Goal: Task Accomplishment & Management: Complete application form

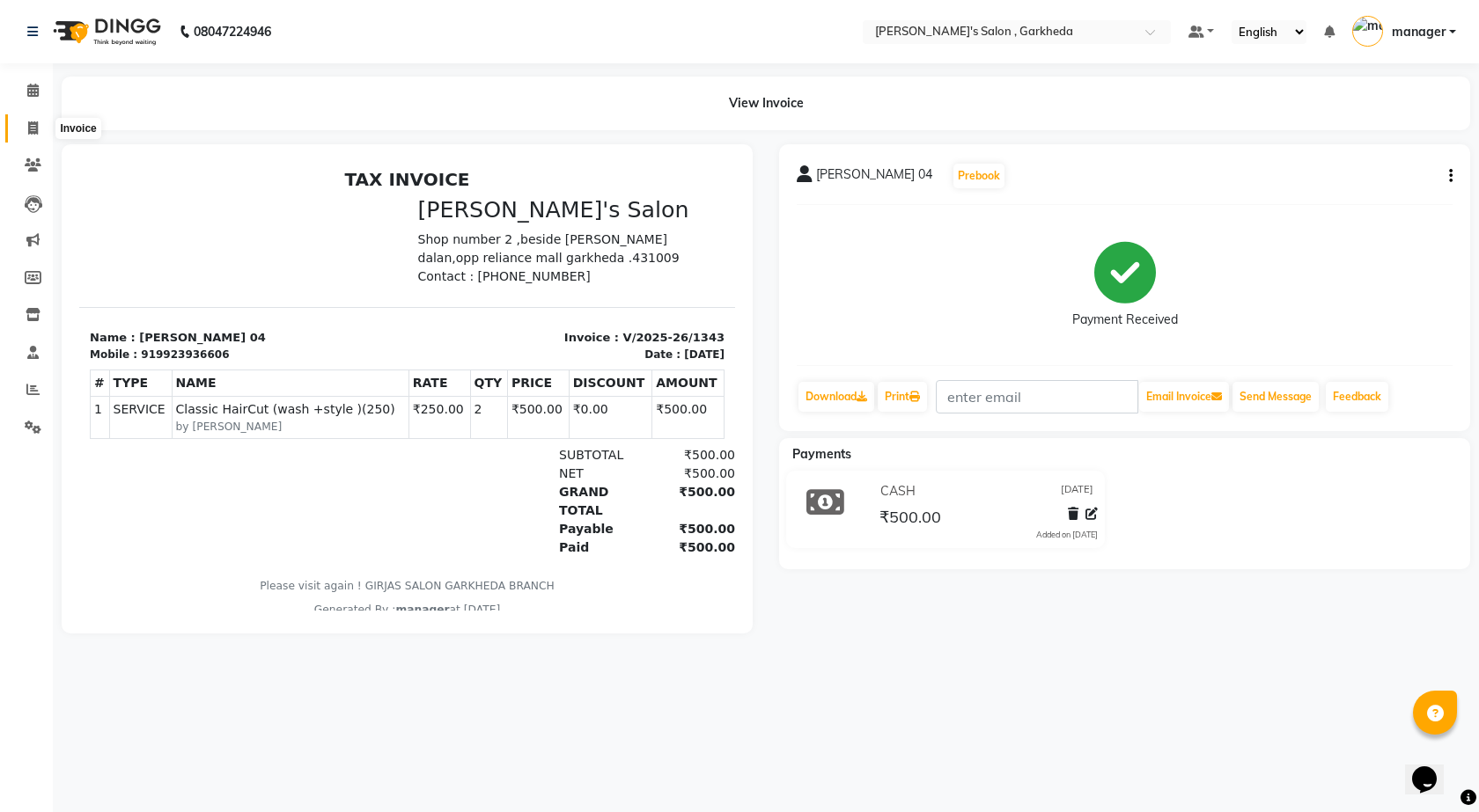
click at [31, 121] on icon at bounding box center [33, 128] width 10 height 13
select select "7062"
select select "service"
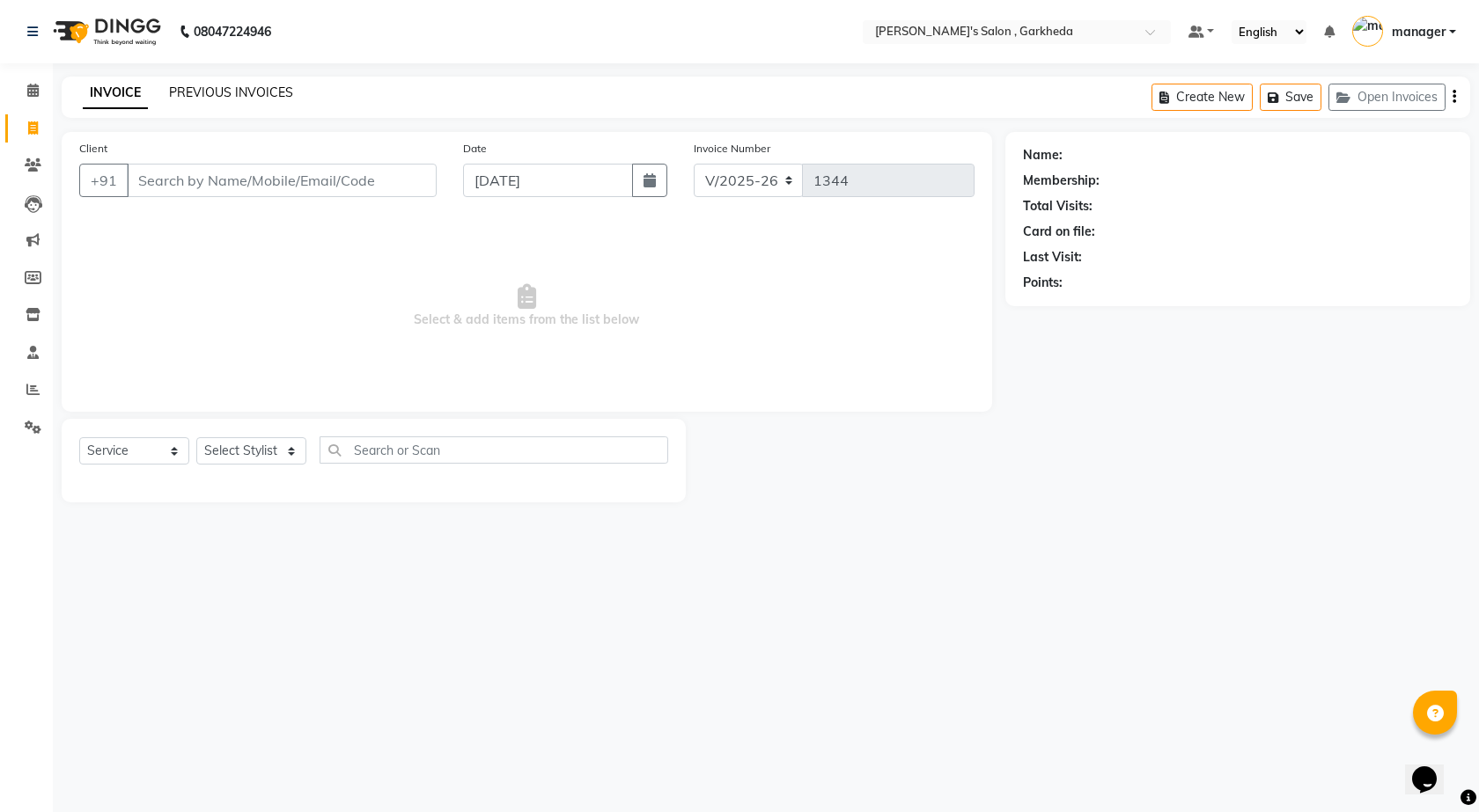
select select "72802"
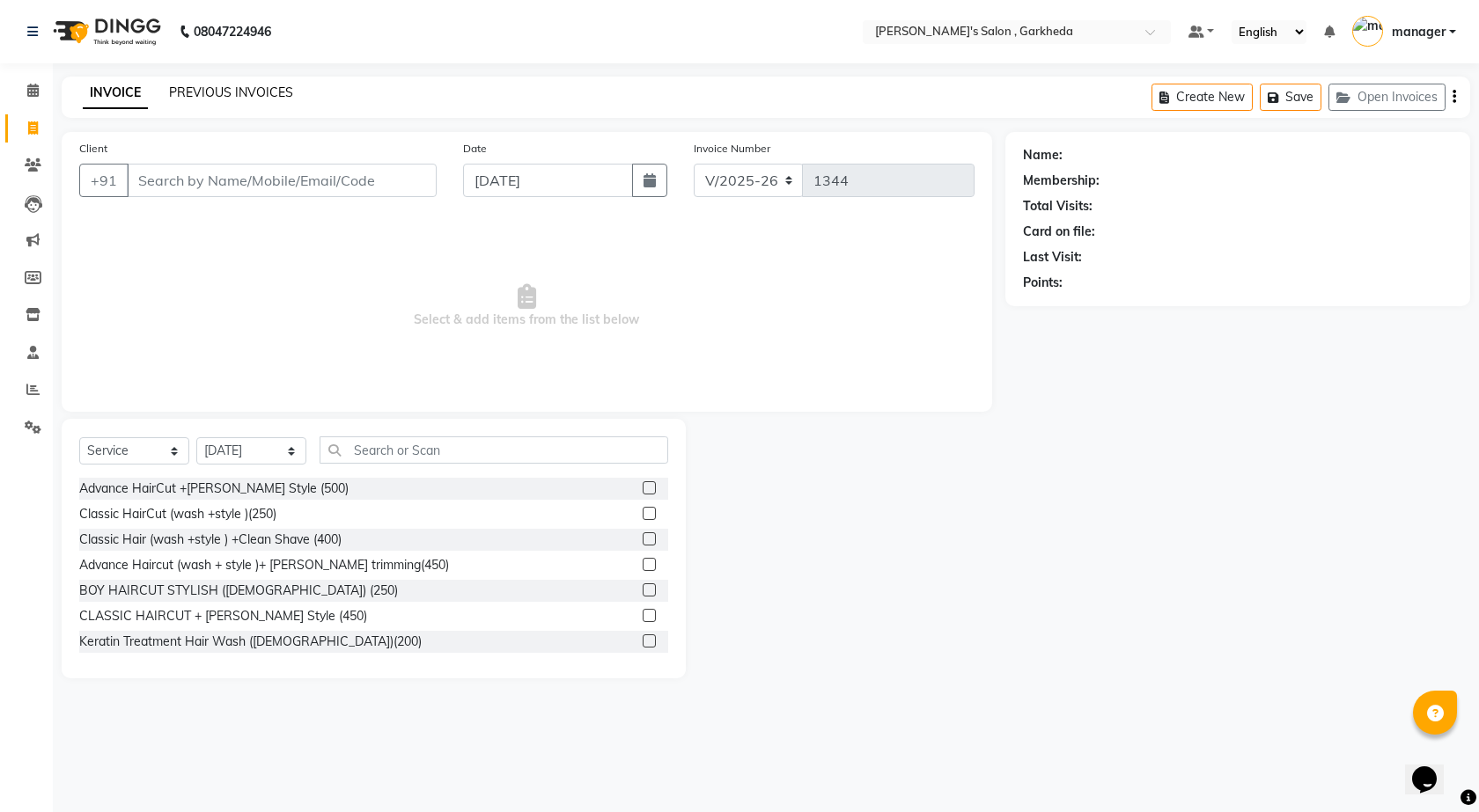
click at [269, 94] on link "PREVIOUS INVOICES" at bounding box center [231, 92] width 124 height 16
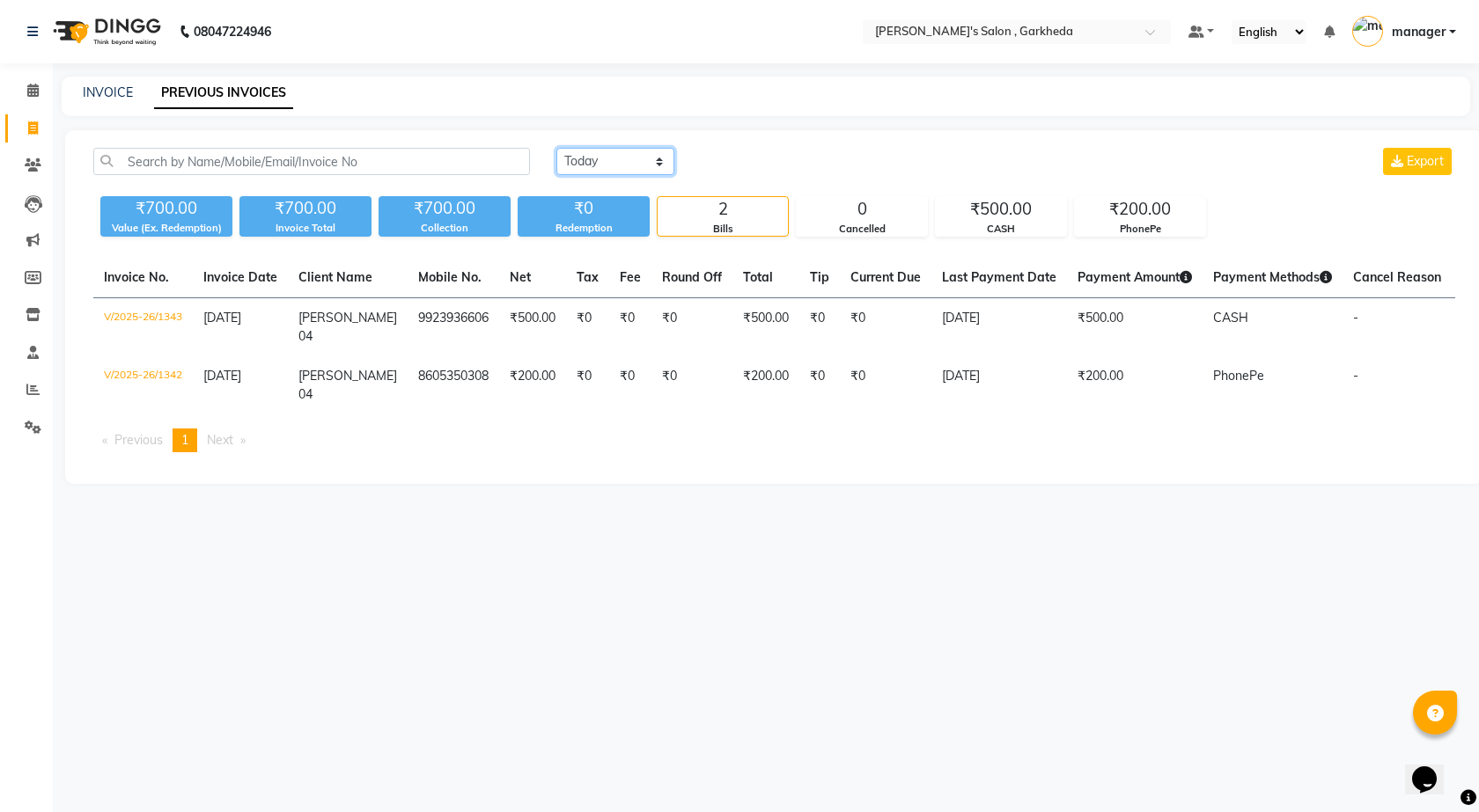
drag, startPoint x: 593, startPoint y: 157, endPoint x: 593, endPoint y: 167, distance: 10.0
click at [593, 159] on select "[DATE] [DATE] Custom Range" at bounding box center [615, 161] width 118 height 27
select select "range"
click at [557, 148] on select "[DATE] [DATE] Custom Range" at bounding box center [615, 161] width 118 height 27
click at [775, 154] on input "[DATE]" at bounding box center [758, 162] width 123 height 25
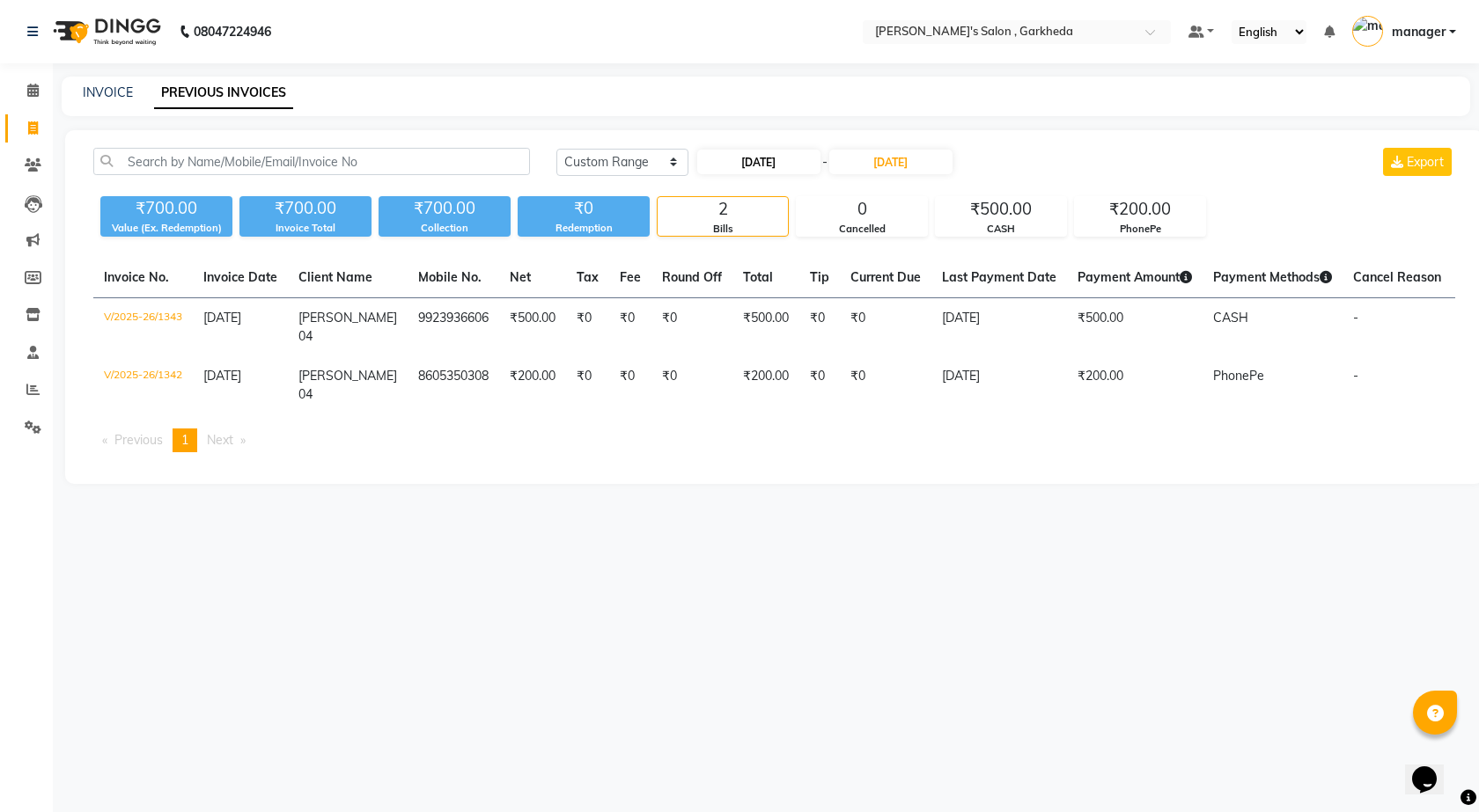
select select "9"
select select "2025"
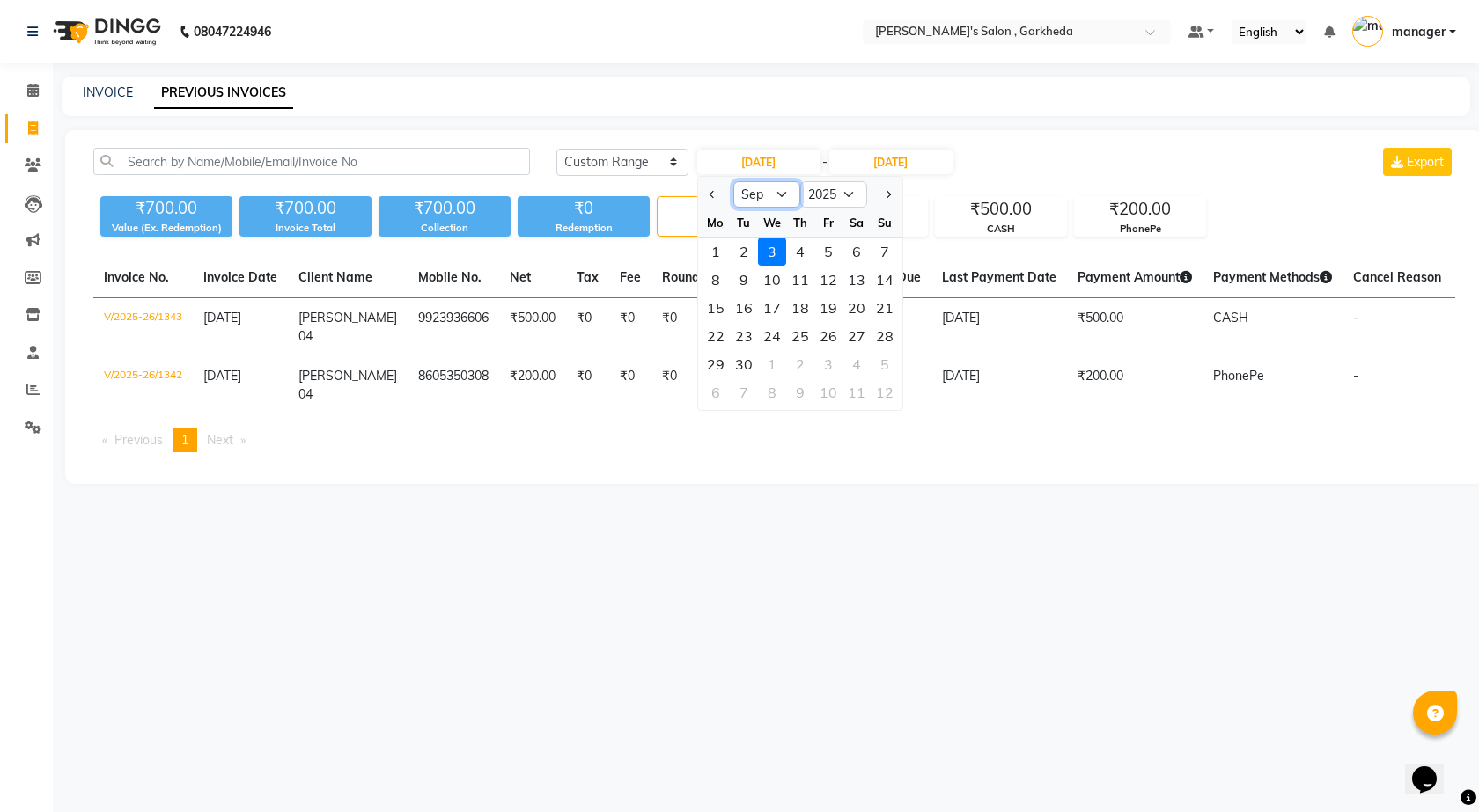
click at [777, 193] on select "Jan Feb Mar Apr May Jun [DATE] Aug Sep Oct Nov Dec" at bounding box center [766, 195] width 67 height 27
select select "8"
click at [733, 182] on select "Jan Feb Mar Apr May Jun [DATE] Aug Sep Oct Nov Dec" at bounding box center [766, 195] width 67 height 27
click at [879, 369] on div "31" at bounding box center [885, 364] width 28 height 28
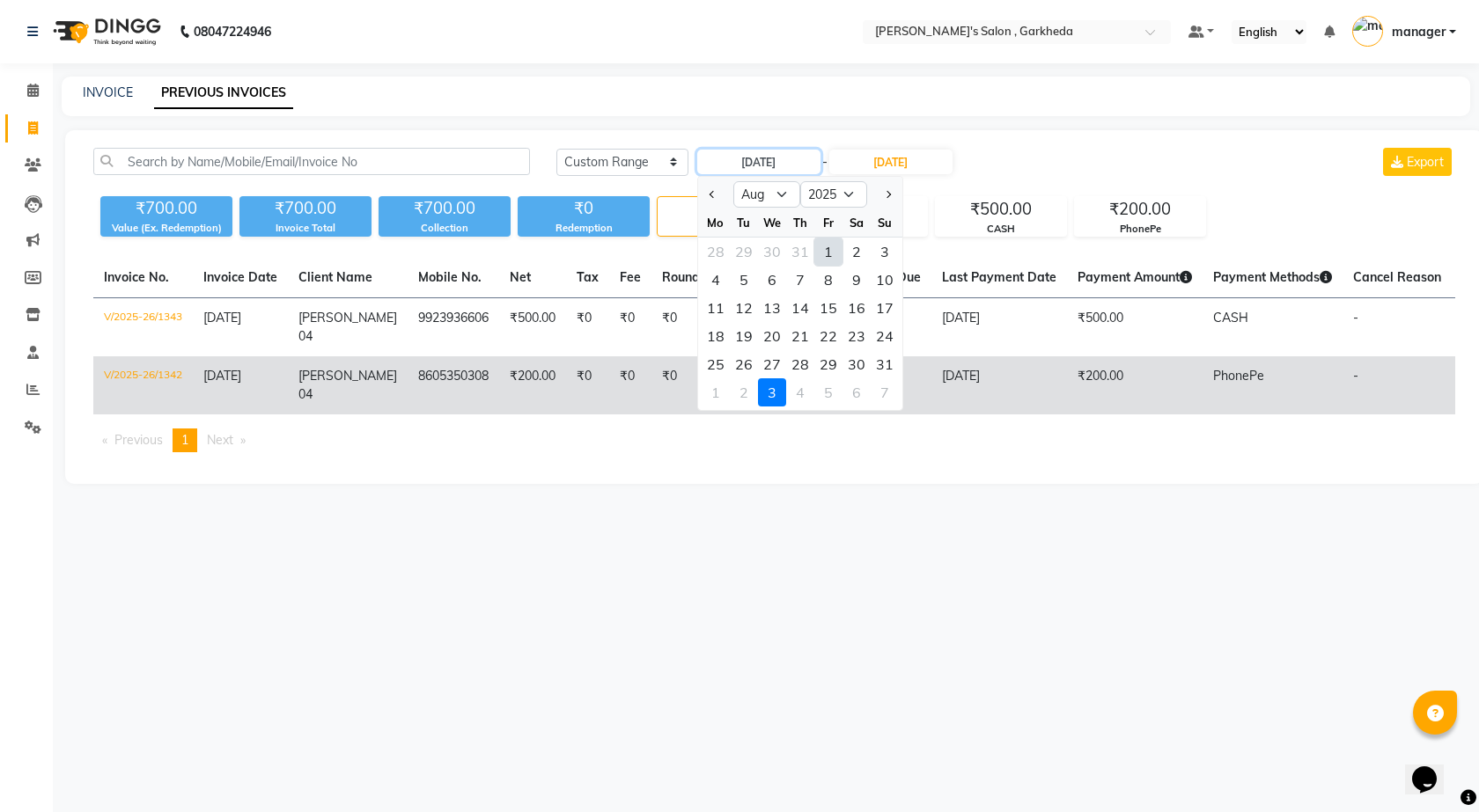
type input "[DATE]"
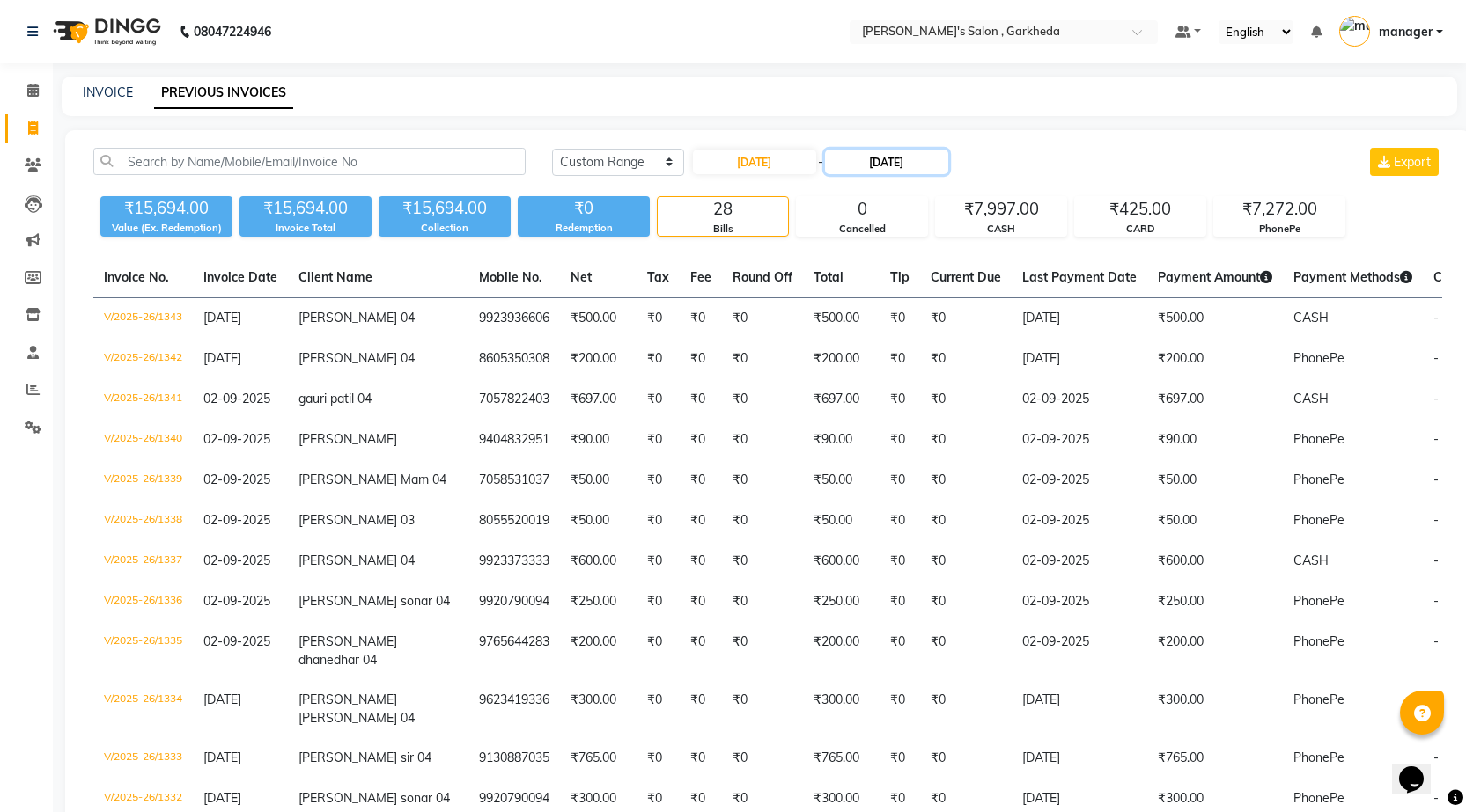
click at [893, 160] on input "[DATE]" at bounding box center [886, 162] width 123 height 25
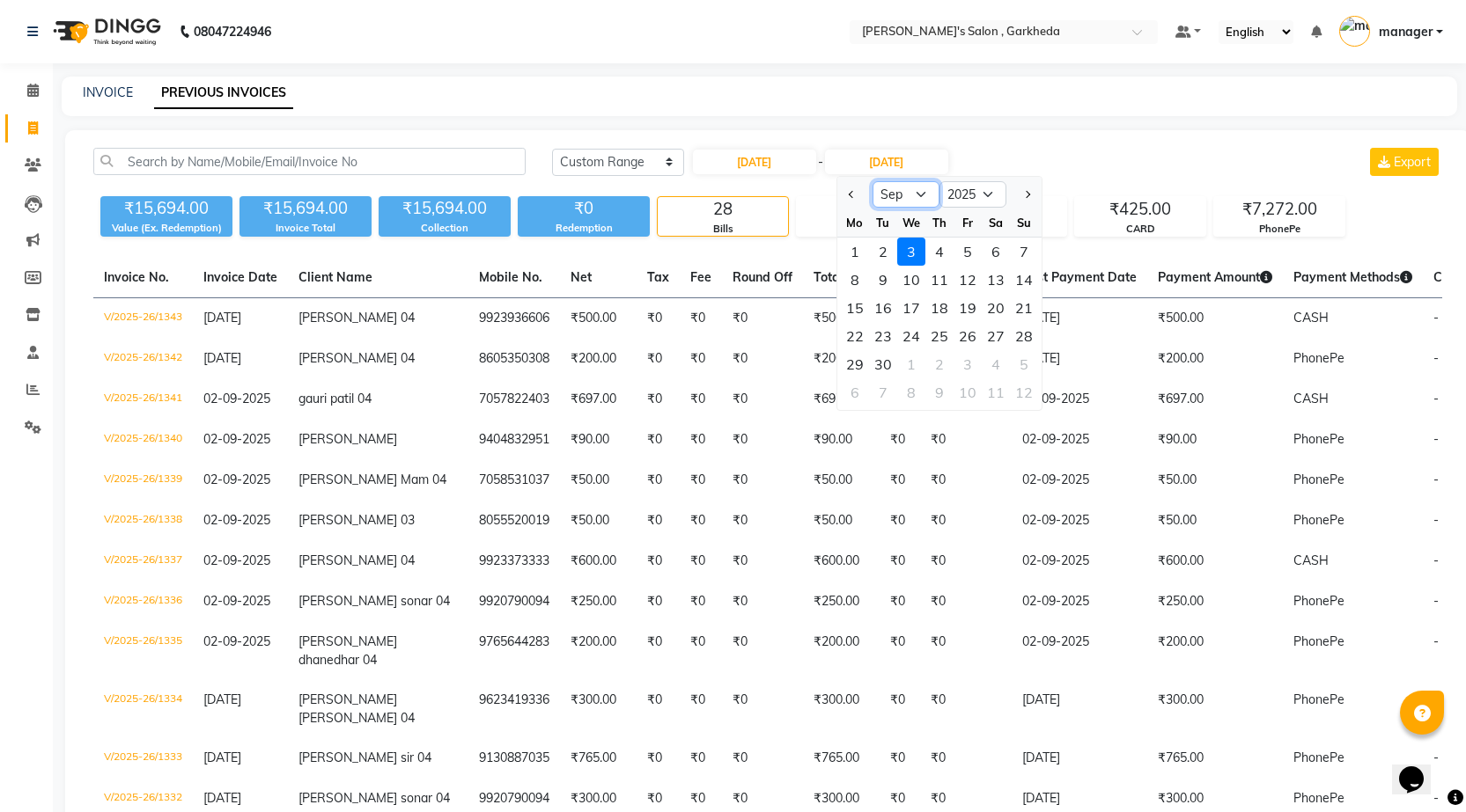
click at [910, 193] on select "Aug Sep Oct Nov Dec" at bounding box center [905, 195] width 67 height 27
select select "8"
click at [873, 182] on select "Aug Sep Oct Nov Dec" at bounding box center [905, 195] width 67 height 27
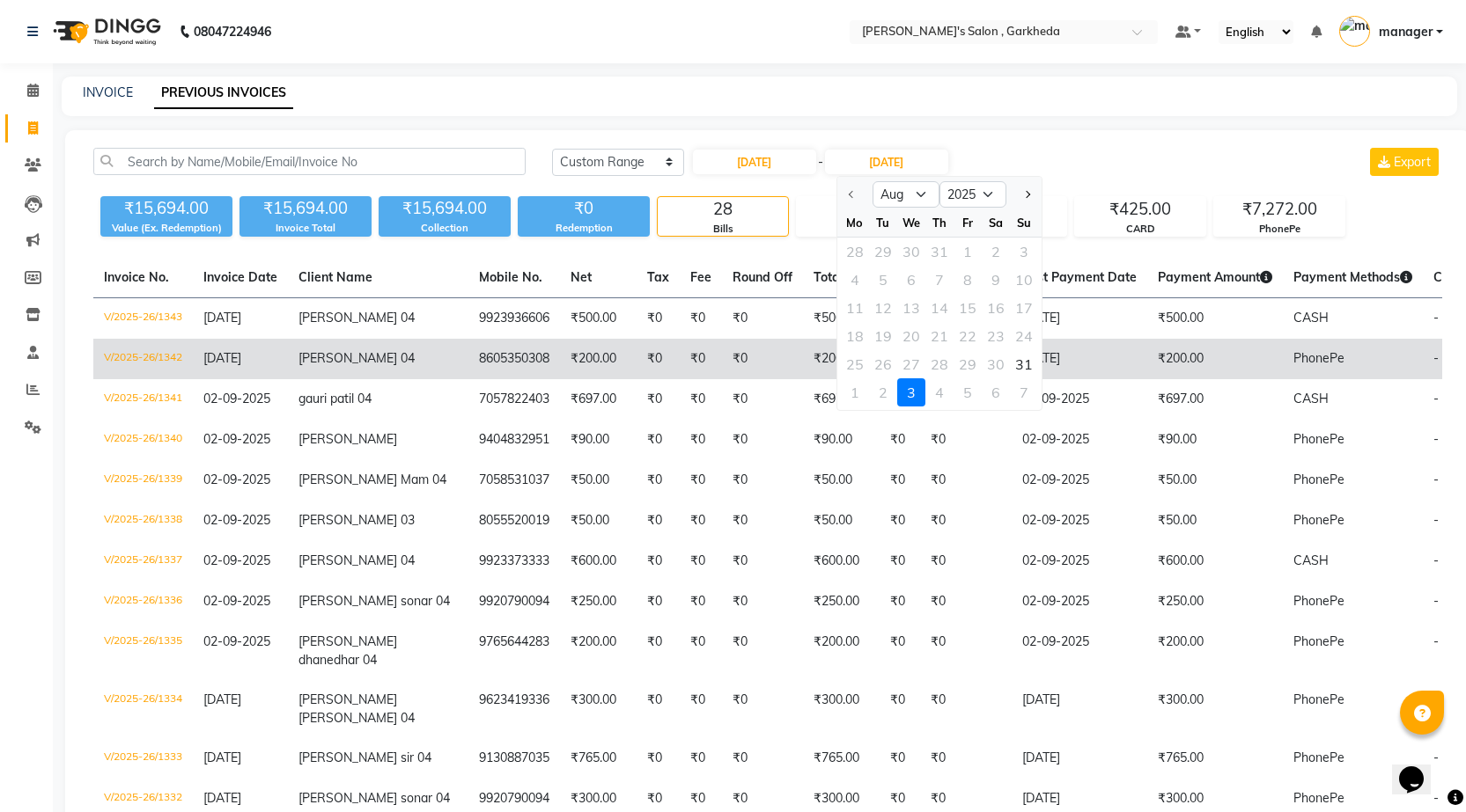
click at [1023, 364] on div "31" at bounding box center [1024, 364] width 28 height 28
type input "[DATE]"
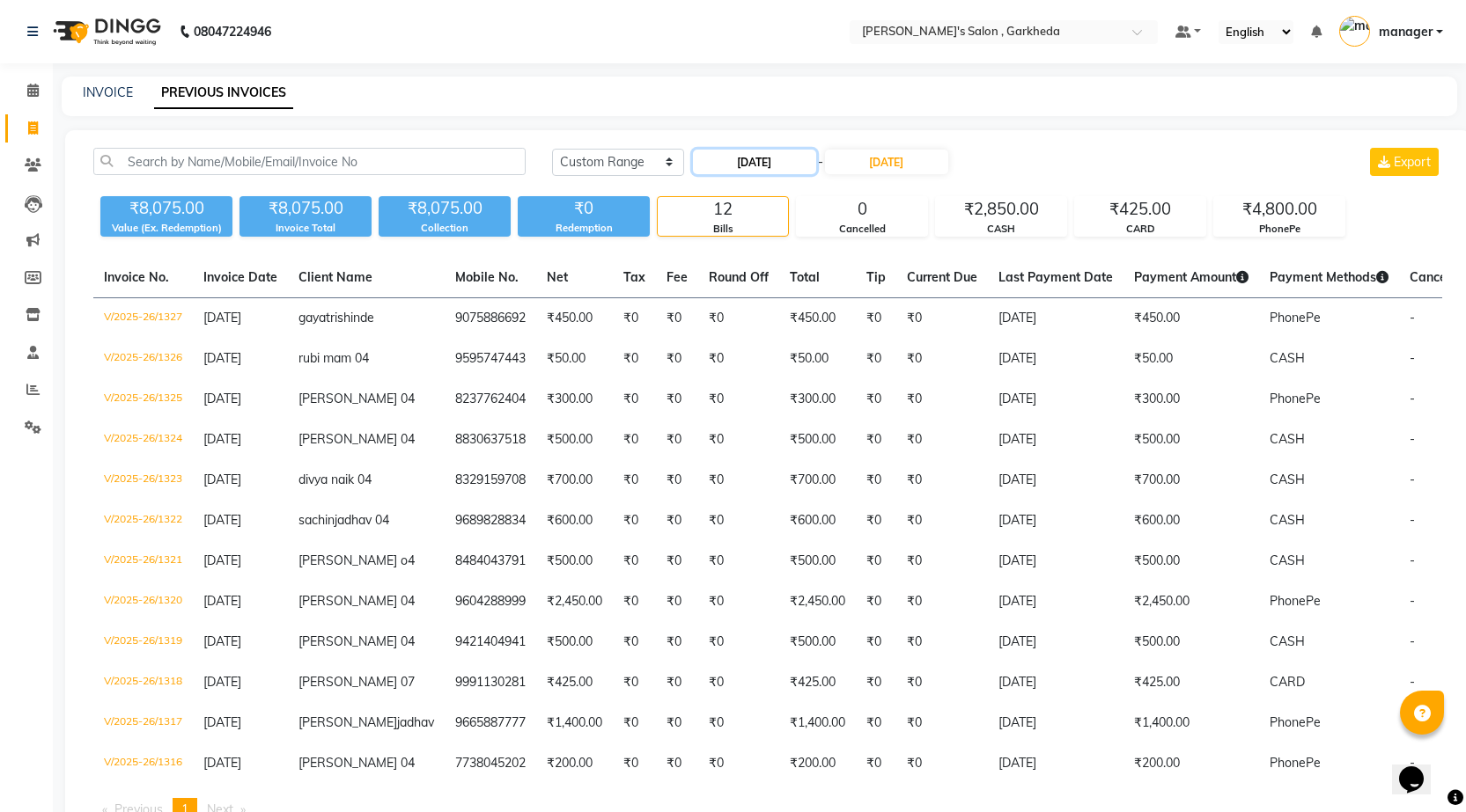
click at [772, 160] on input "[DATE]" at bounding box center [754, 162] width 123 height 25
select select "8"
select select "2025"
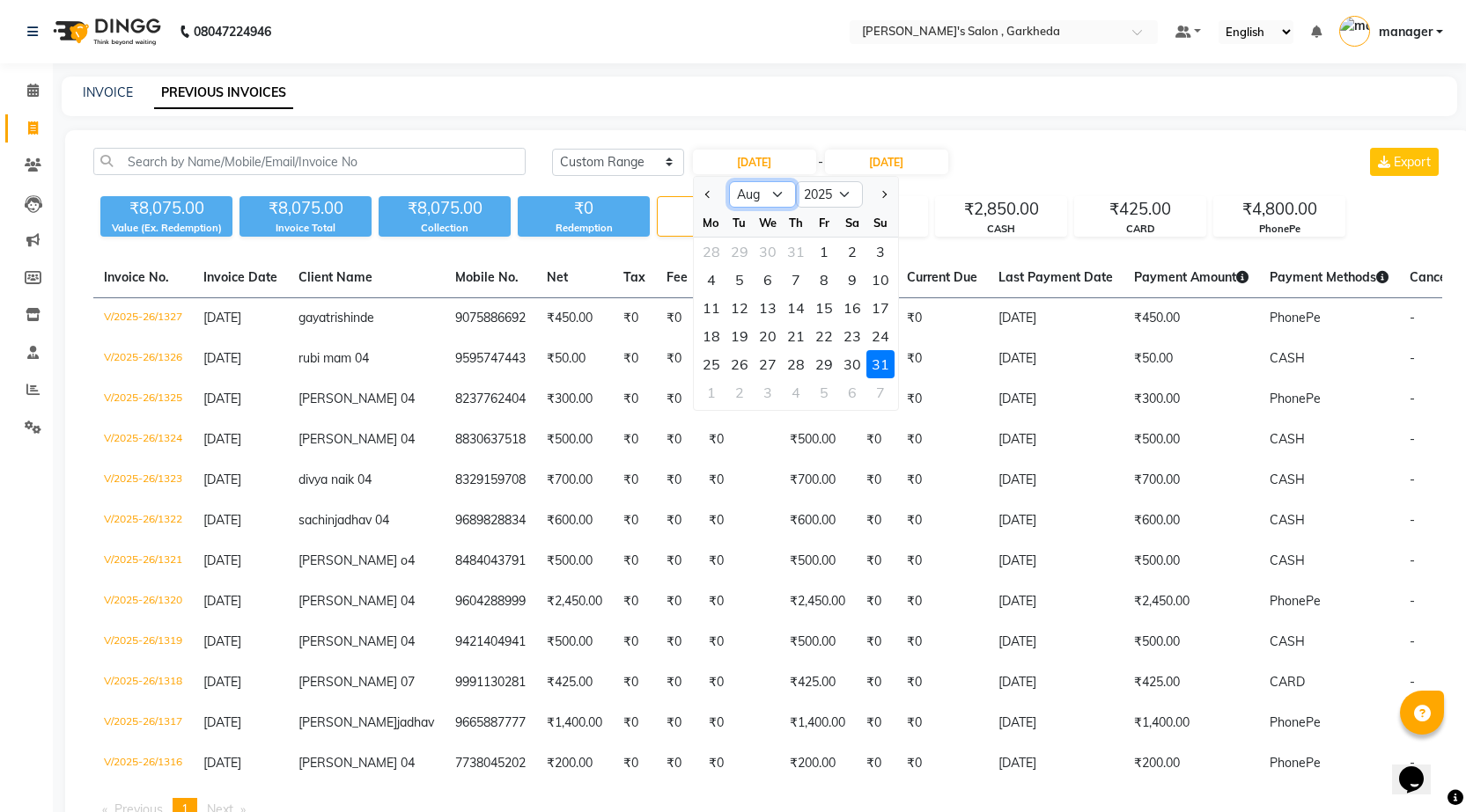
click at [780, 194] on select "Jan Feb Mar Apr May Jun [DATE] Aug Sep Oct Nov Dec" at bounding box center [762, 195] width 67 height 27
select select "9"
click at [729, 182] on select "Jan Feb Mar Apr May Jun [DATE] Aug Sep Oct Nov Dec" at bounding box center [762, 195] width 67 height 27
click at [713, 254] on div "1" at bounding box center [711, 252] width 28 height 28
type input "[DATE]"
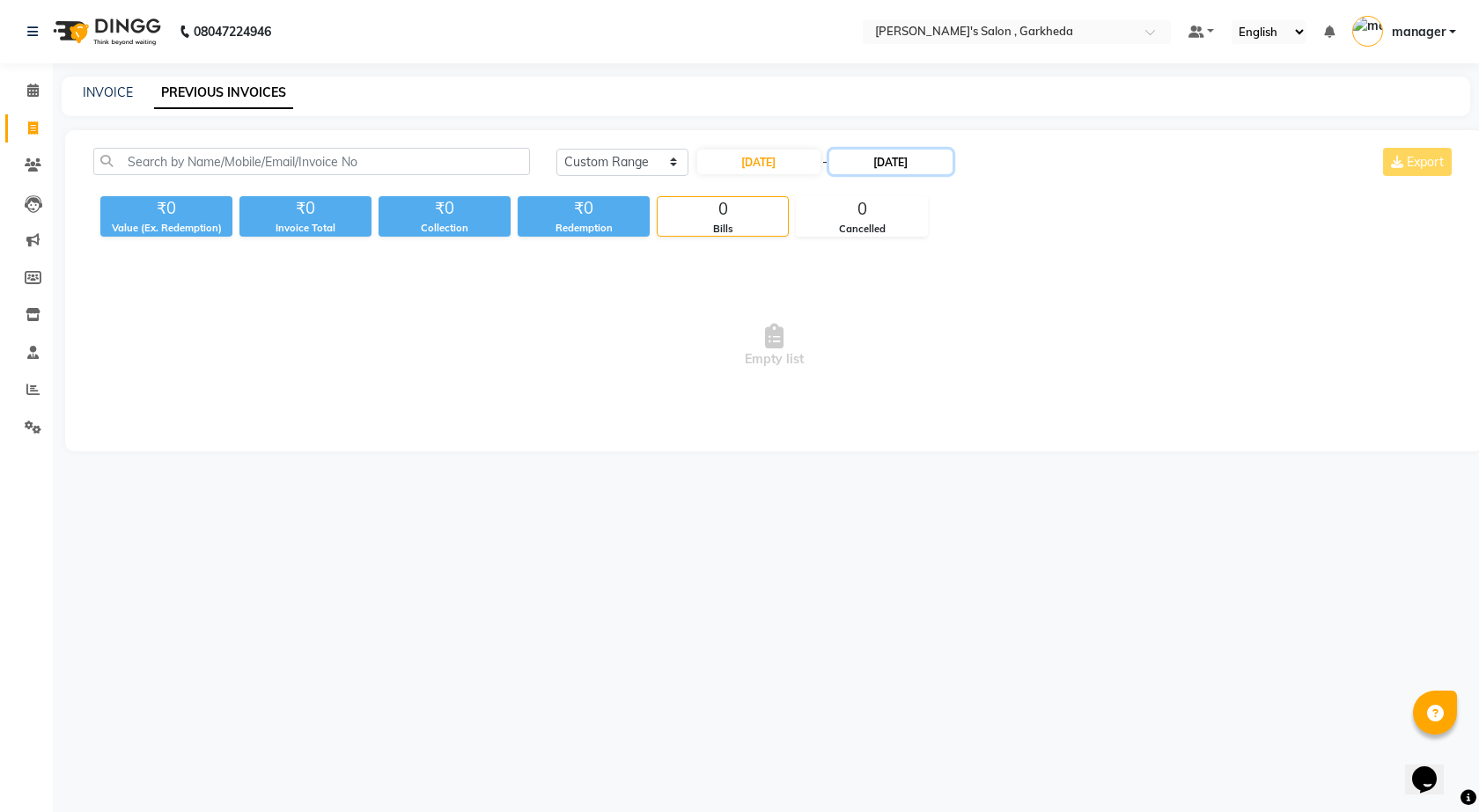
click at [931, 163] on input "[DATE]" at bounding box center [890, 162] width 123 height 25
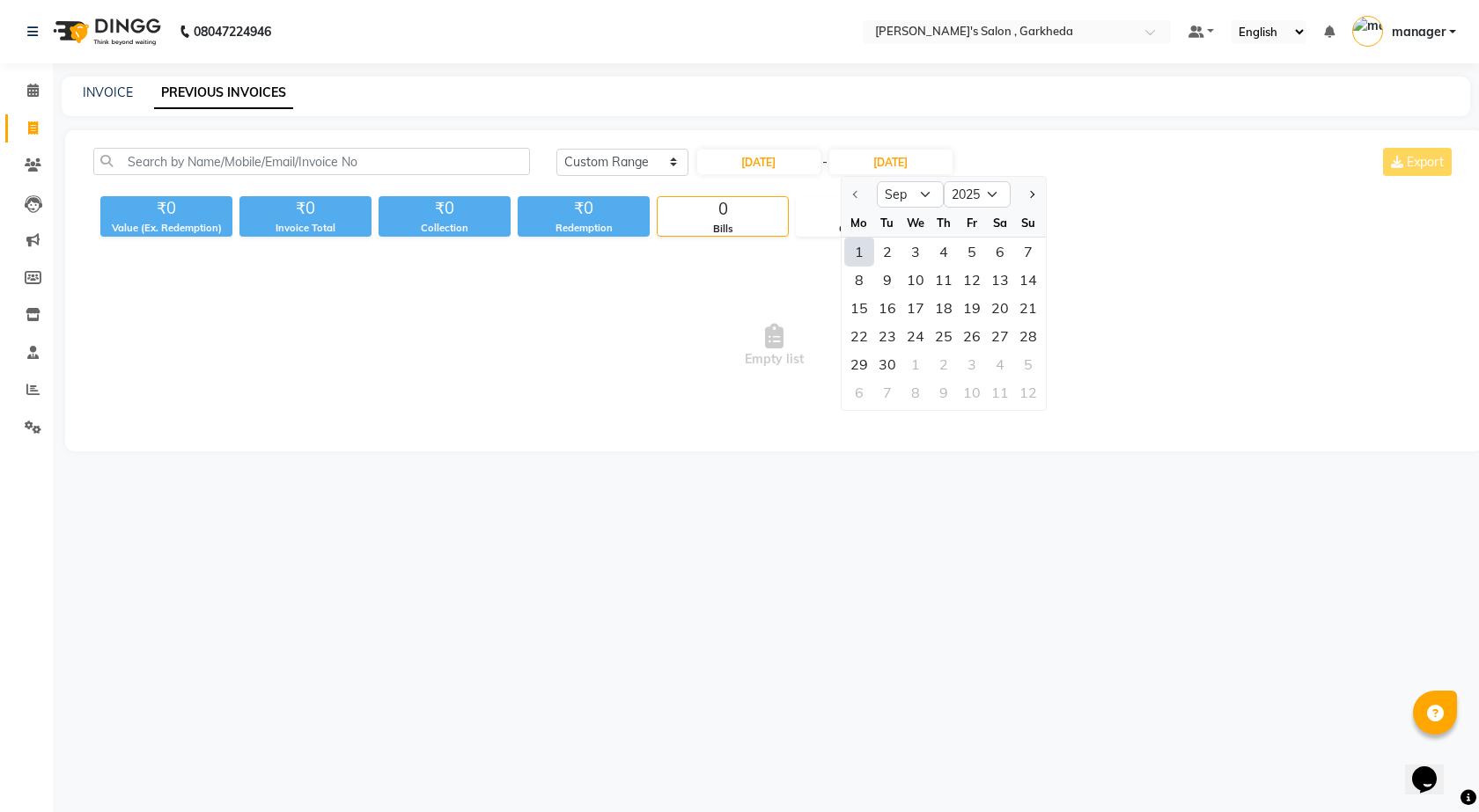
click at [860, 249] on div "1" at bounding box center [859, 252] width 28 height 28
type input "[DATE]"
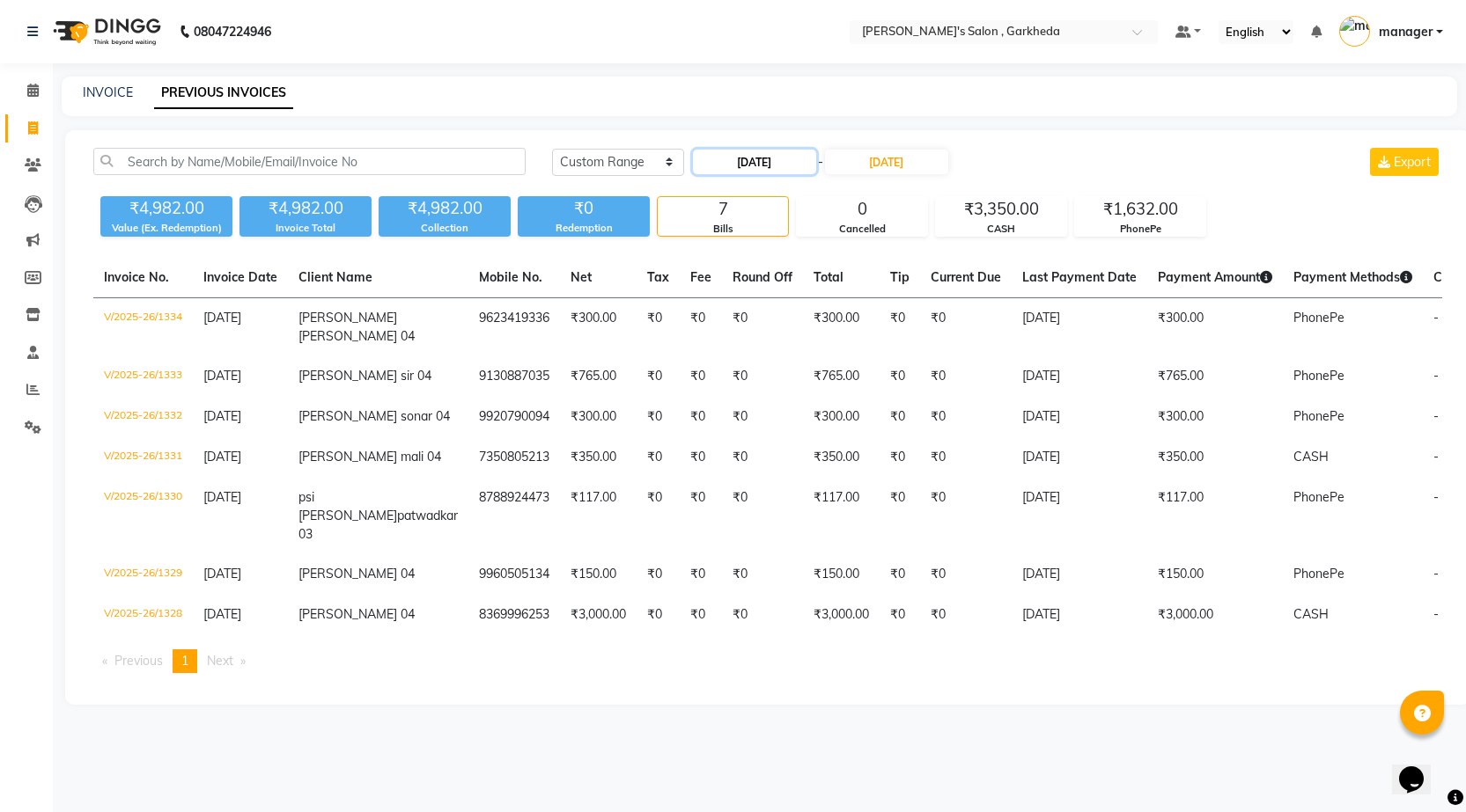
click at [750, 160] on input "[DATE]" at bounding box center [754, 162] width 123 height 25
select select "9"
select select "2025"
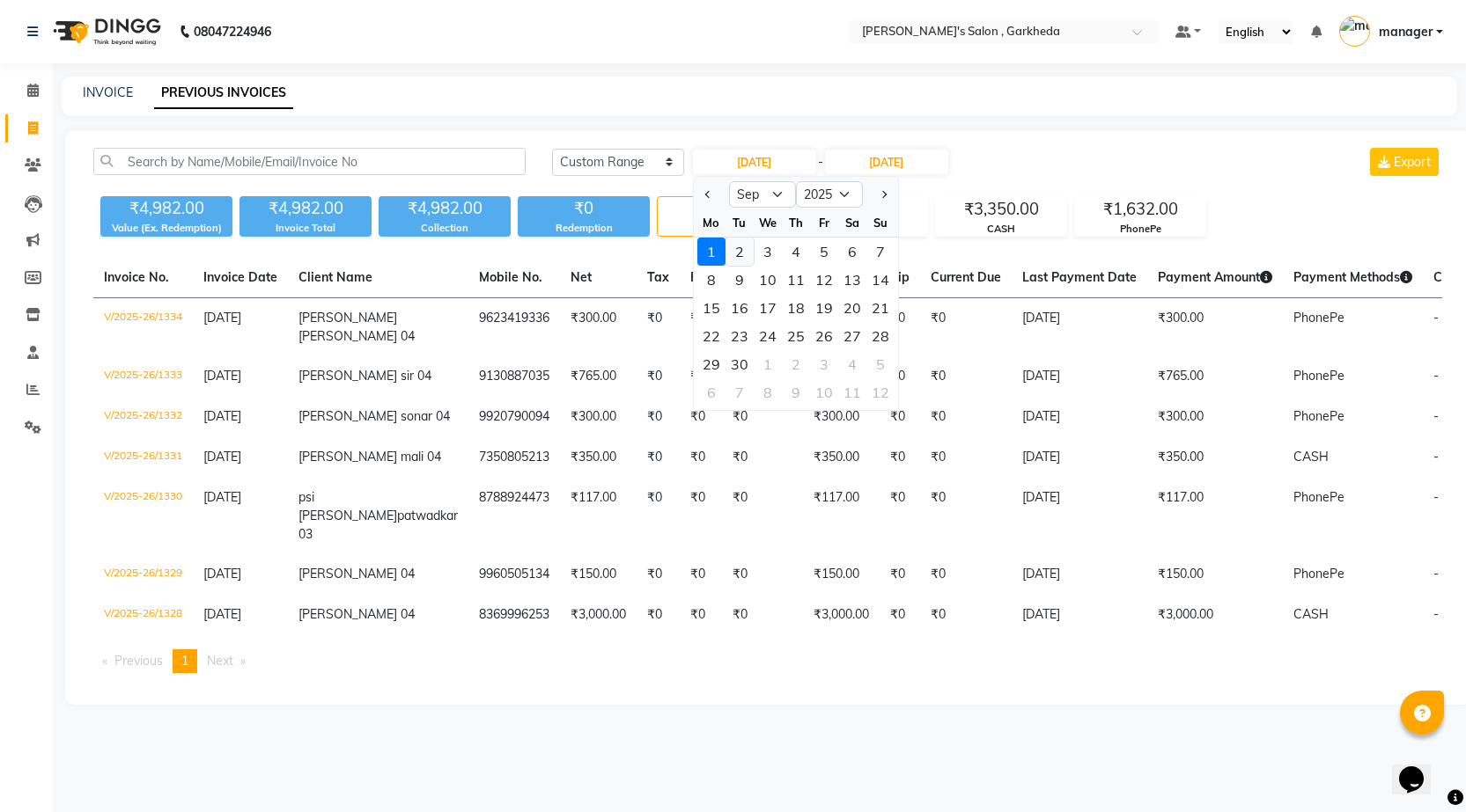
click at [744, 257] on div "2" at bounding box center [740, 252] width 28 height 28
type input "02-09-2025"
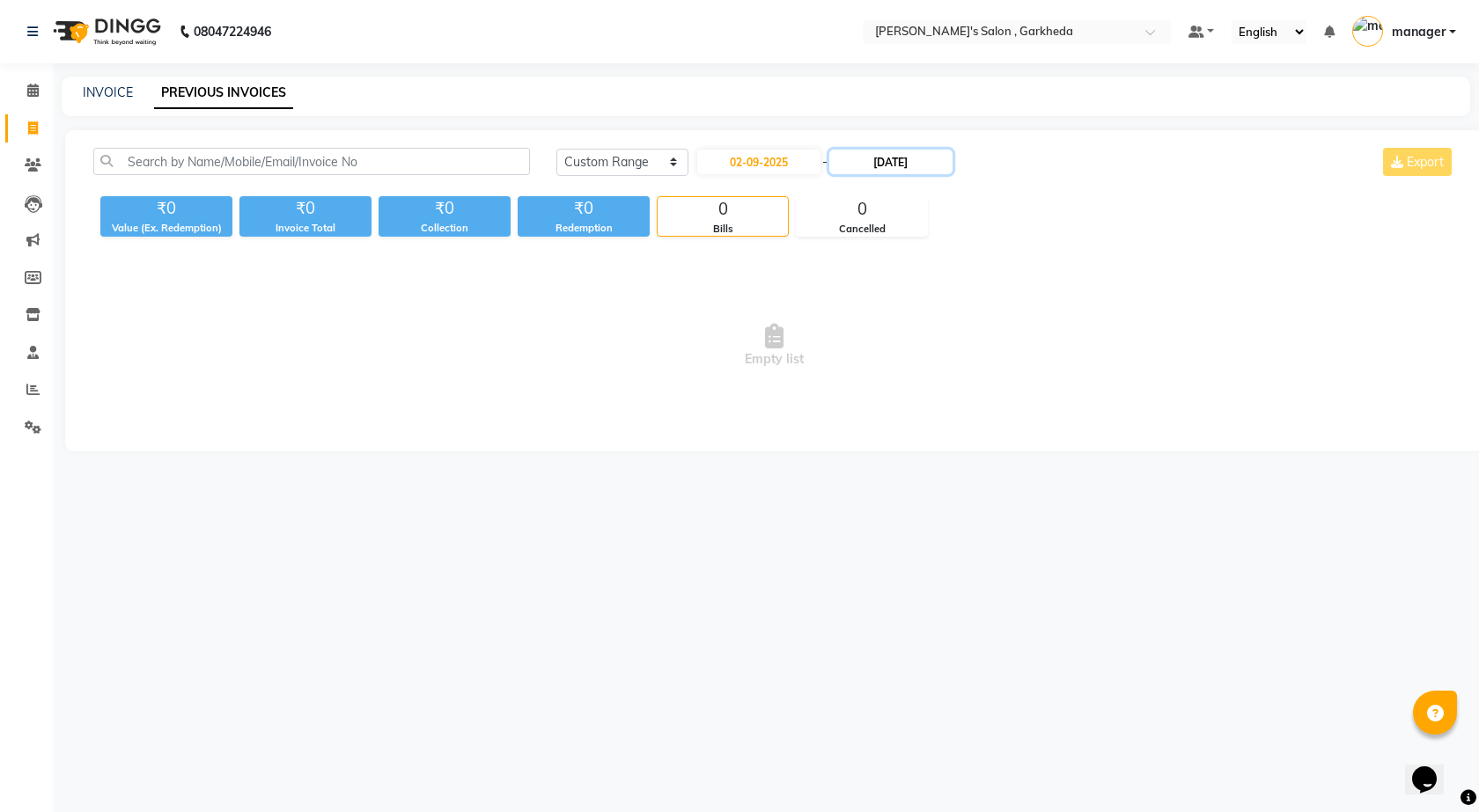
click at [917, 157] on input "[DATE]" at bounding box center [890, 162] width 123 height 25
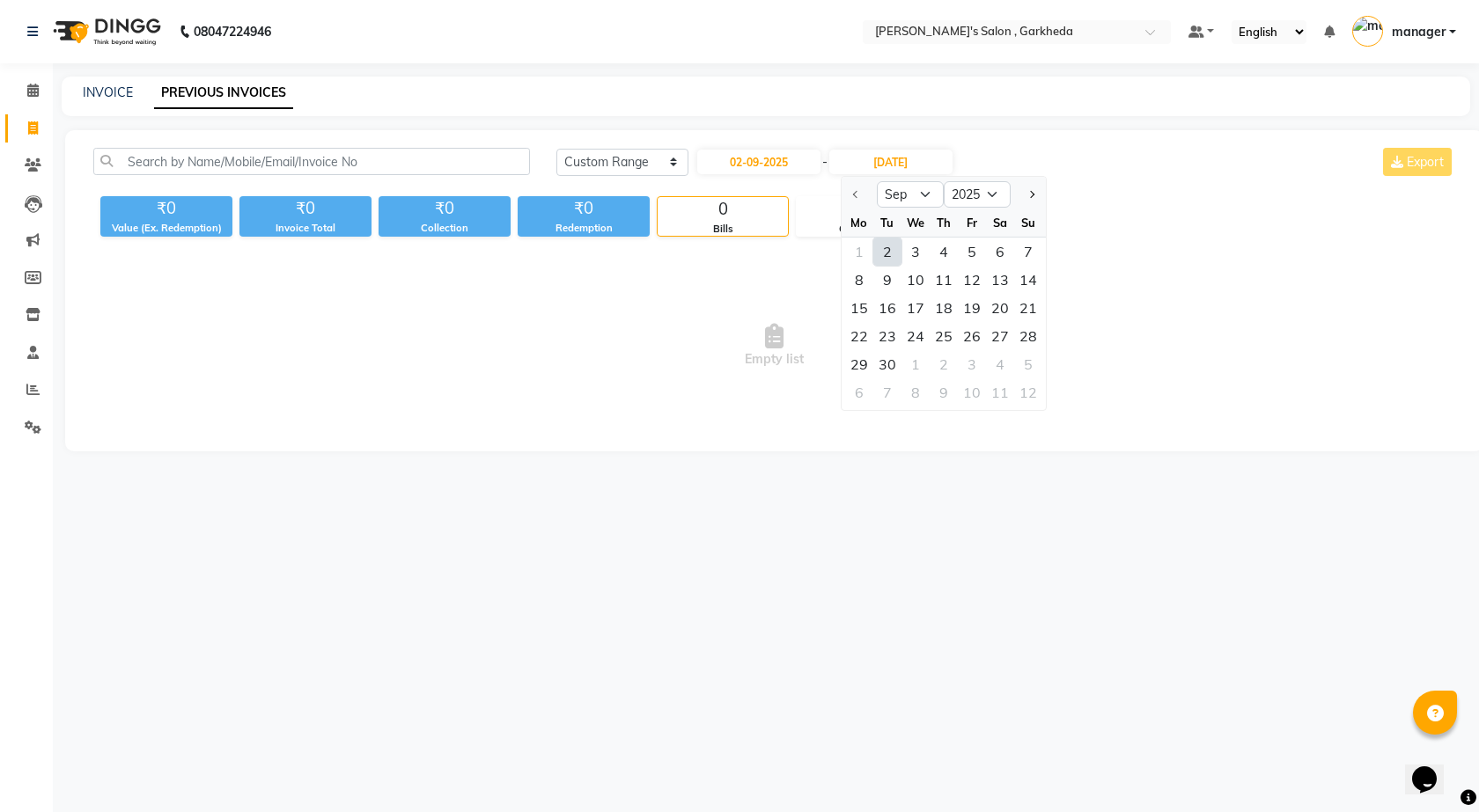
click at [889, 254] on div "2" at bounding box center [888, 252] width 28 height 28
type input "02-09-2025"
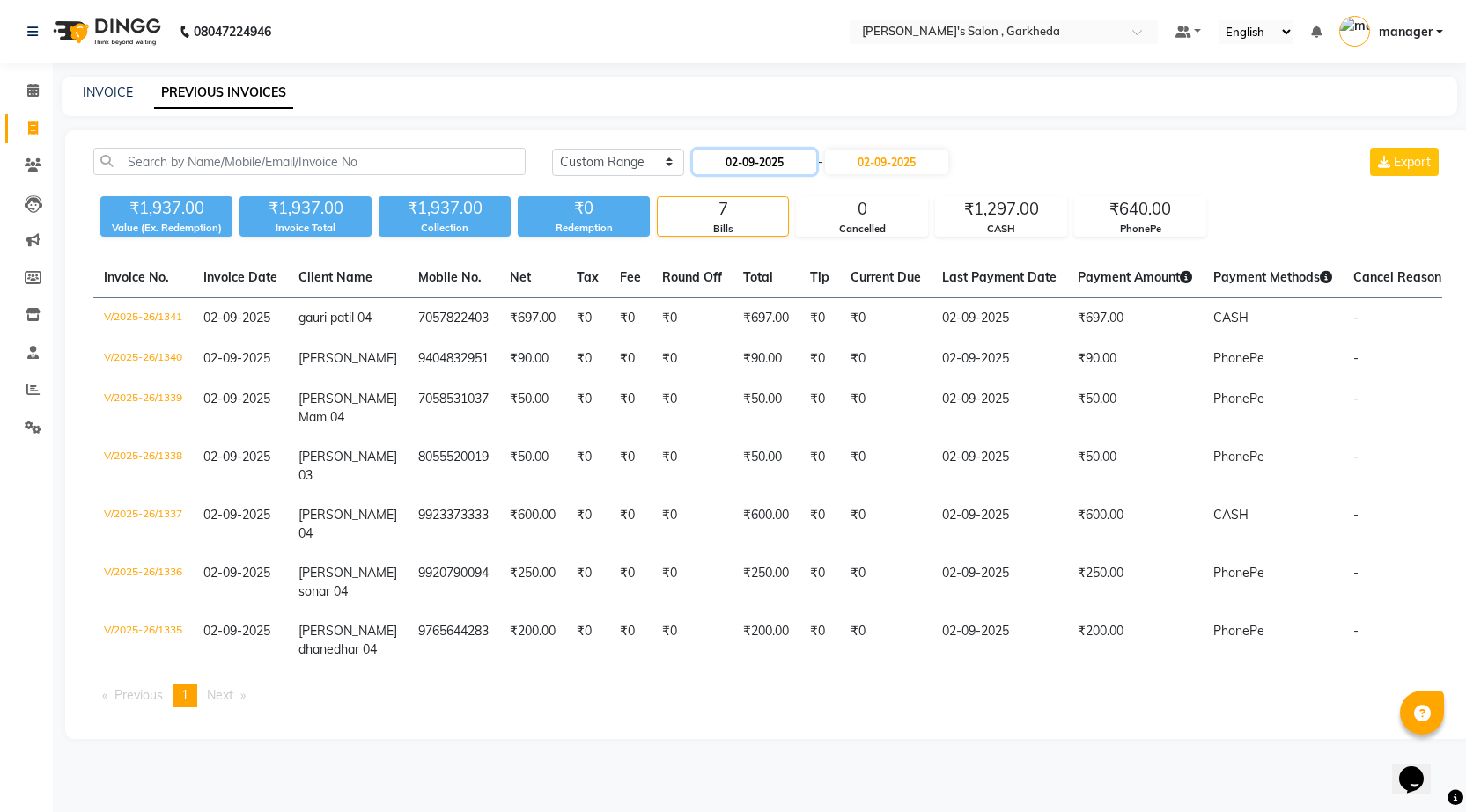
drag, startPoint x: 733, startPoint y: 159, endPoint x: 750, endPoint y: 159, distance: 17.0
click at [735, 159] on input "02-09-2025" at bounding box center [754, 162] width 123 height 25
select select "9"
select select "2025"
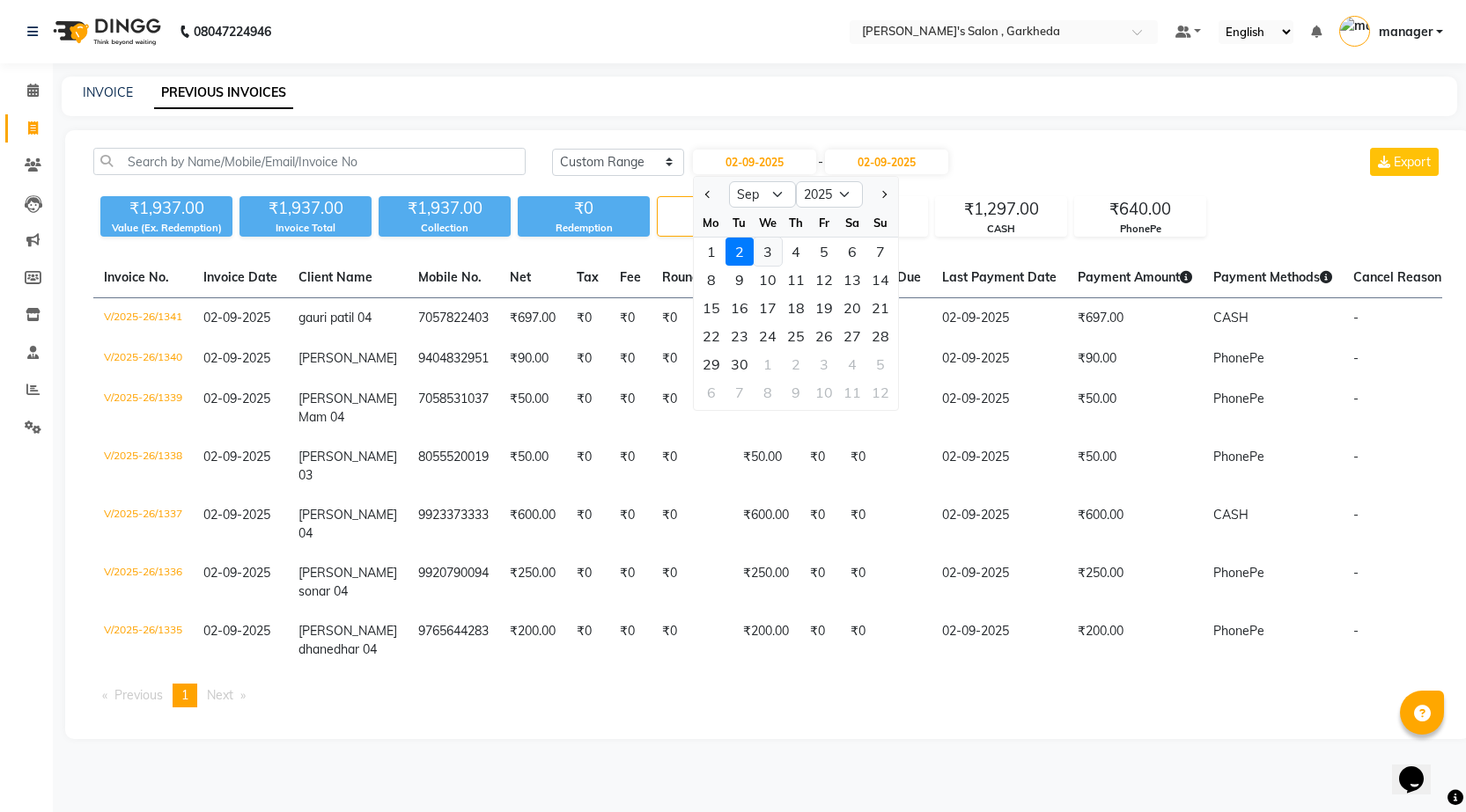
click at [772, 253] on div "3" at bounding box center [768, 252] width 28 height 28
type input "[DATE]"
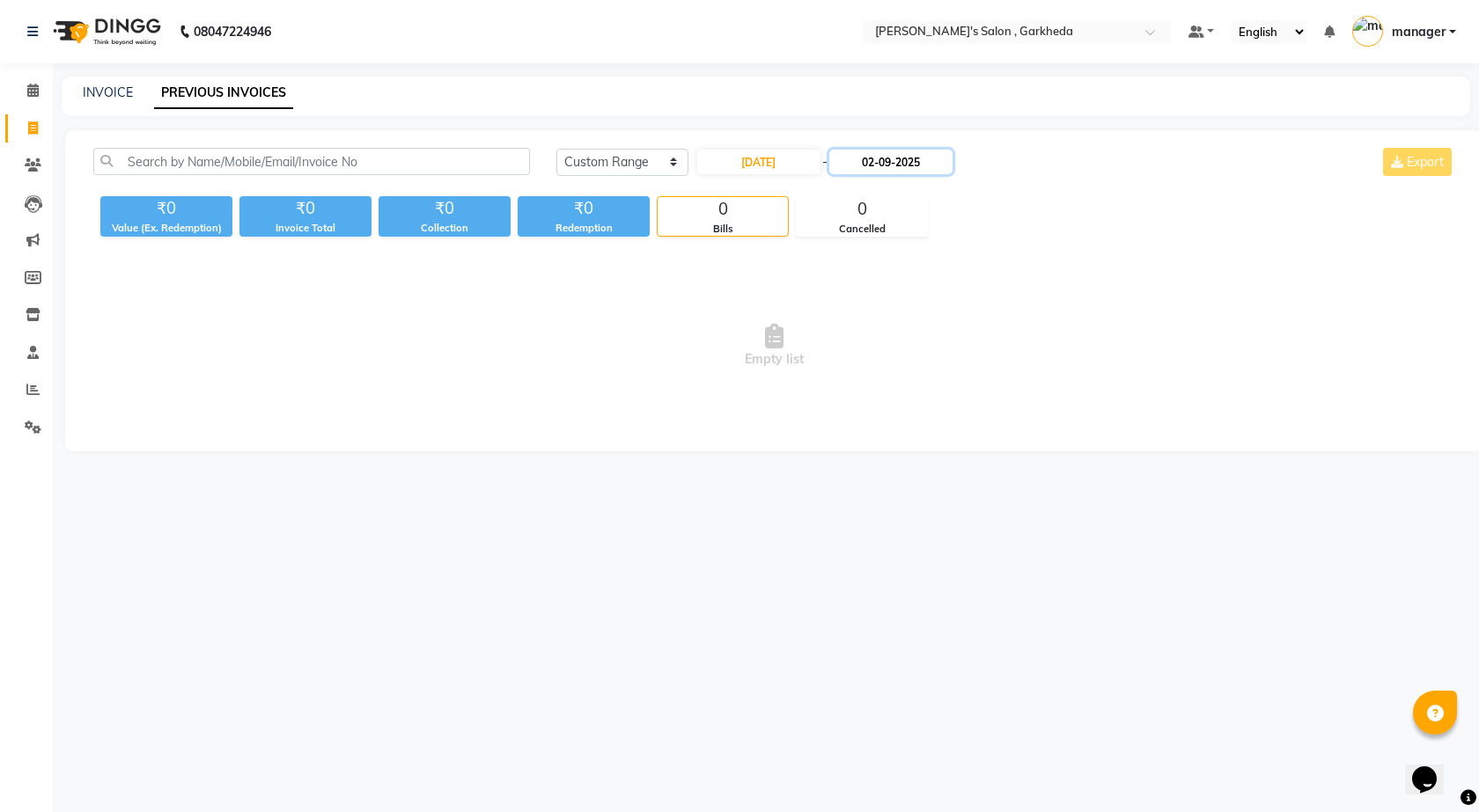
click at [880, 166] on input "02-09-2025" at bounding box center [890, 162] width 123 height 25
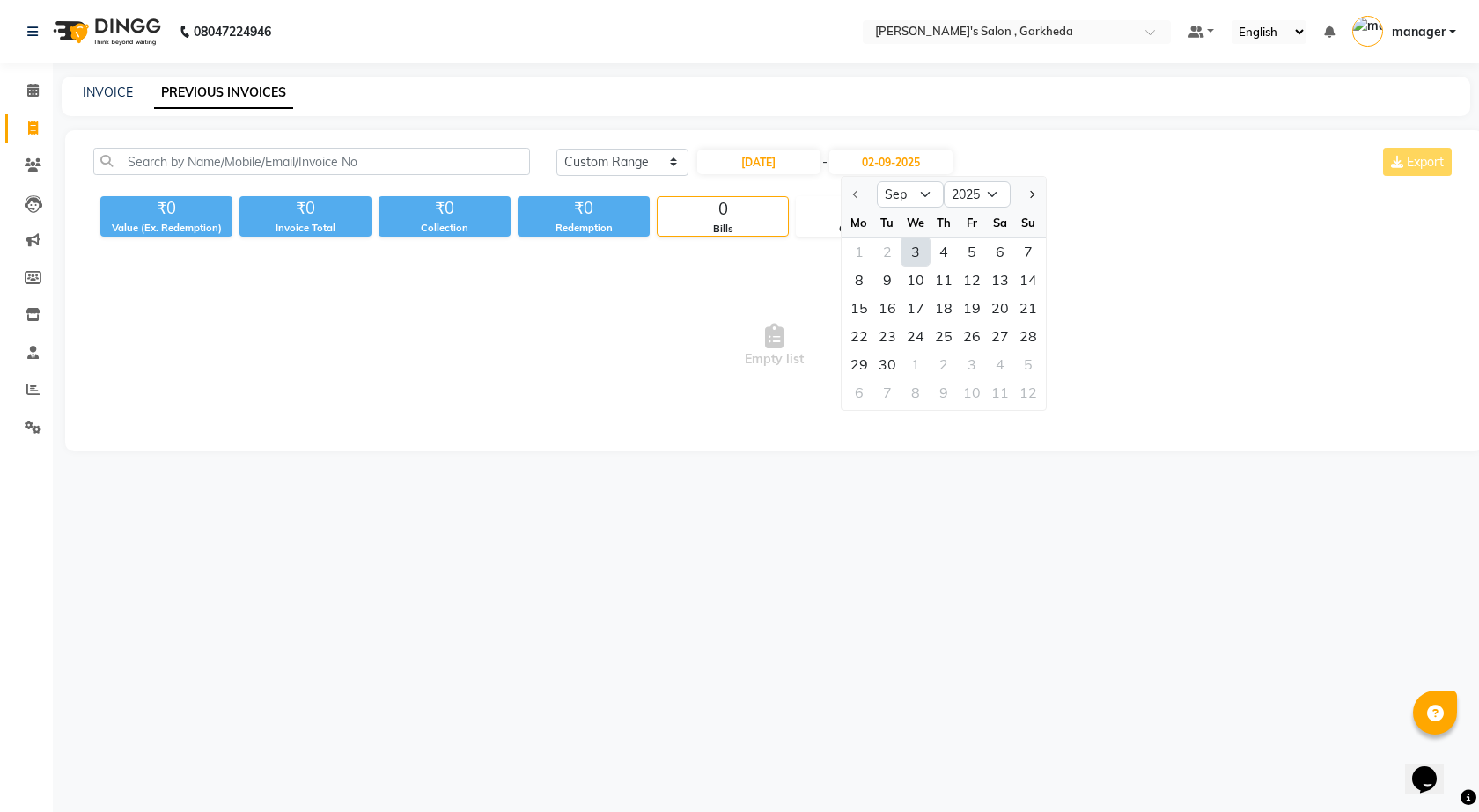
drag, startPoint x: 917, startPoint y: 253, endPoint x: 912, endPoint y: 231, distance: 22.6
click at [917, 252] on div "3" at bounding box center [916, 252] width 28 height 28
type input "[DATE]"
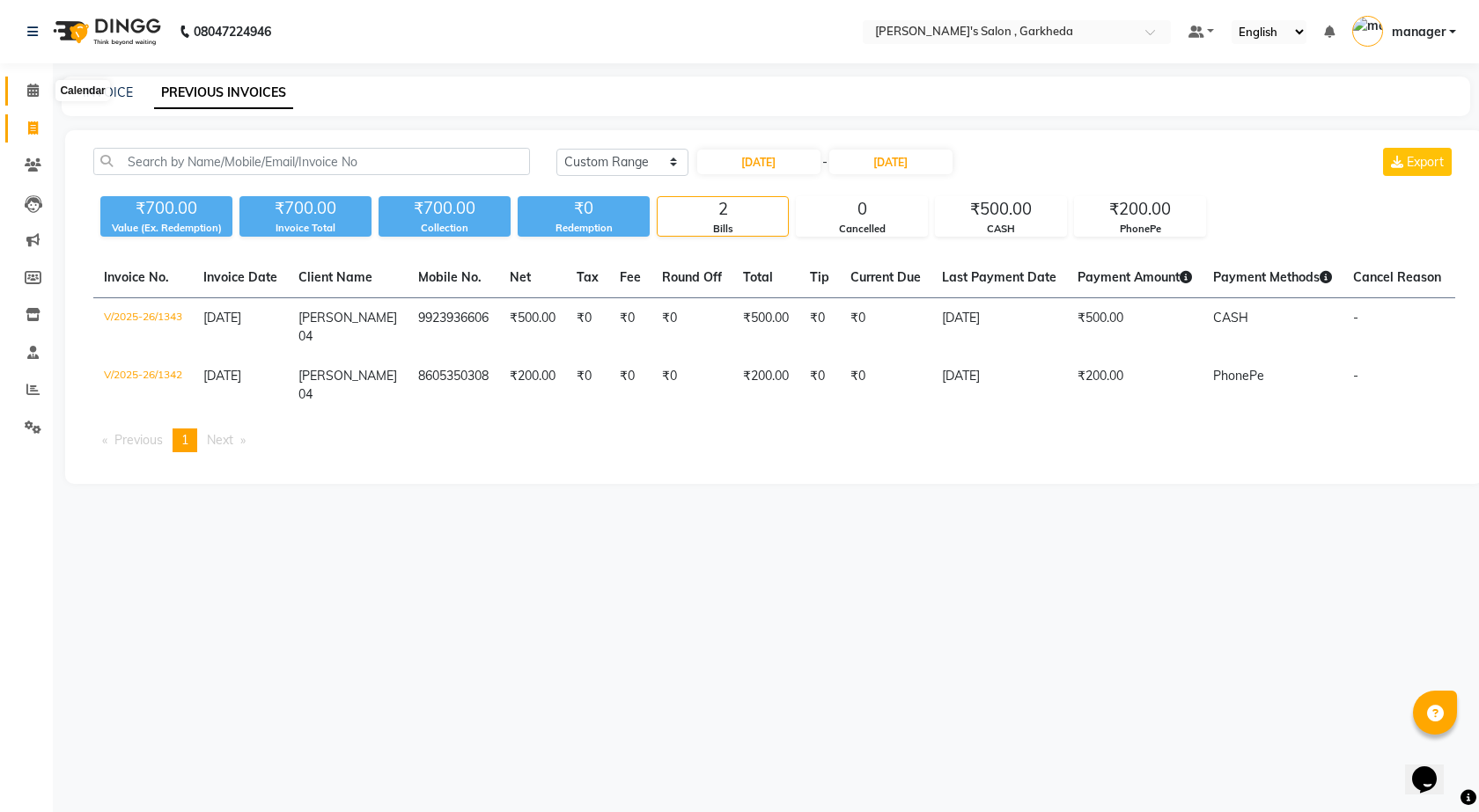
click at [28, 98] on span at bounding box center [33, 90] width 31 height 20
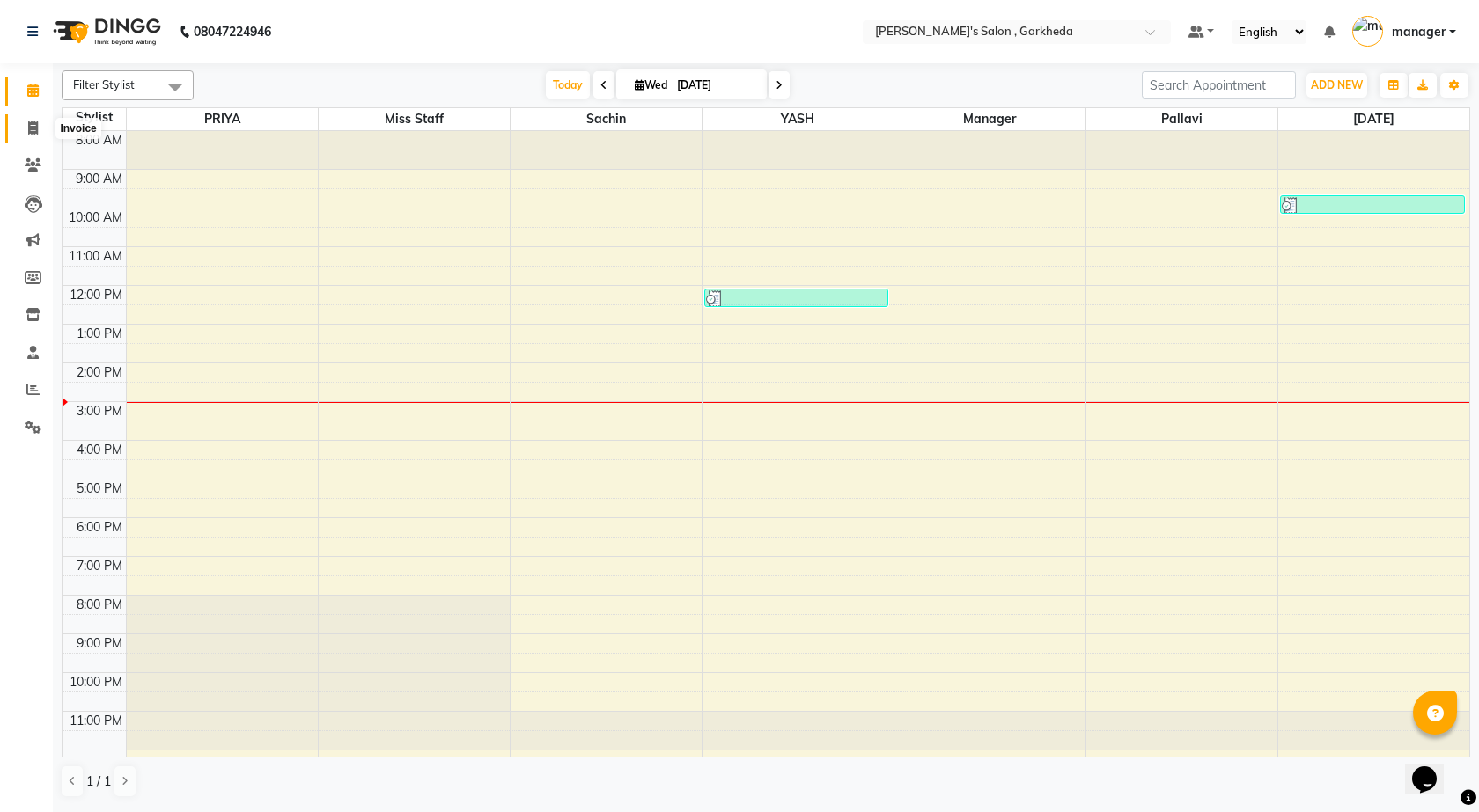
click at [36, 128] on icon at bounding box center [33, 128] width 10 height 13
select select "7062"
select select "service"
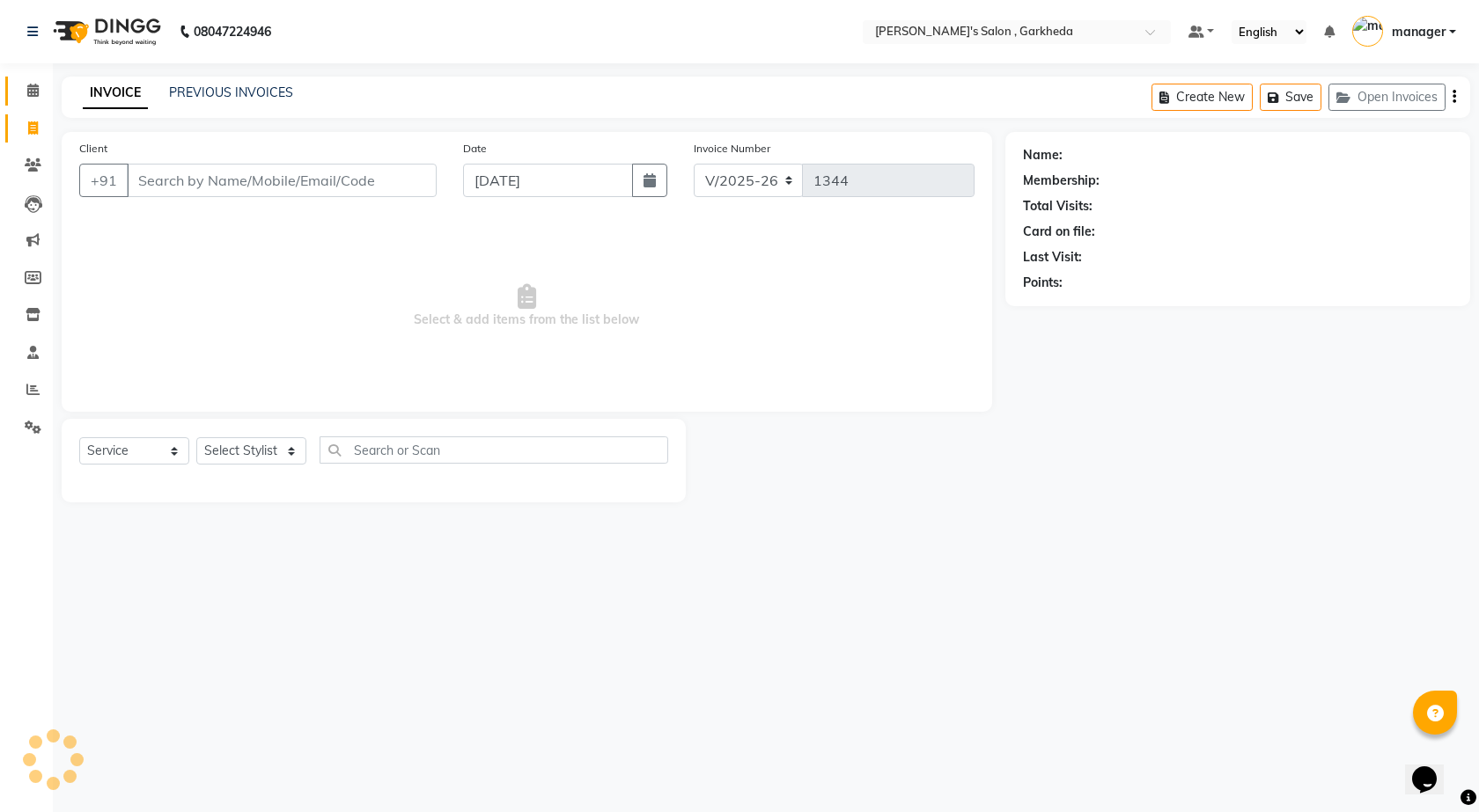
select select "72802"
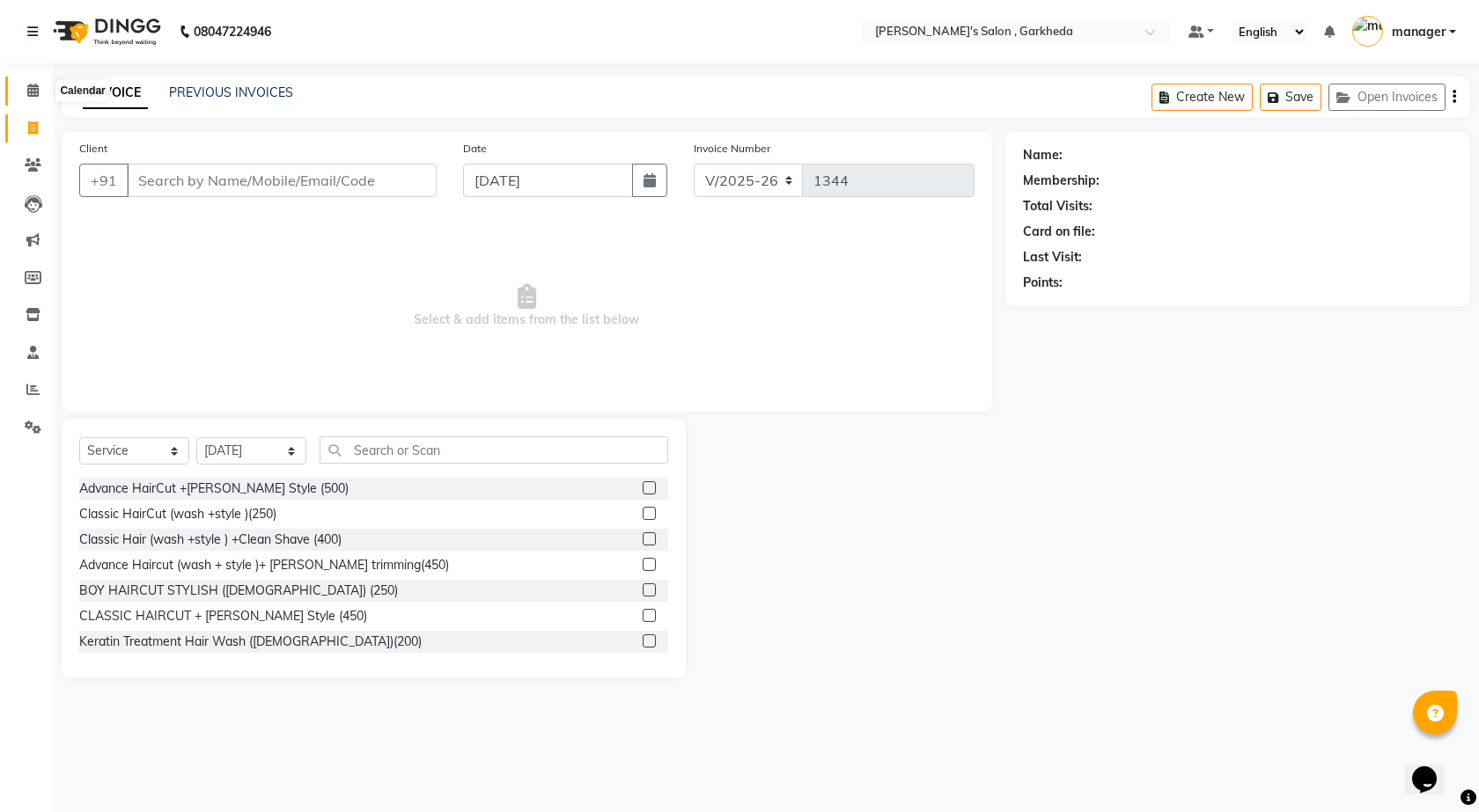
click at [35, 91] on icon at bounding box center [33, 90] width 12 height 13
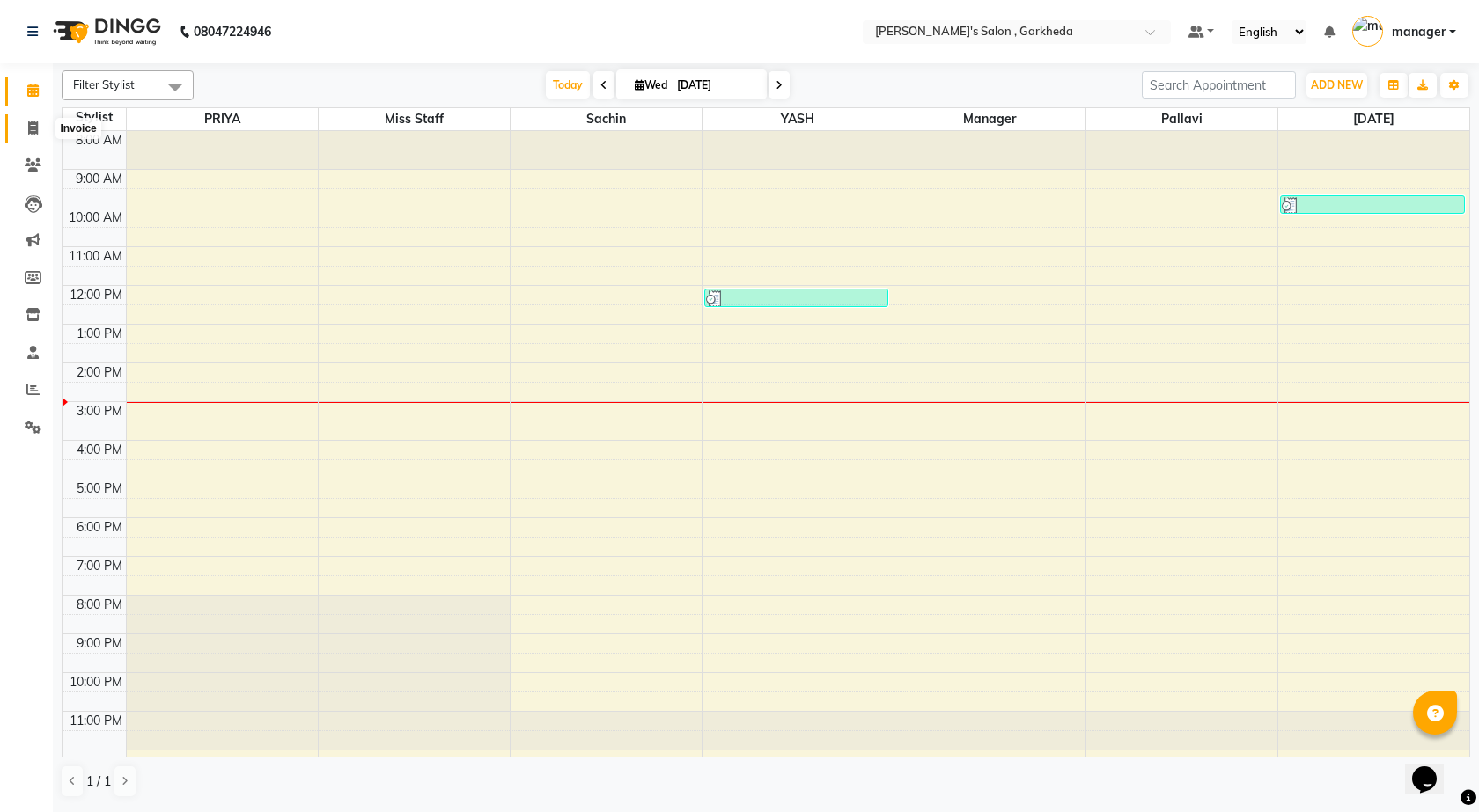
click at [30, 129] on icon at bounding box center [33, 128] width 10 height 13
select select "service"
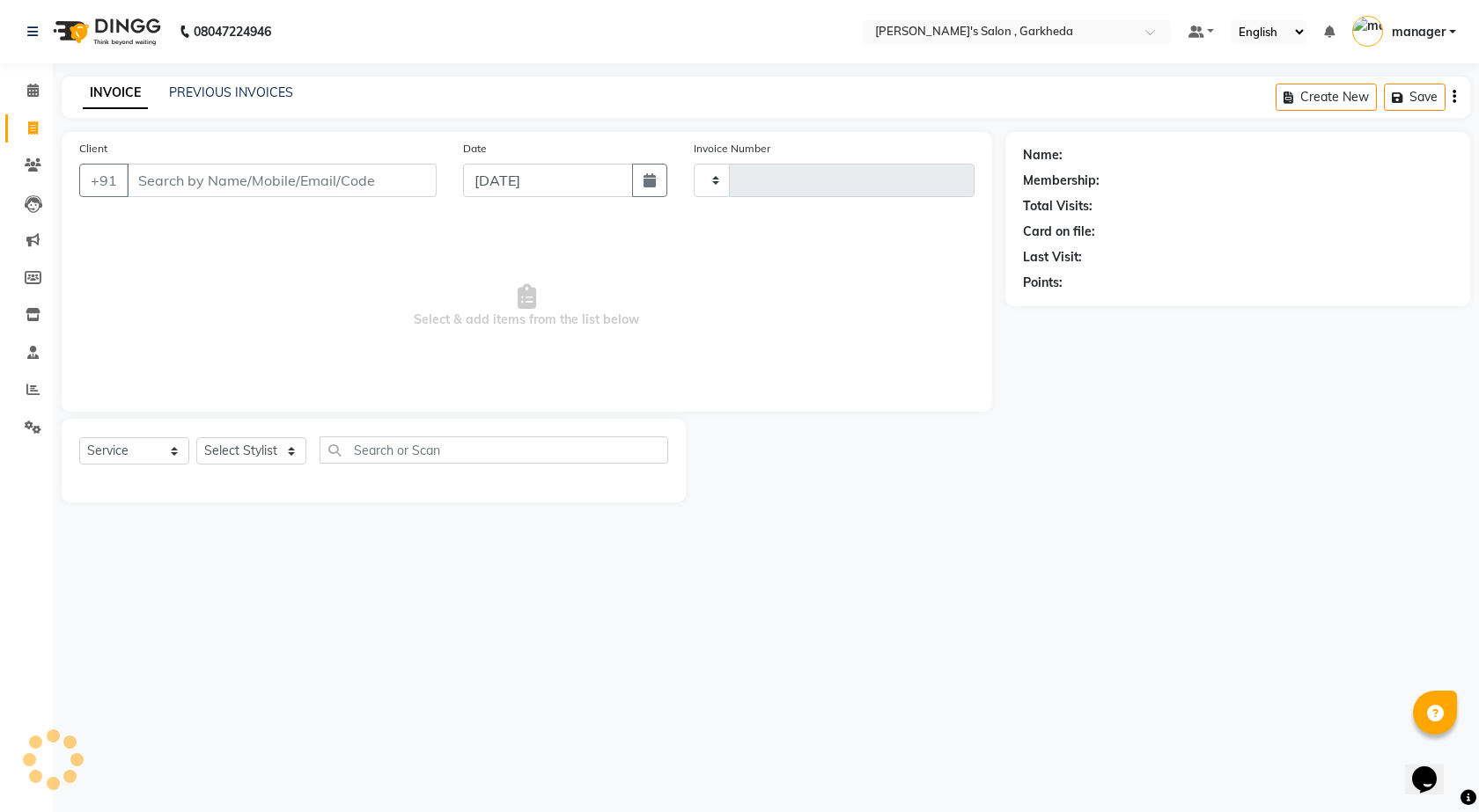
type input "1344"
select select "7062"
select select "72802"
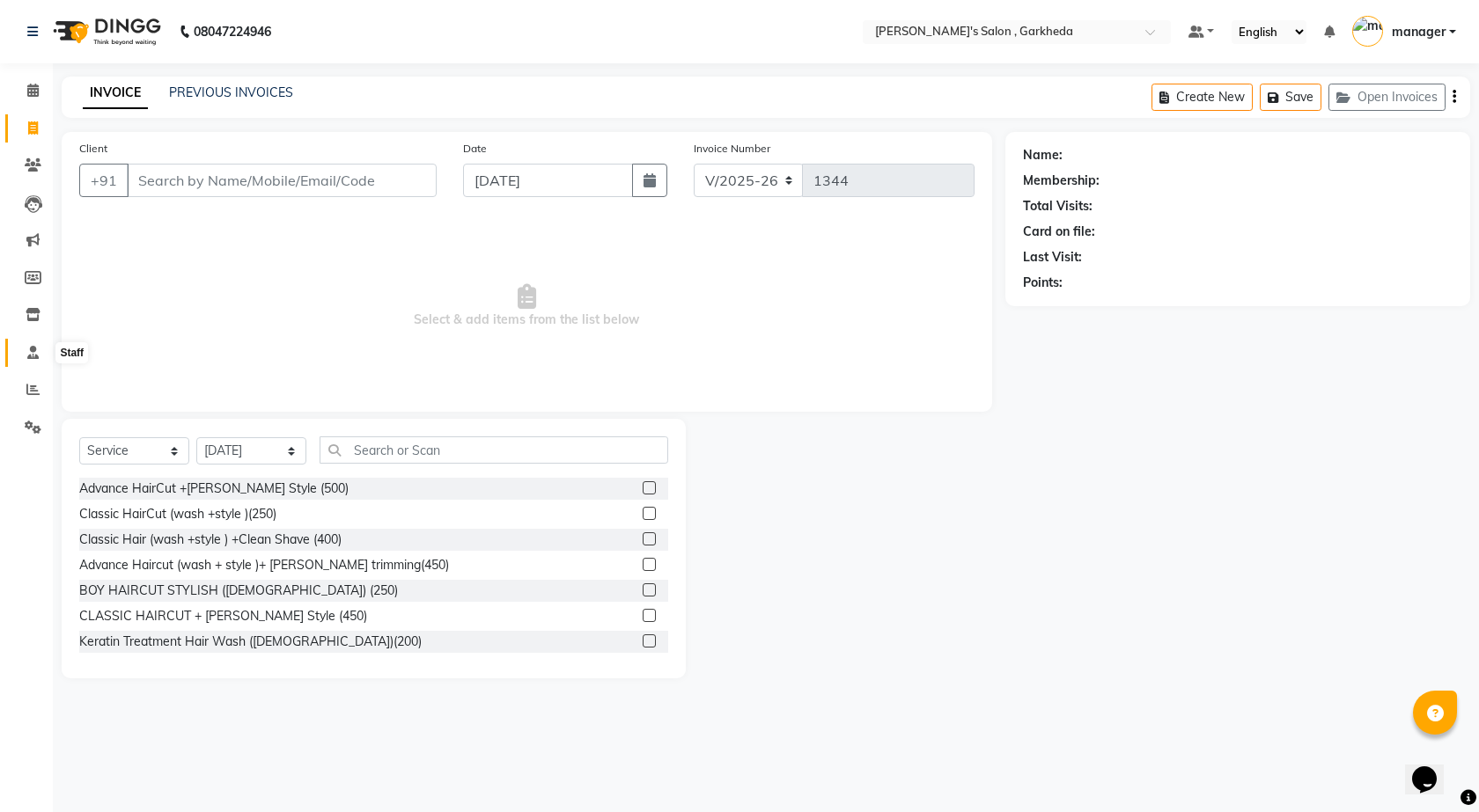
click at [30, 353] on icon at bounding box center [33, 352] width 12 height 13
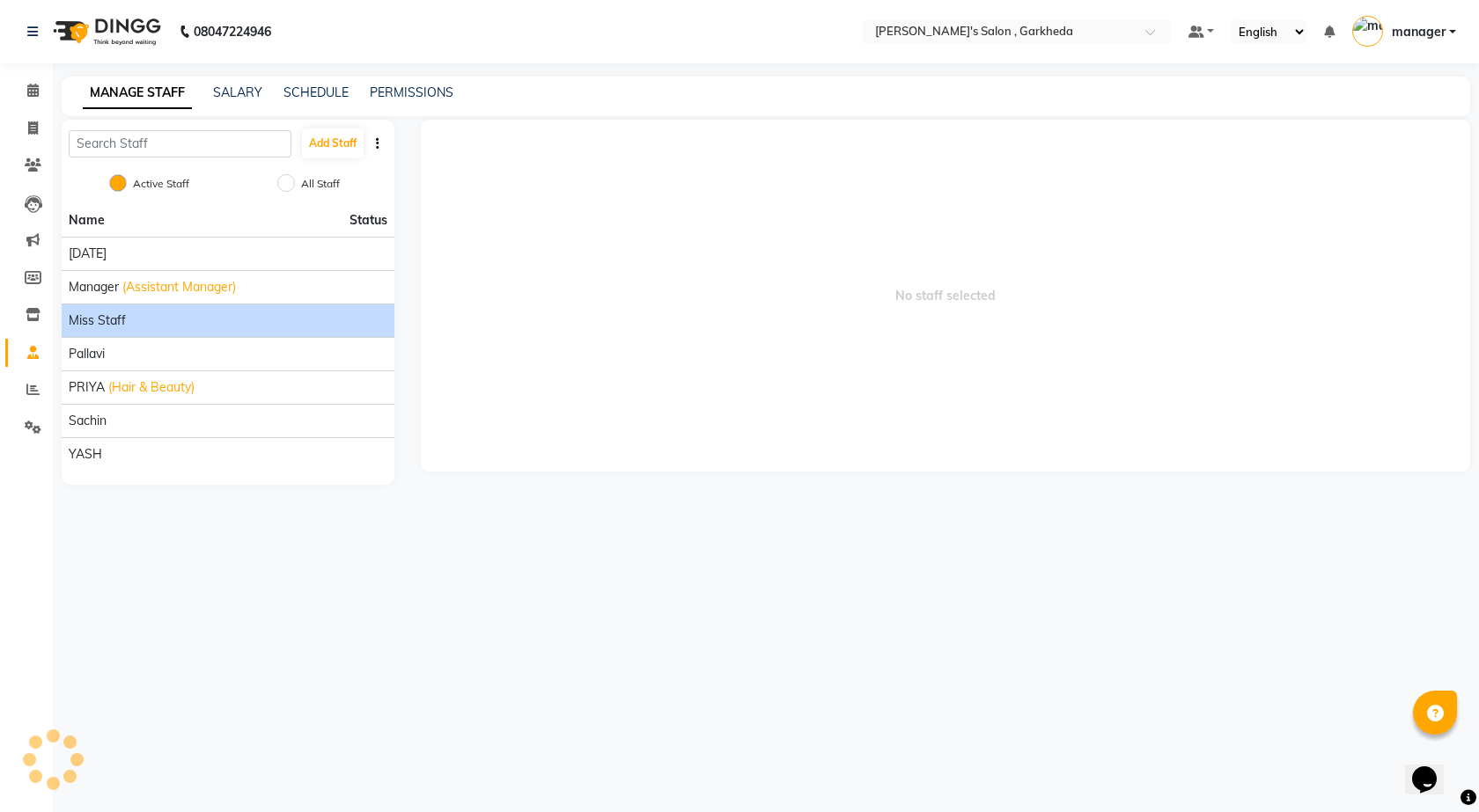
click at [223, 324] on div "miss staff" at bounding box center [227, 320] width 318 height 19
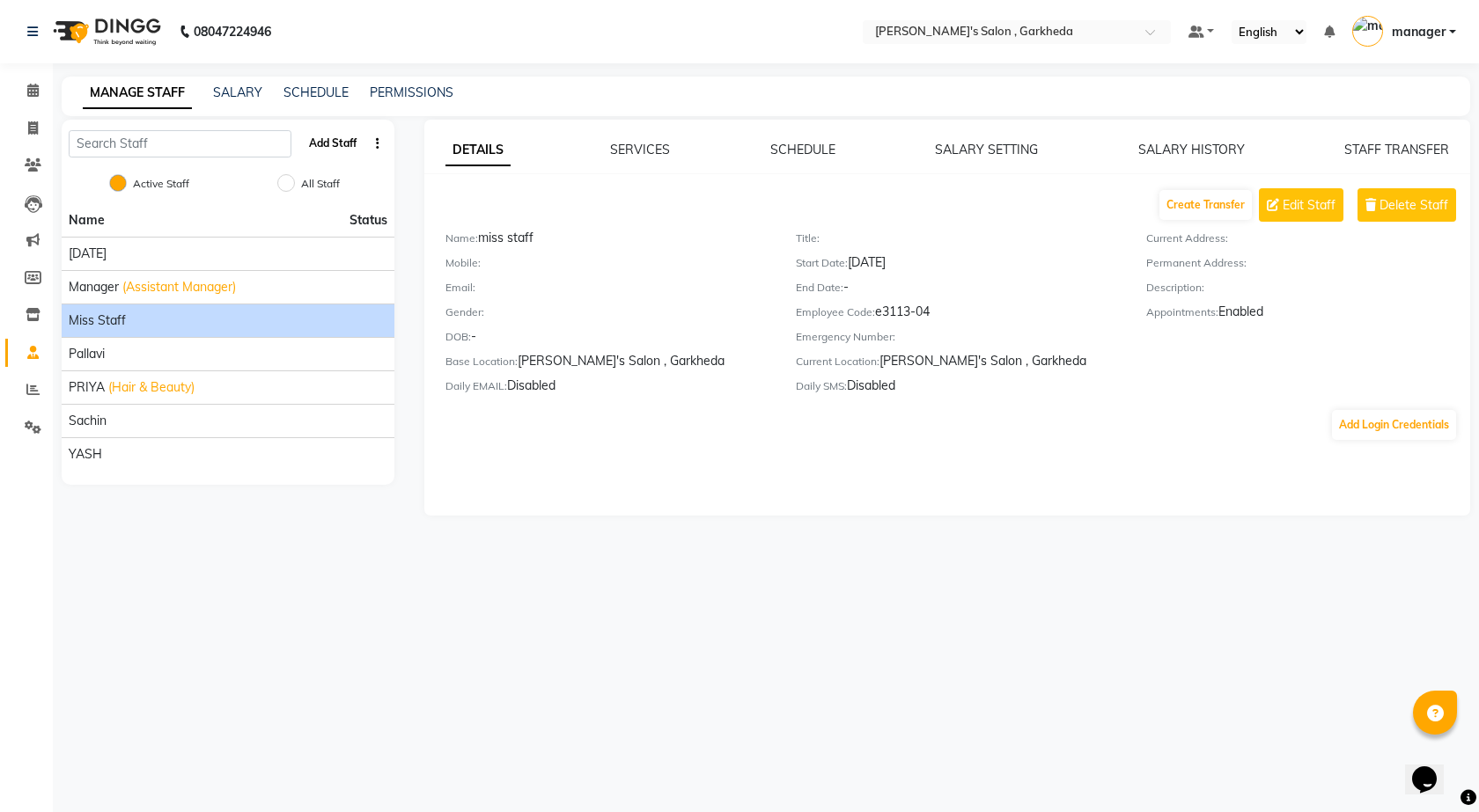
click at [319, 143] on button "Add Staff" at bounding box center [333, 144] width 62 height 30
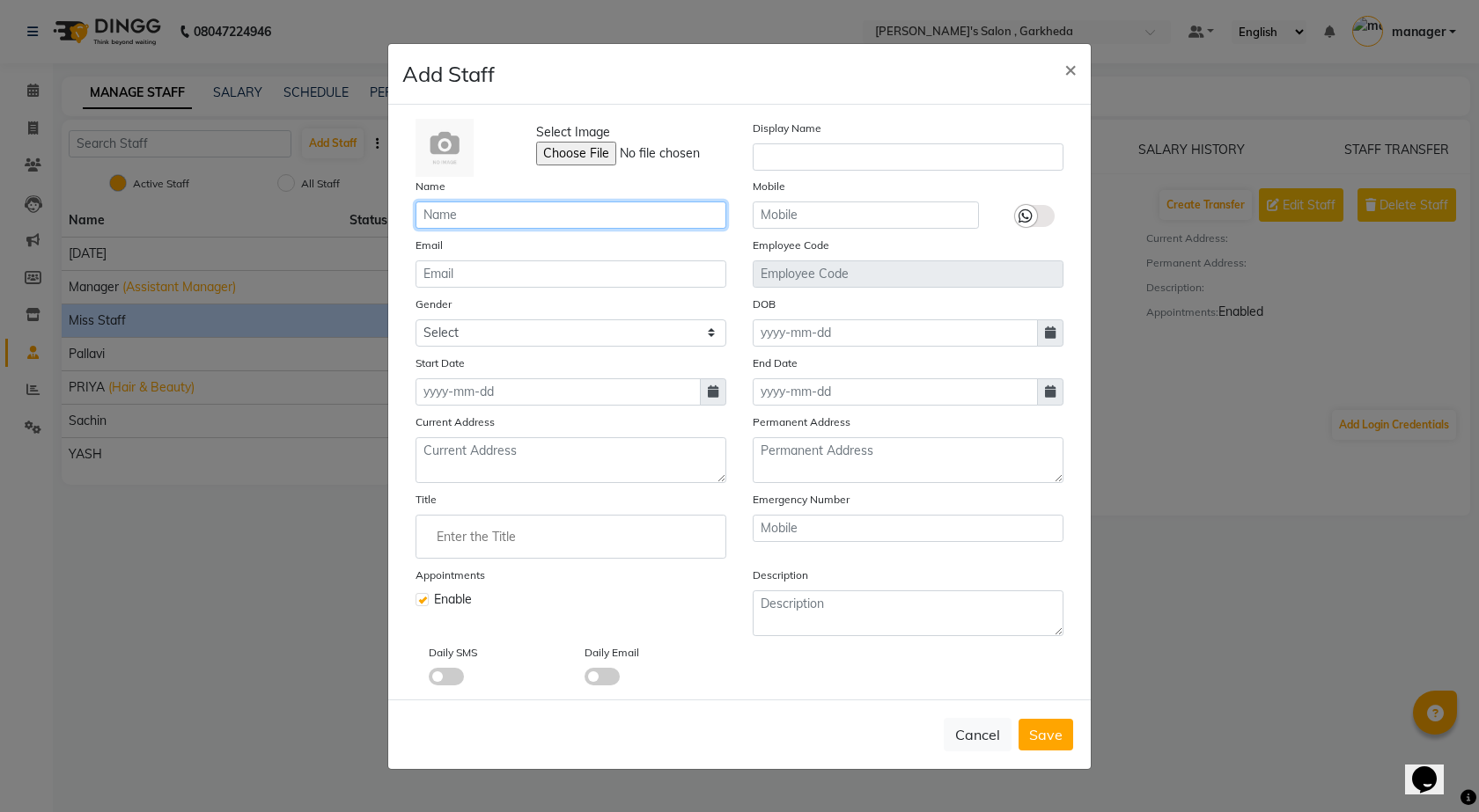
click at [495, 221] on input "text" at bounding box center [571, 215] width 310 height 27
type input "sakshi"
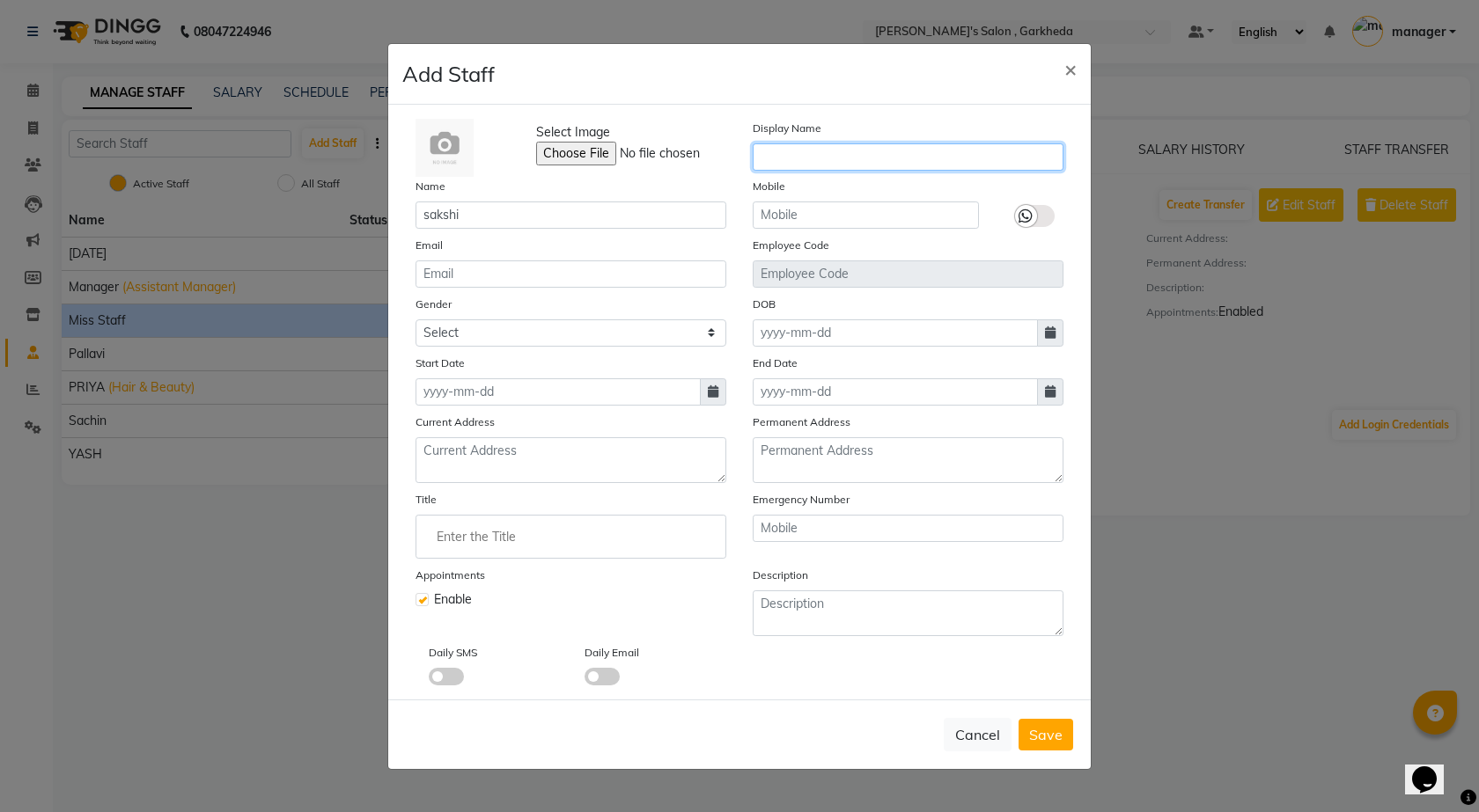
click at [788, 157] on input "text" at bounding box center [908, 157] width 310 height 27
type input "sakshi"
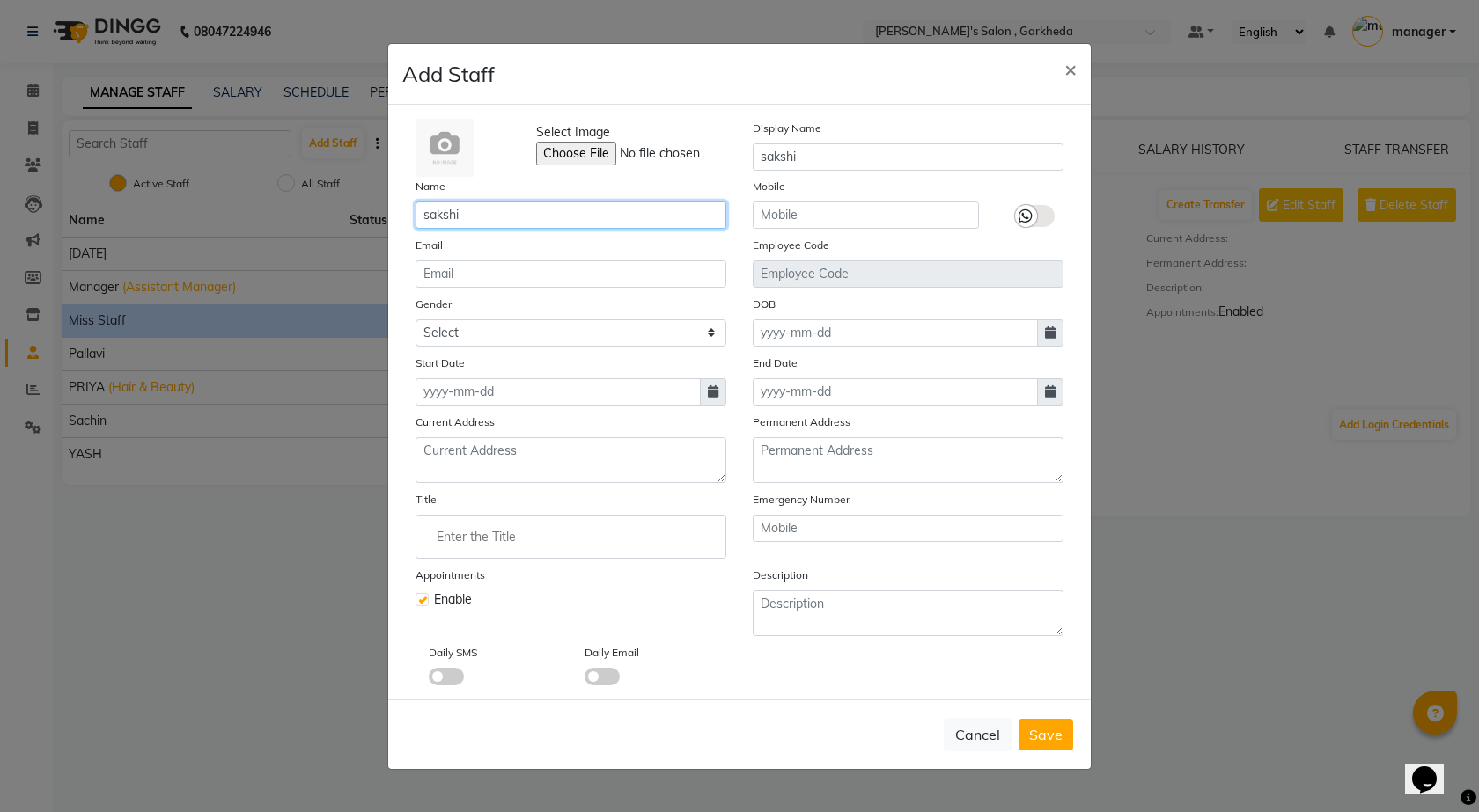
click at [578, 218] on input "sakshi" at bounding box center [571, 215] width 310 height 27
type input "[PERSON_NAME]"
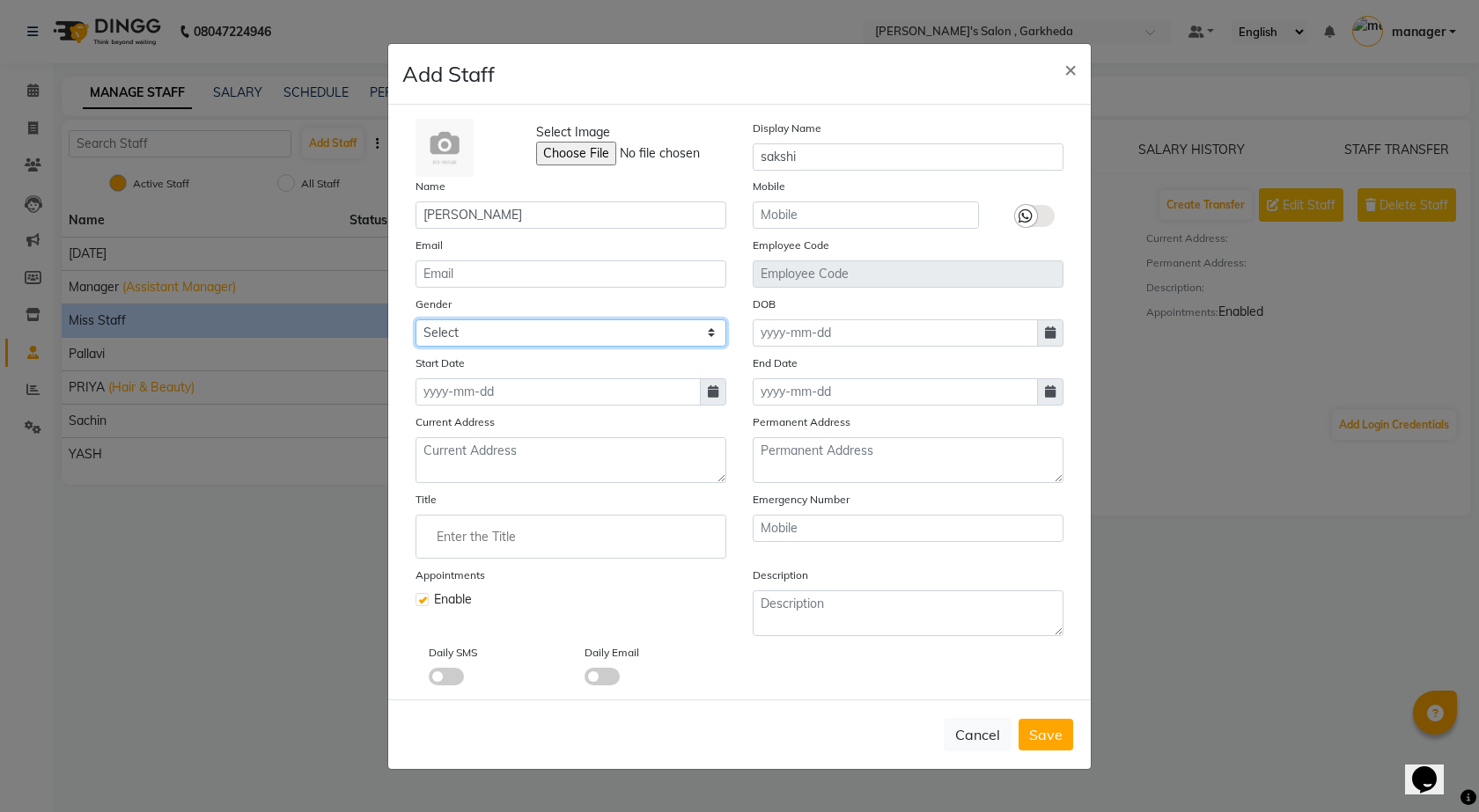
click at [579, 335] on select "Select [DEMOGRAPHIC_DATA] [DEMOGRAPHIC_DATA] Other Prefer Not To Say" at bounding box center [571, 332] width 310 height 27
select select "[DEMOGRAPHIC_DATA]"
click at [416, 319] on select "Select [DEMOGRAPHIC_DATA] [DEMOGRAPHIC_DATA] Other Prefer Not To Say" at bounding box center [571, 332] width 310 height 27
click at [710, 386] on icon at bounding box center [713, 392] width 11 height 12
select select "9"
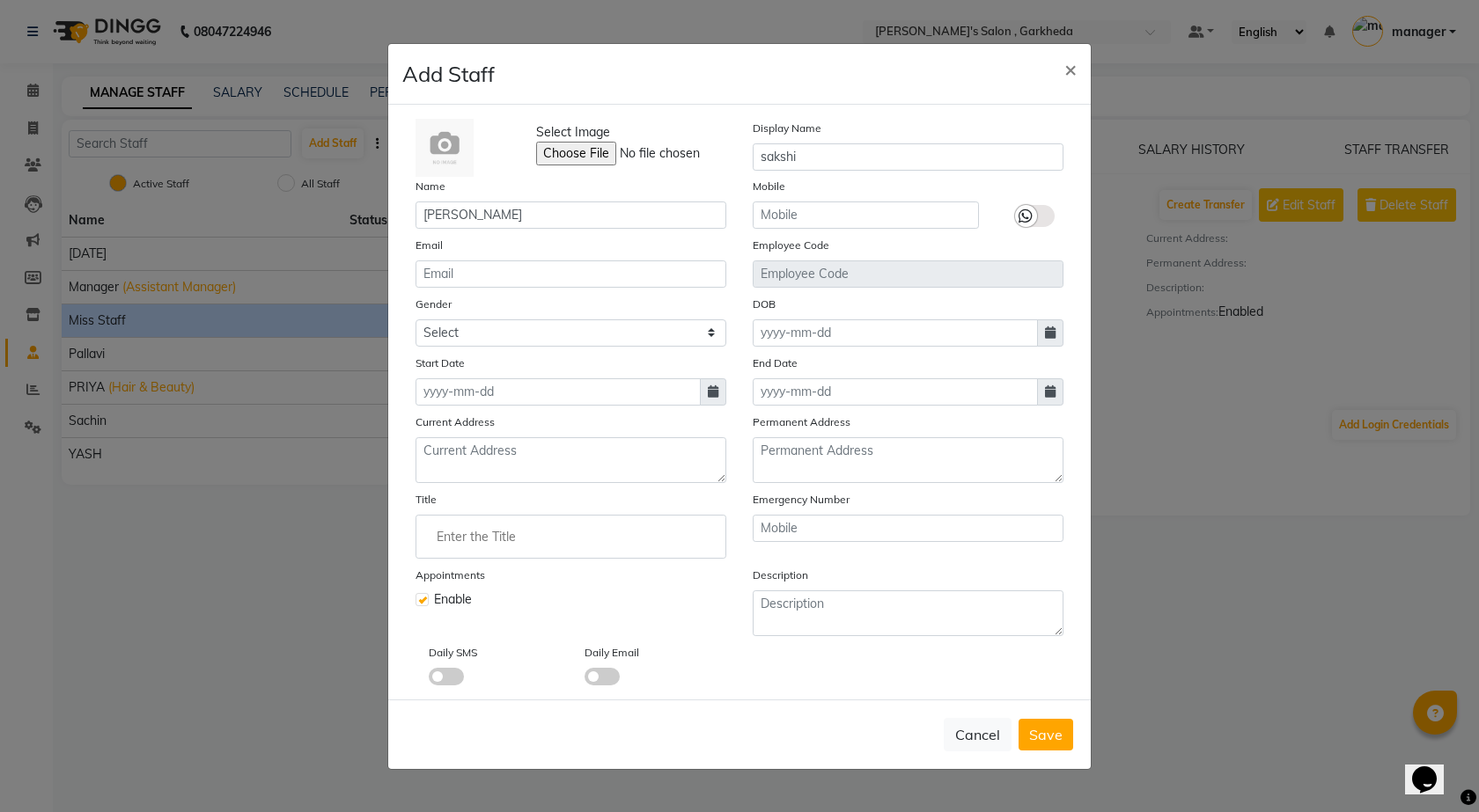
select select "2025"
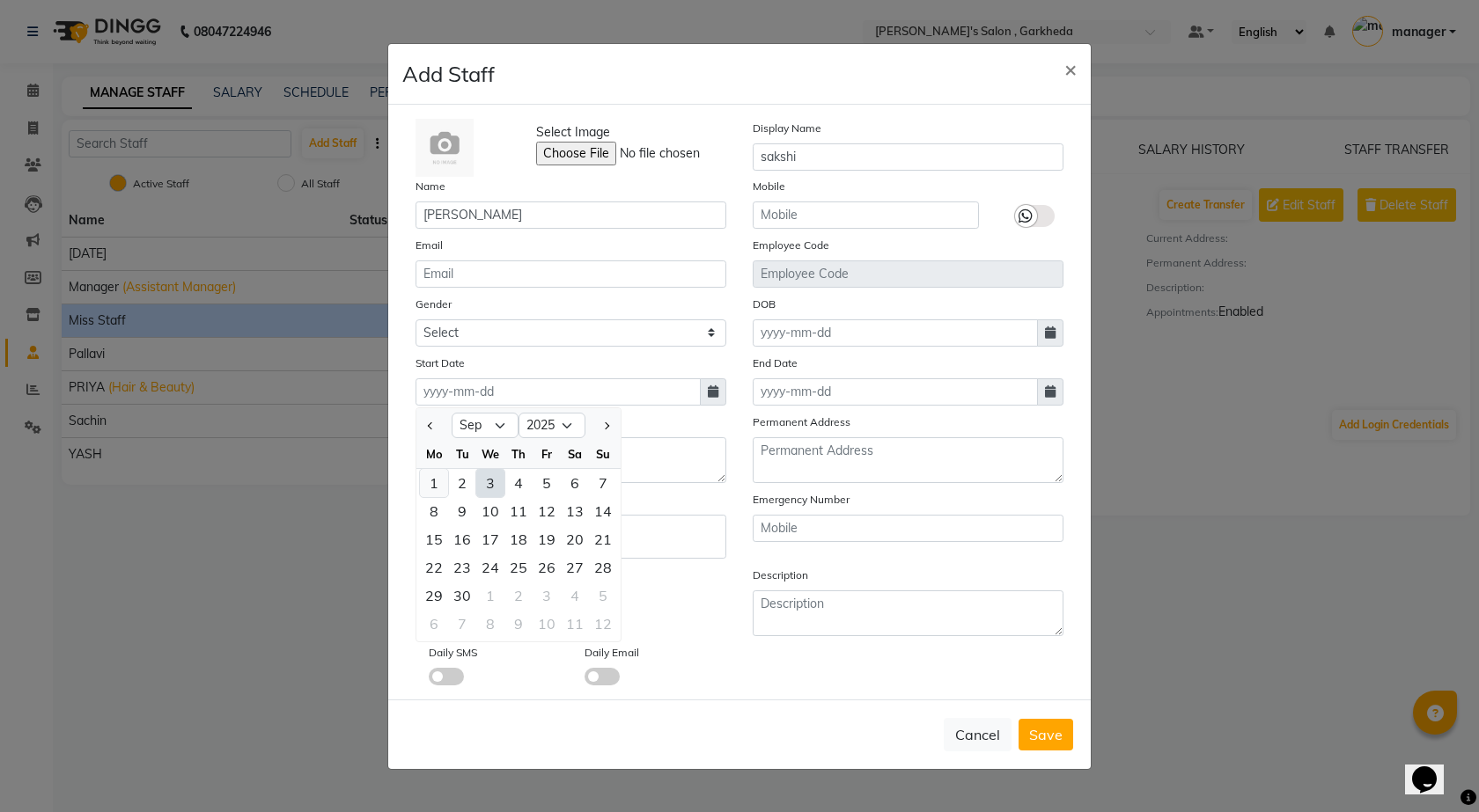
click at [441, 479] on div "1" at bounding box center [434, 483] width 28 height 28
type input "[DATE]"
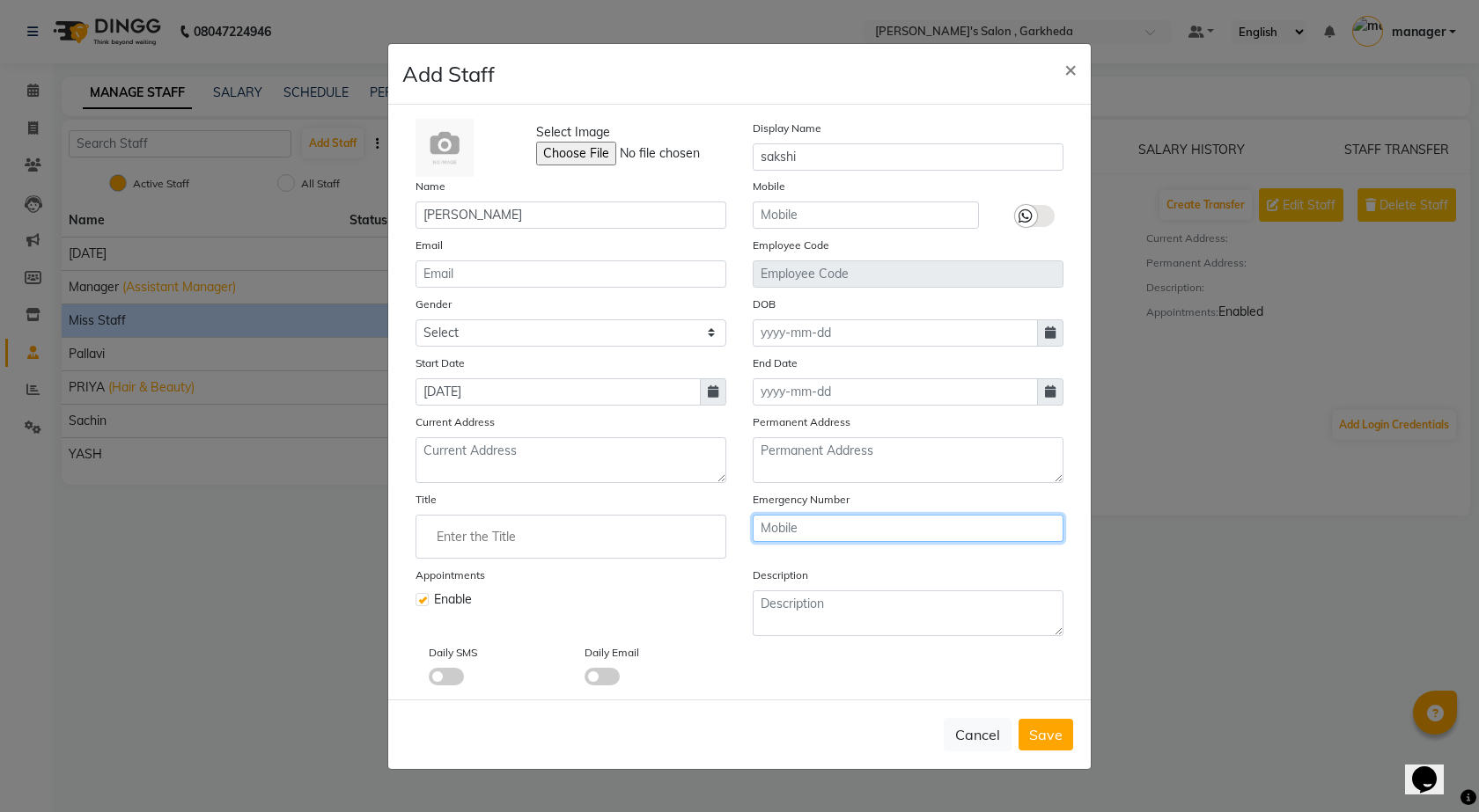
click at [814, 526] on input "text" at bounding box center [908, 528] width 310 height 27
click at [865, 521] on input "text" at bounding box center [908, 528] width 310 height 27
click at [888, 214] on input "text" at bounding box center [865, 215] width 226 height 27
type input "8421408545"
click at [857, 520] on input "text" at bounding box center [908, 528] width 310 height 27
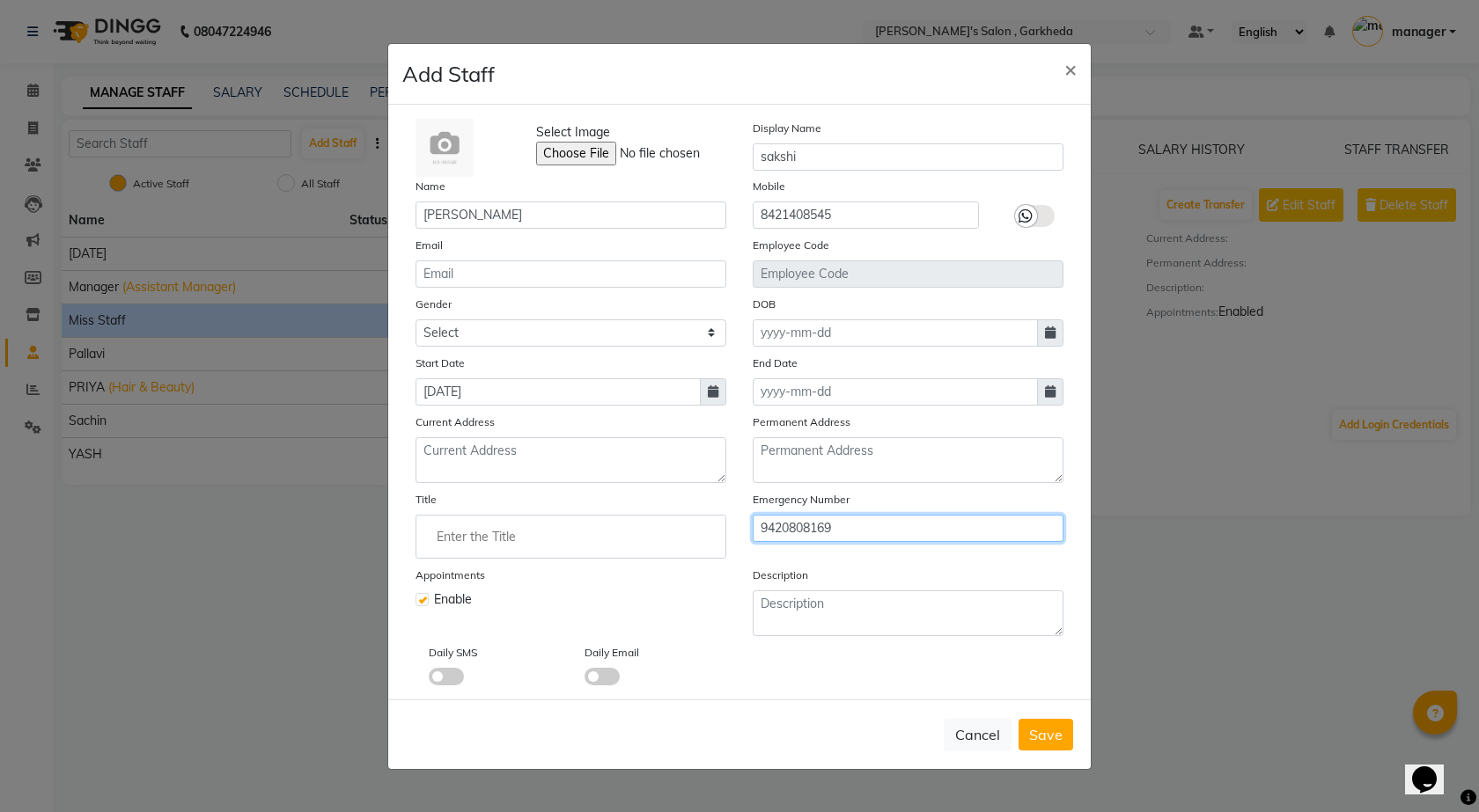
type input "9420808169"
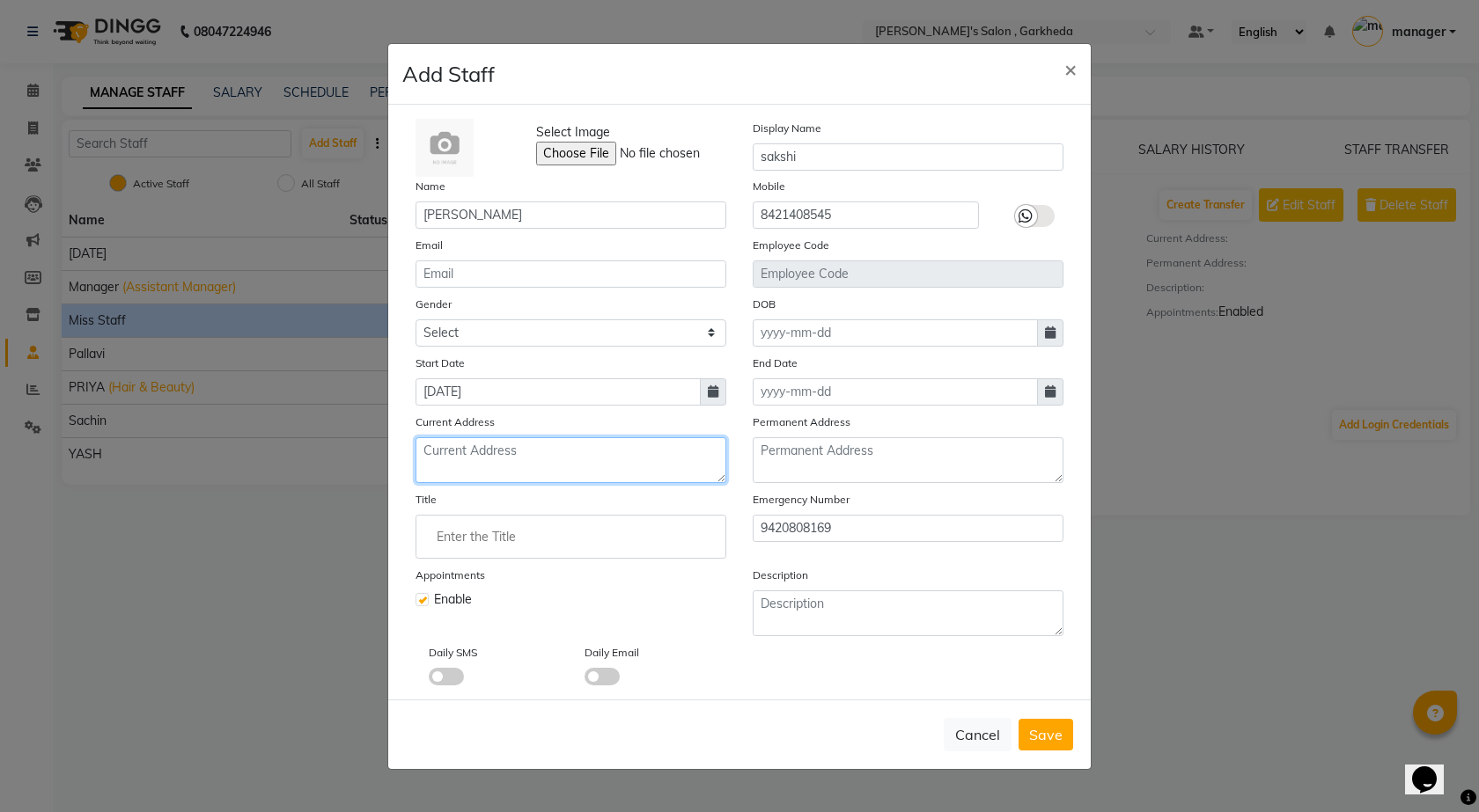
click at [520, 458] on textarea at bounding box center [571, 460] width 310 height 46
type textarea "gaytri hostel [PERSON_NAME] tremurti chowk"
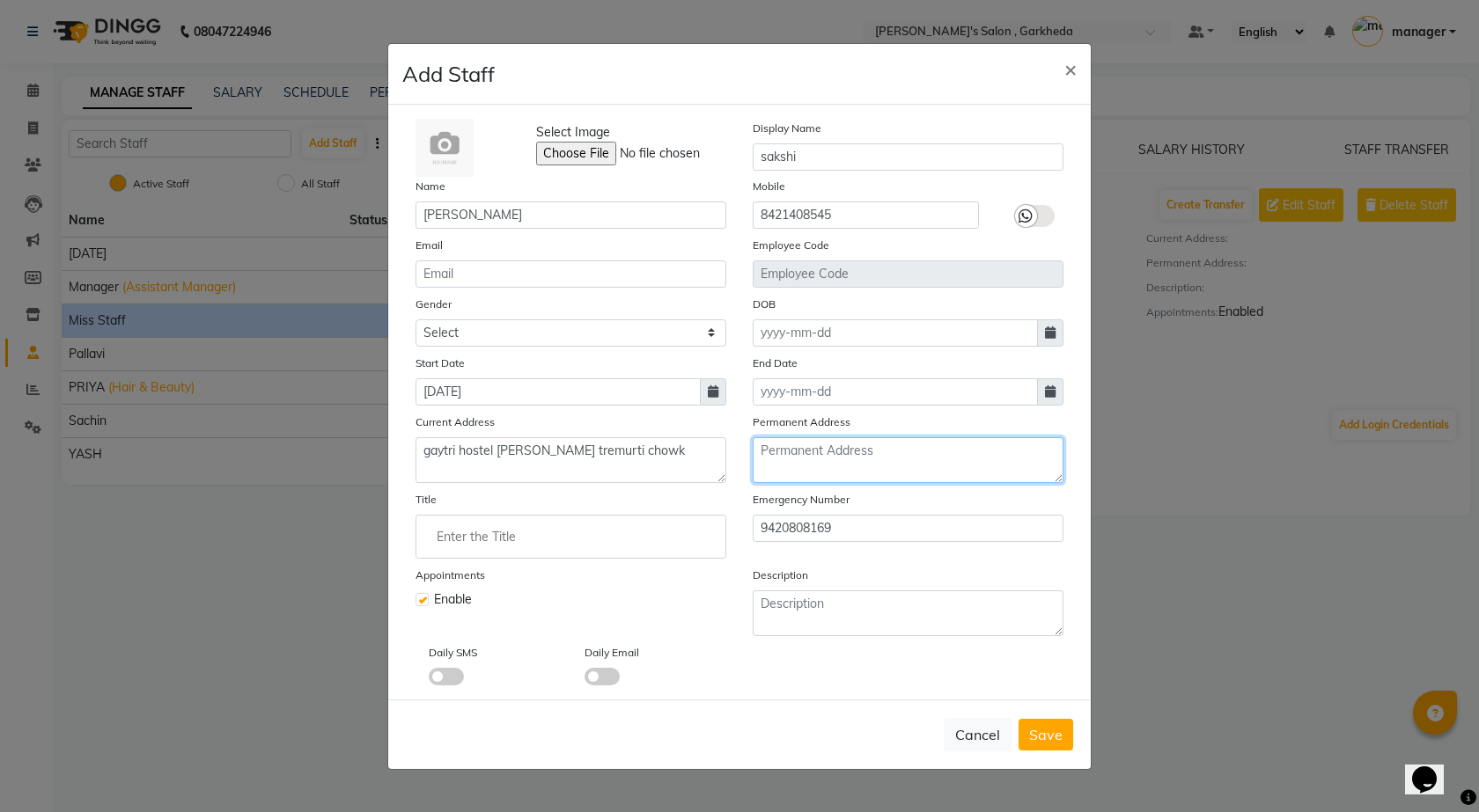
click at [806, 478] on textarea at bounding box center [908, 460] width 310 height 46
type textarea "jalna shivneri app flat no [GEOGRAPHIC_DATA][PERSON_NAME] [GEOGRAPHIC_DATA]"
click at [1056, 327] on span at bounding box center [1051, 332] width 27 height 27
select select "9"
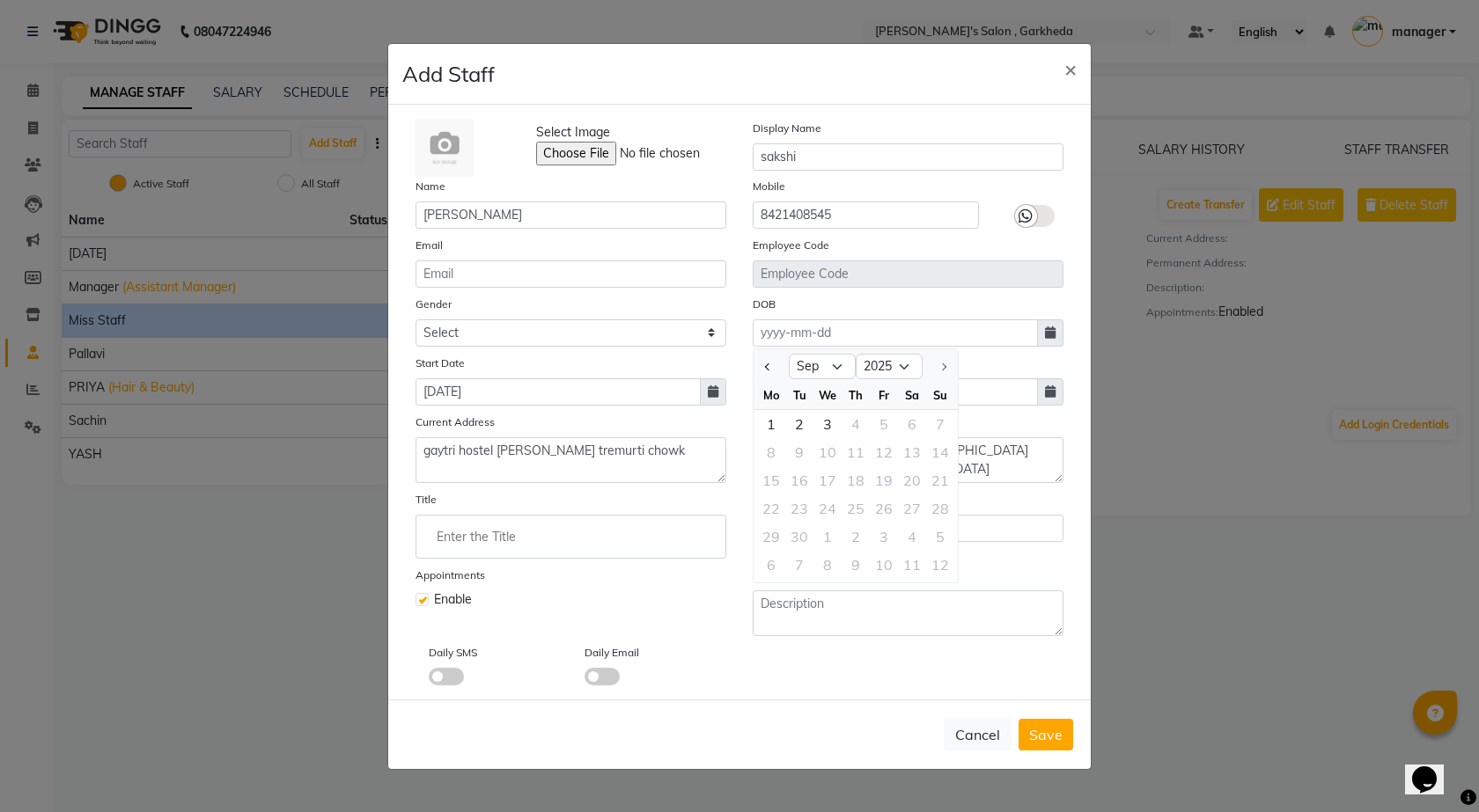
click at [926, 360] on div at bounding box center [941, 367] width 35 height 28
click at [911, 362] on select "1920 1921 1922 1923 1924 1925 1926 1927 1928 1929 1930 1931 1932 1933 1934 1935…" at bounding box center [888, 367] width 67 height 27
select select "2008"
click at [856, 354] on select "1920 1921 1922 1923 1924 1925 1926 1927 1928 1929 1930 1931 1932 1933 1934 1935…" at bounding box center [888, 367] width 67 height 27
click at [833, 368] on select "Jan Feb Mar Apr May Jun [DATE] Aug Sep Oct Nov Dec" at bounding box center [822, 367] width 67 height 27
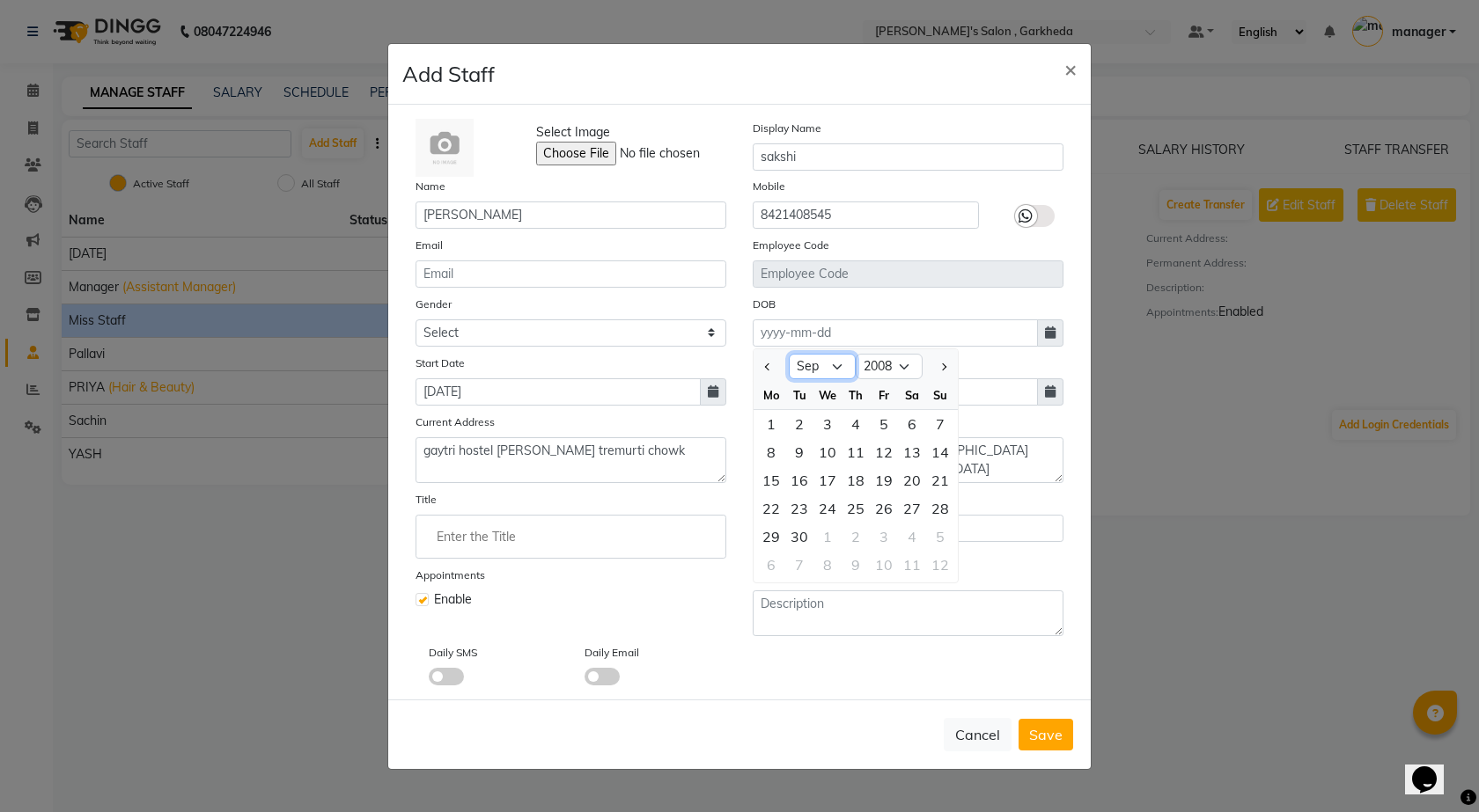
select select "1"
click at [789, 354] on select "Jan Feb Mar Apr May Jun [DATE] Aug Sep Oct Nov Dec" at bounding box center [822, 367] width 67 height 27
click at [851, 429] on div "3" at bounding box center [856, 425] width 28 height 28
type input "[DATE]"
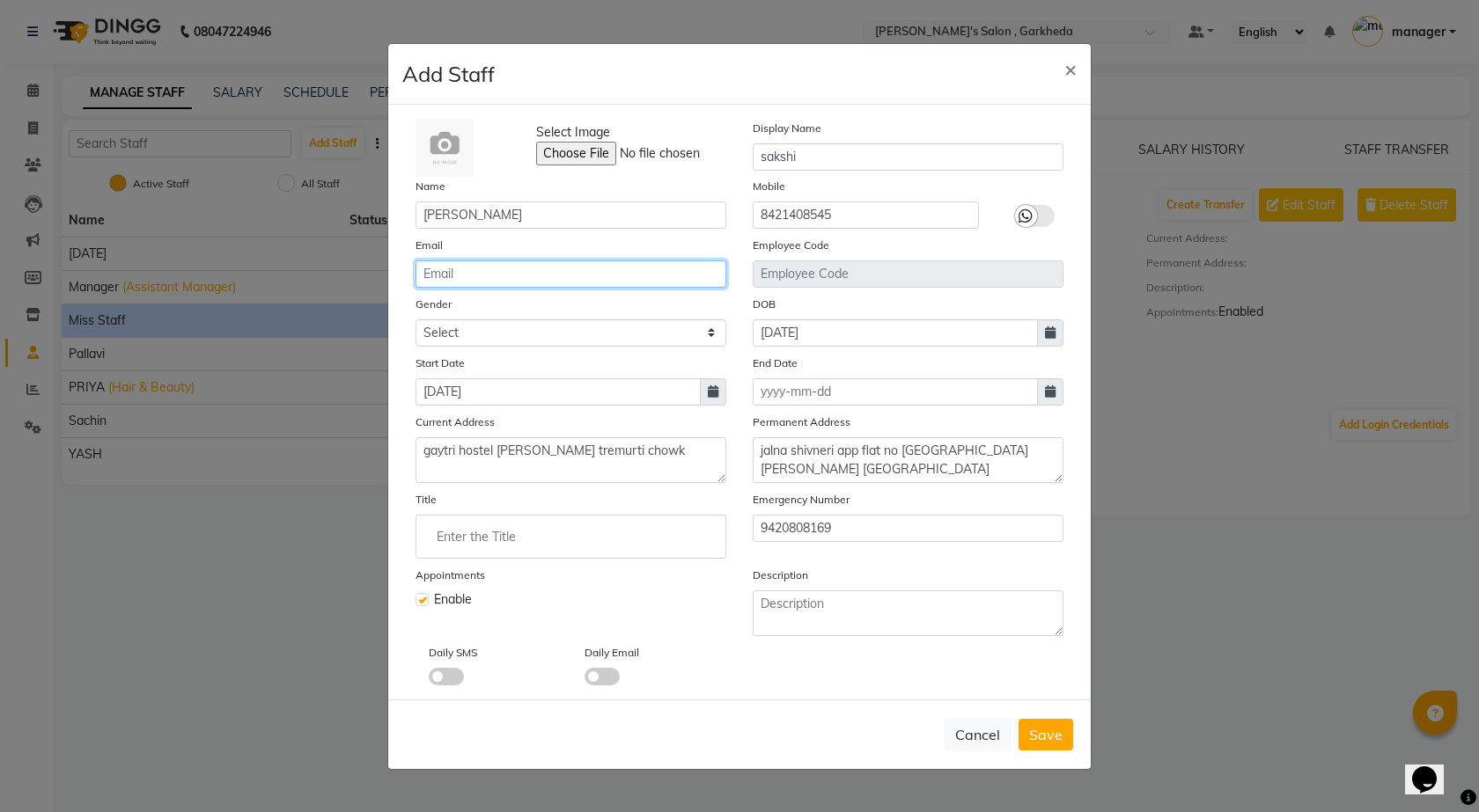
click at [510, 264] on input "email" at bounding box center [571, 274] width 310 height 27
type input "[EMAIL_ADDRESS][DOMAIN_NAME]"
click at [1028, 217] on icon at bounding box center [1026, 216] width 14 height 16
click at [0, 0] on input "checkbox" at bounding box center [0, 0] width 0 height 0
click at [1040, 738] on span "Save" at bounding box center [1046, 735] width 34 height 18
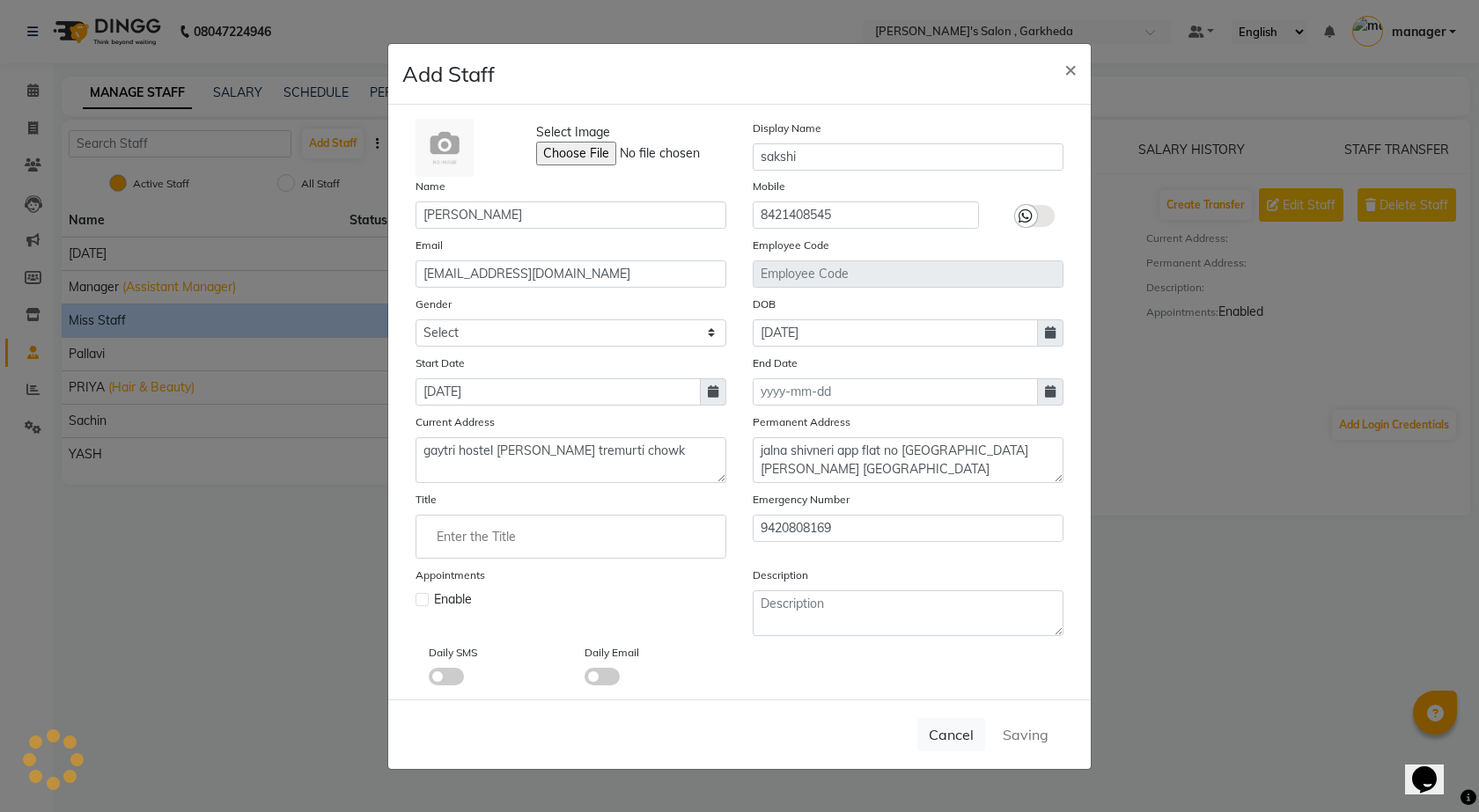
select select
checkbox input "false"
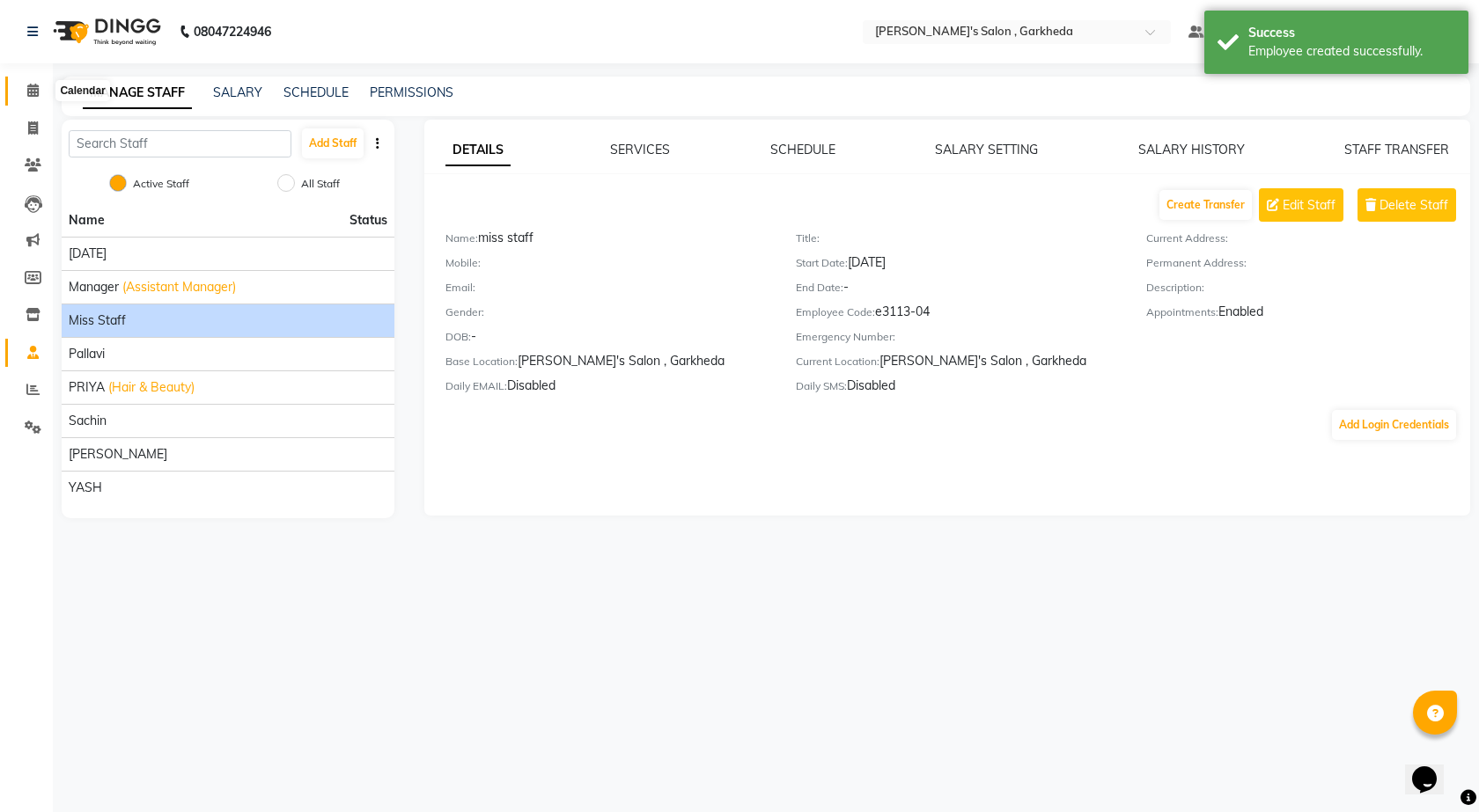
click at [33, 93] on icon at bounding box center [33, 90] width 12 height 13
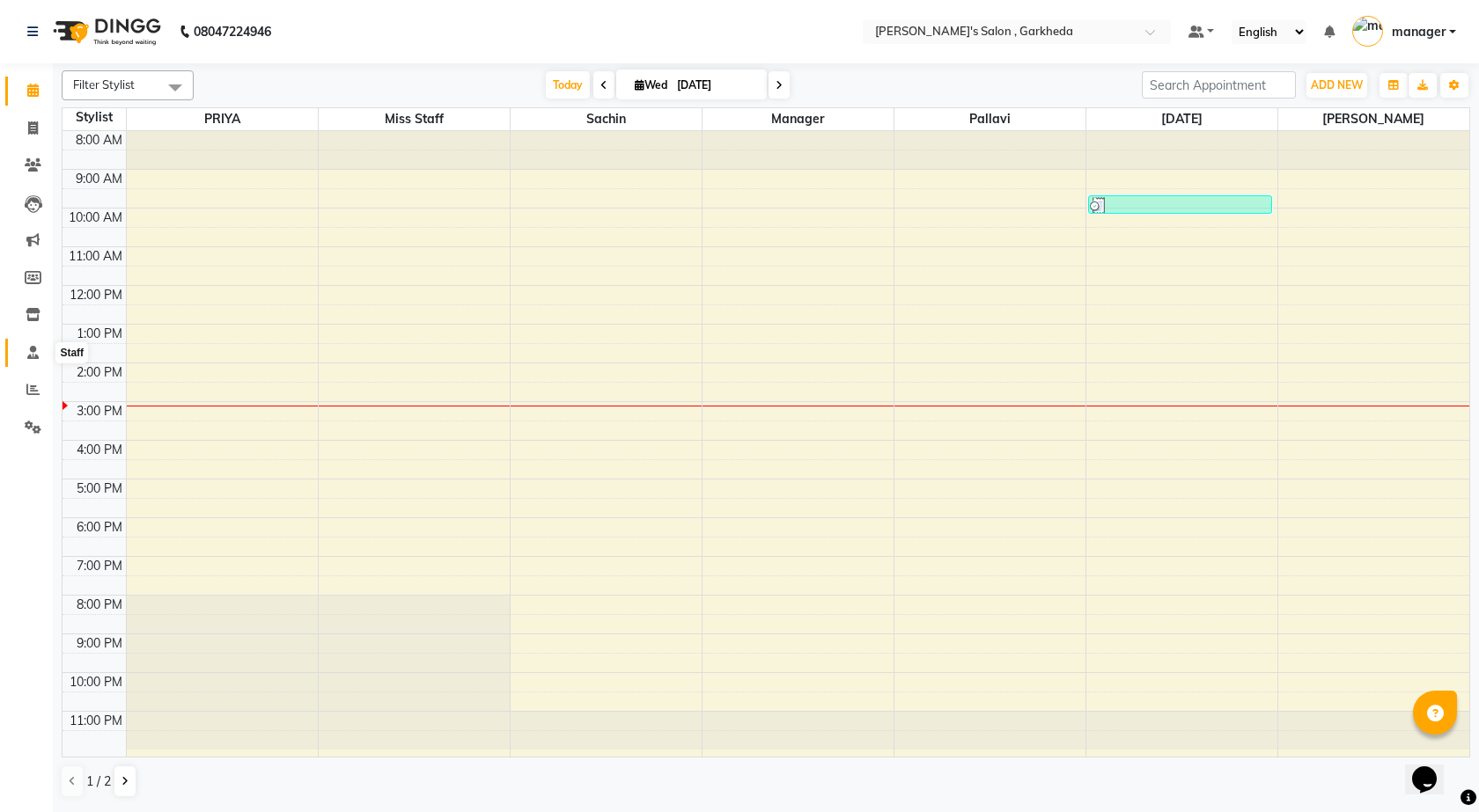
click at [34, 349] on icon at bounding box center [33, 352] width 12 height 13
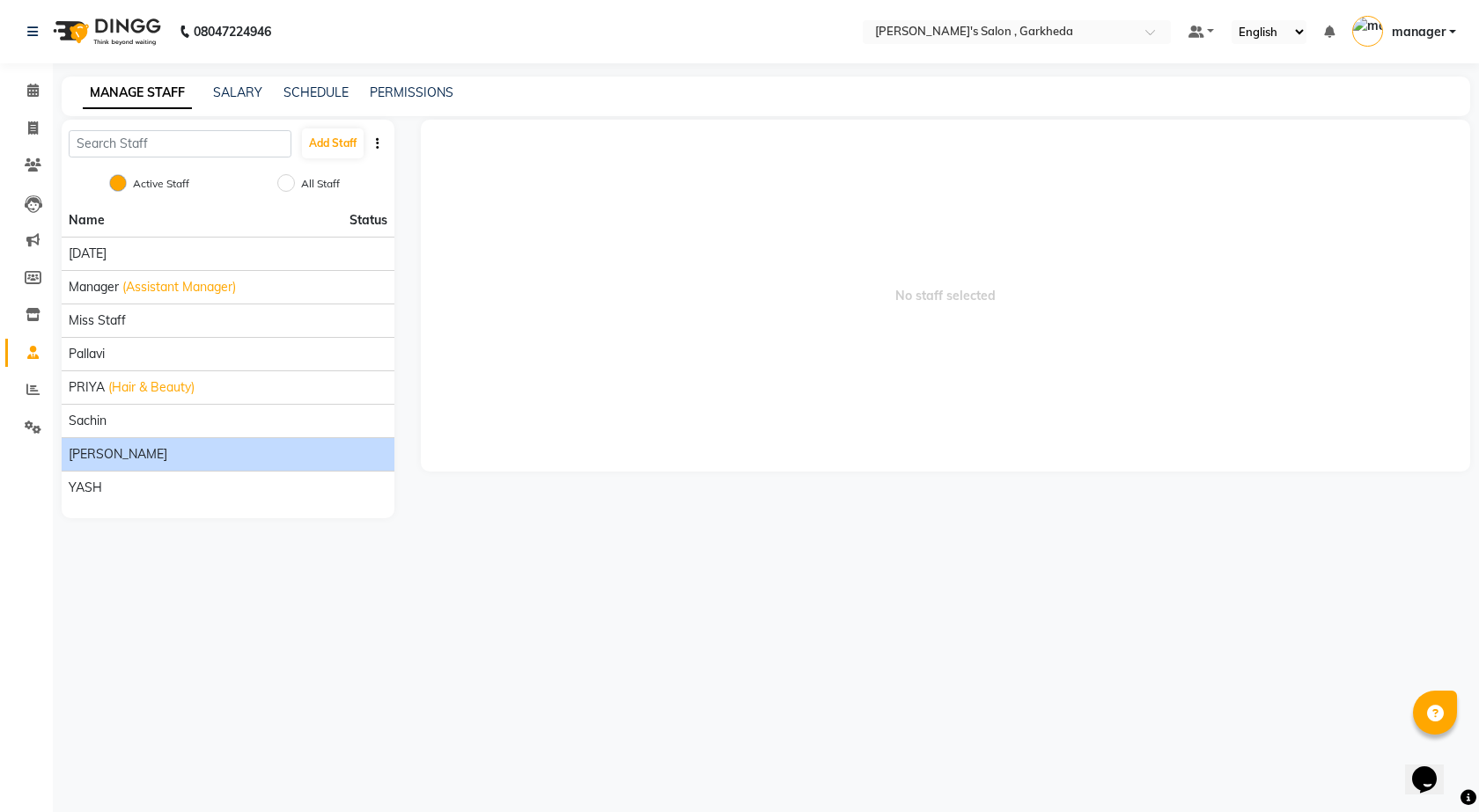
click at [161, 449] on div "[PERSON_NAME]" at bounding box center [227, 454] width 318 height 19
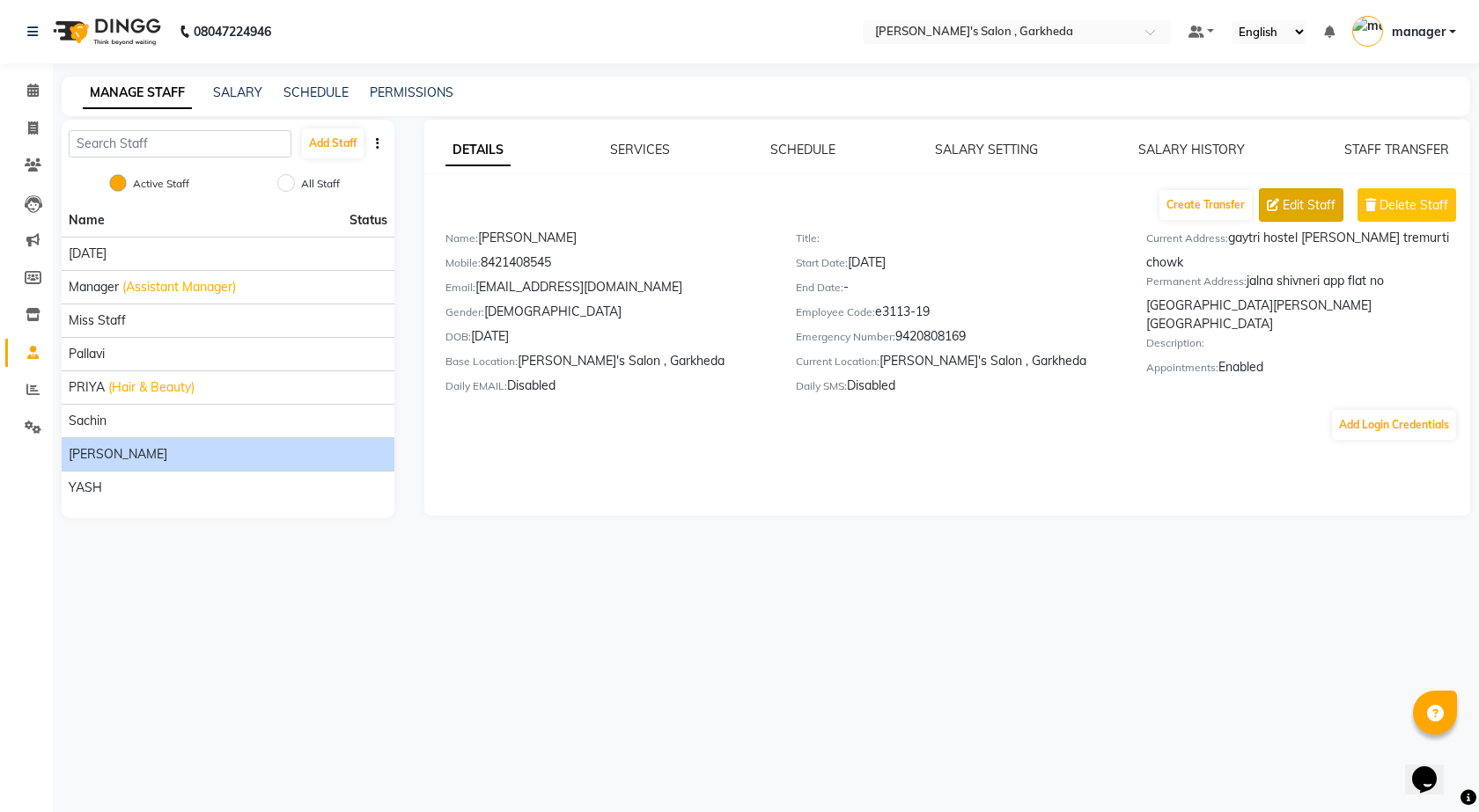
click at [1303, 208] on span "Edit Staff" at bounding box center [1310, 205] width 53 height 19
select select "[DEMOGRAPHIC_DATA]"
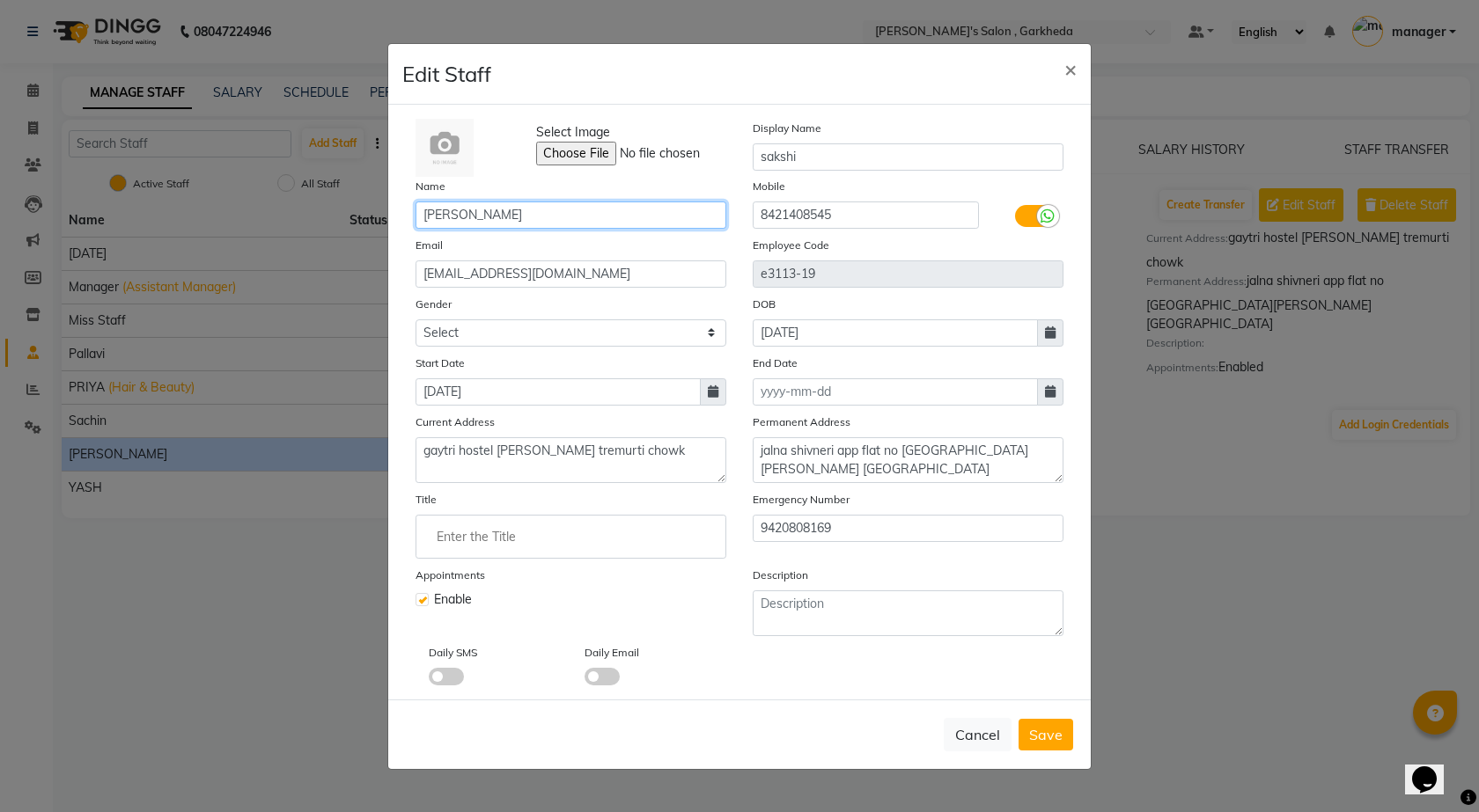
click at [551, 203] on input "[PERSON_NAME]" at bounding box center [571, 215] width 310 height 27
type input "sakshi"
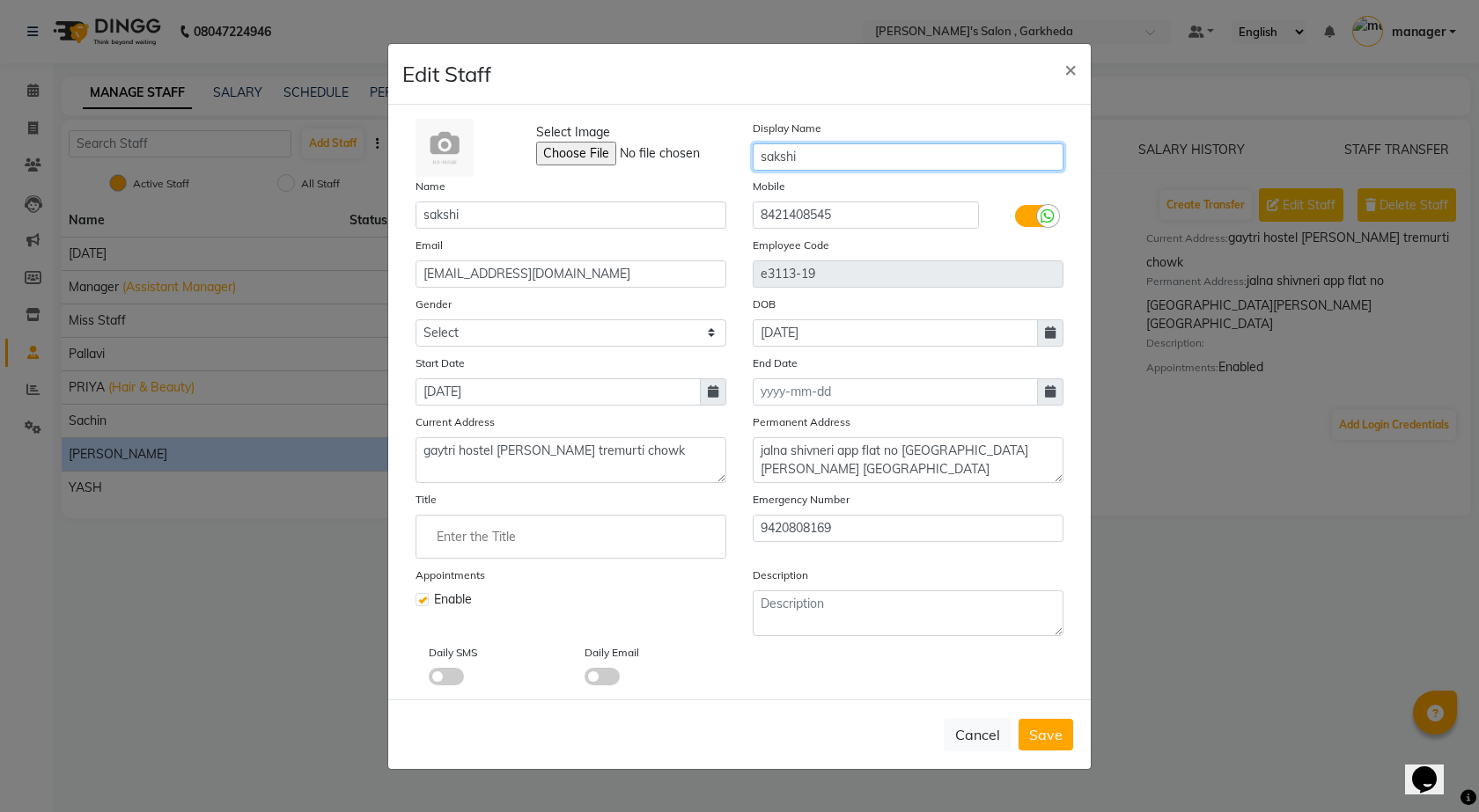
click at [848, 144] on input "sakshi" at bounding box center [908, 157] width 310 height 27
type input "[PERSON_NAME]"
click at [1055, 740] on span "Save" at bounding box center [1046, 735] width 34 height 18
select select
checkbox input "false"
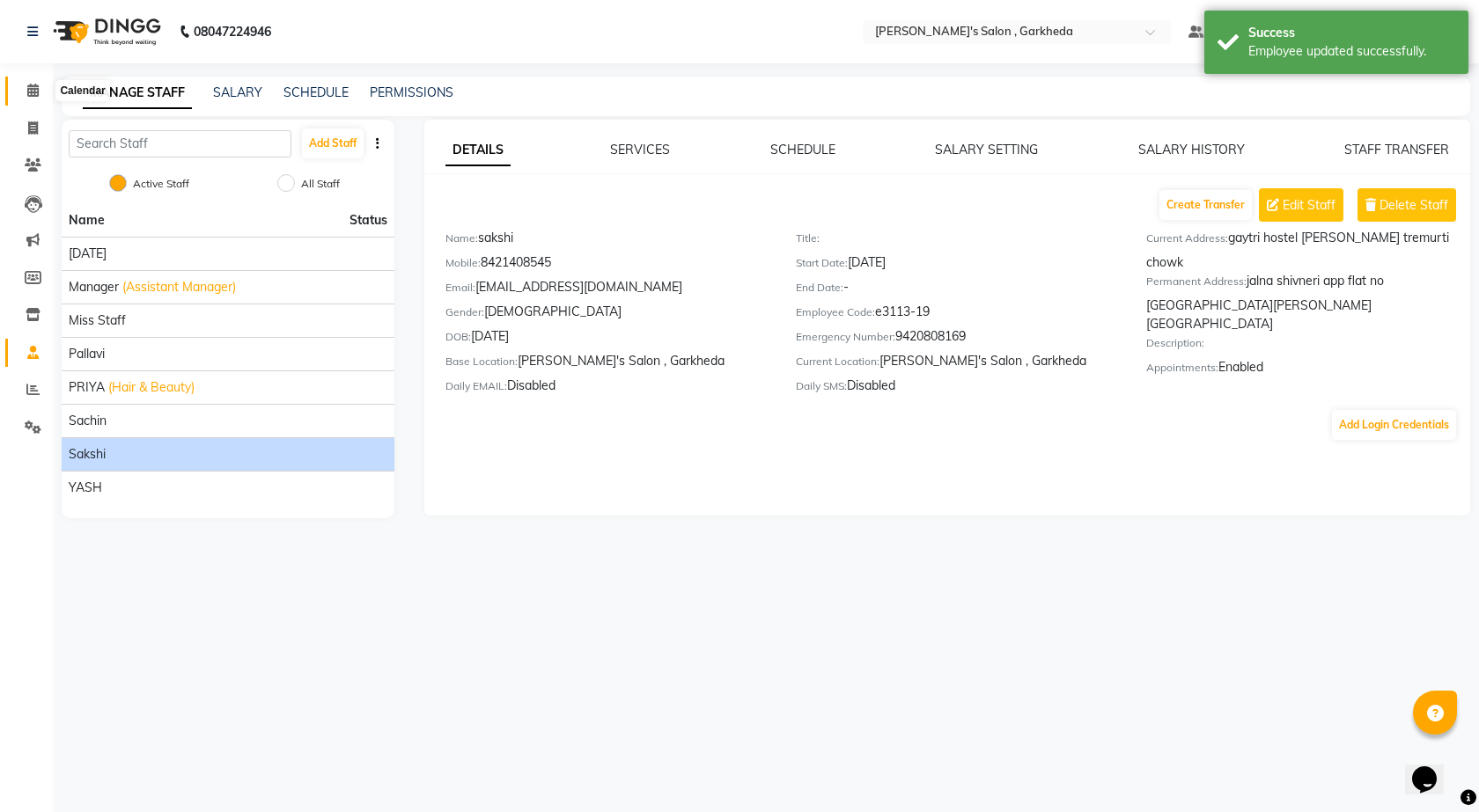
click at [39, 90] on icon at bounding box center [33, 90] width 12 height 13
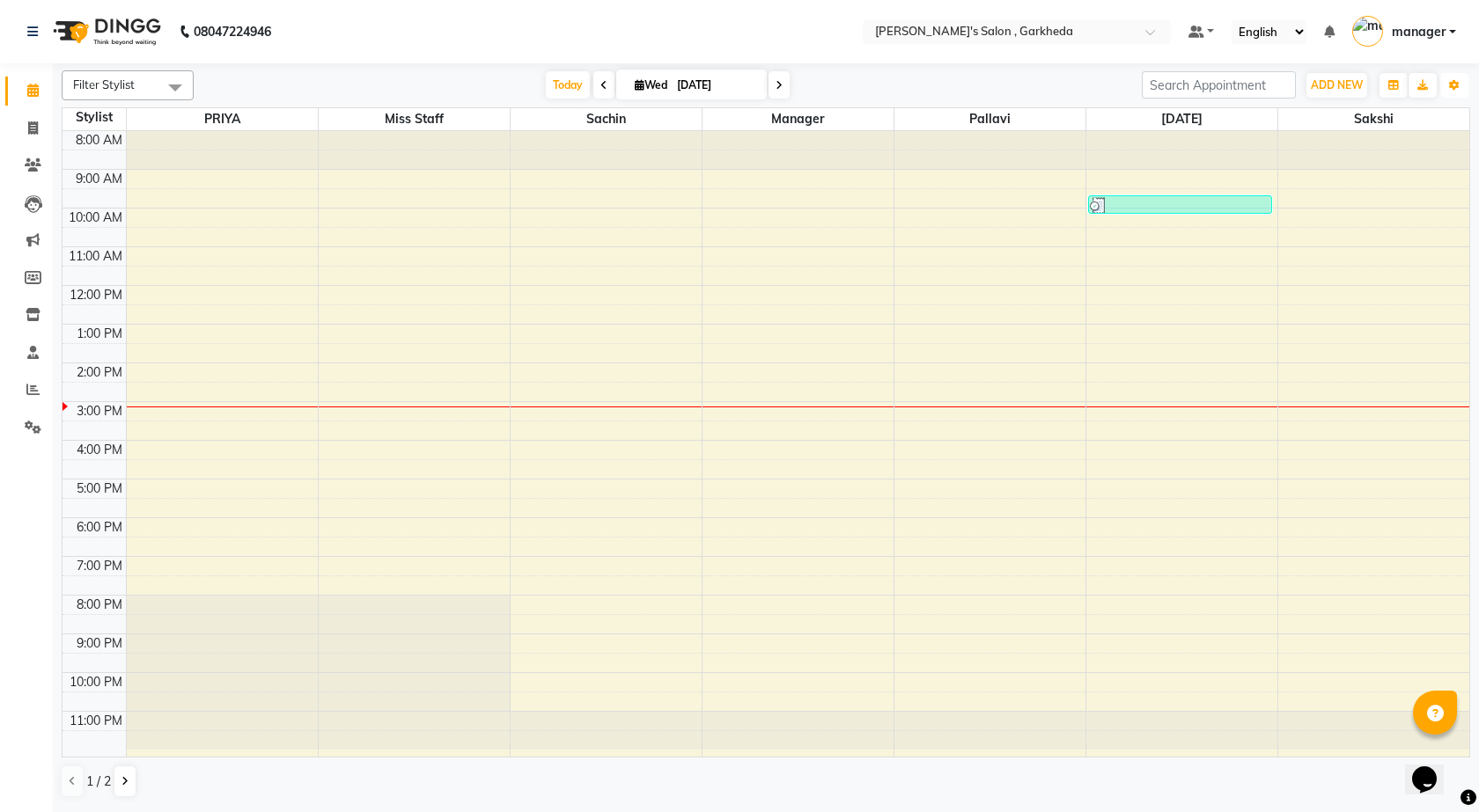
drag, startPoint x: 1455, startPoint y: 82, endPoint x: 1464, endPoint y: 113, distance: 32.3
click at [1456, 81] on icon "button" at bounding box center [1454, 85] width 11 height 11
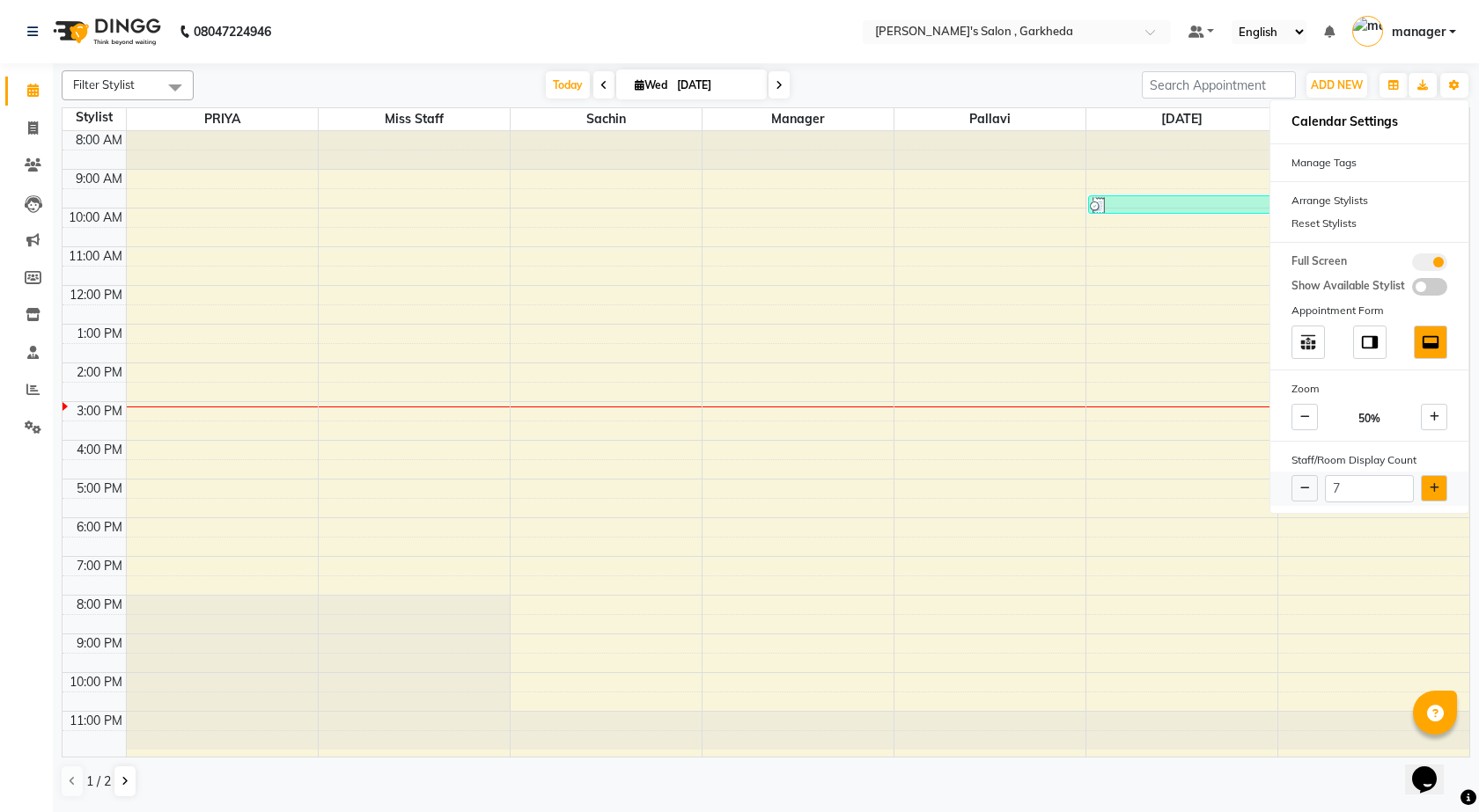
click at [1439, 482] on button at bounding box center [1435, 488] width 27 height 27
type input "8"
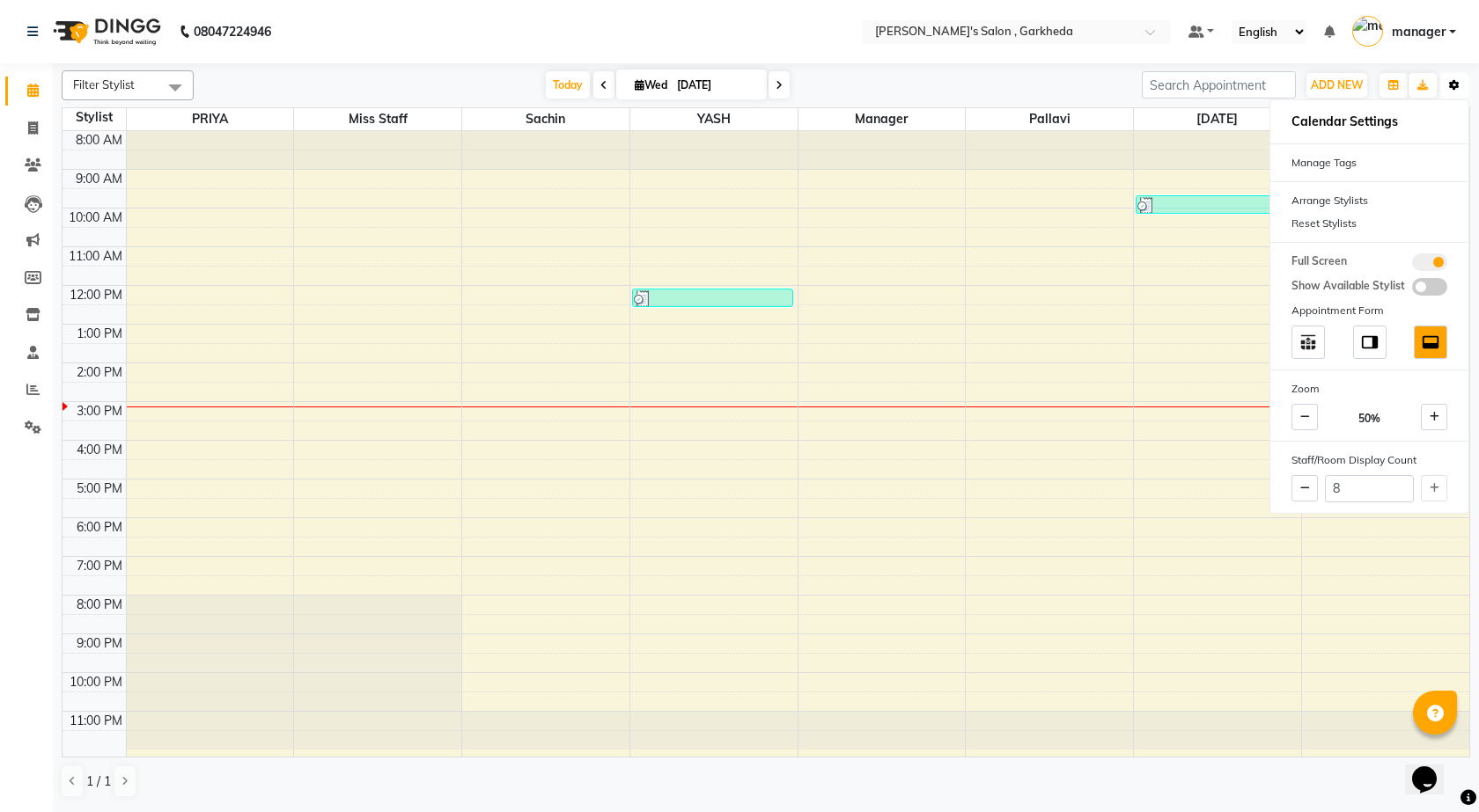
click at [1452, 93] on button "Toggle Dropdown" at bounding box center [1454, 85] width 28 height 25
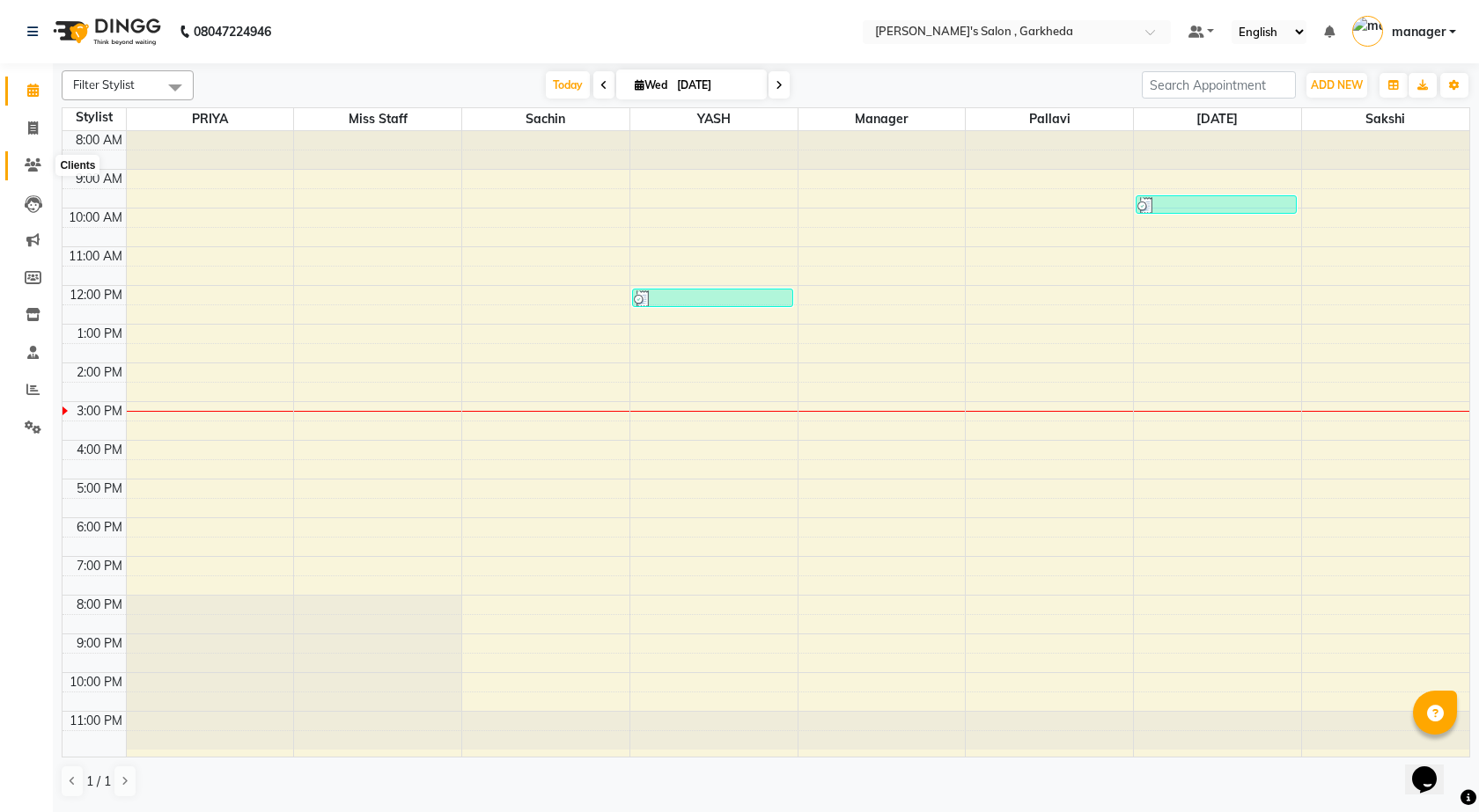
click at [29, 171] on icon at bounding box center [33, 165] width 17 height 13
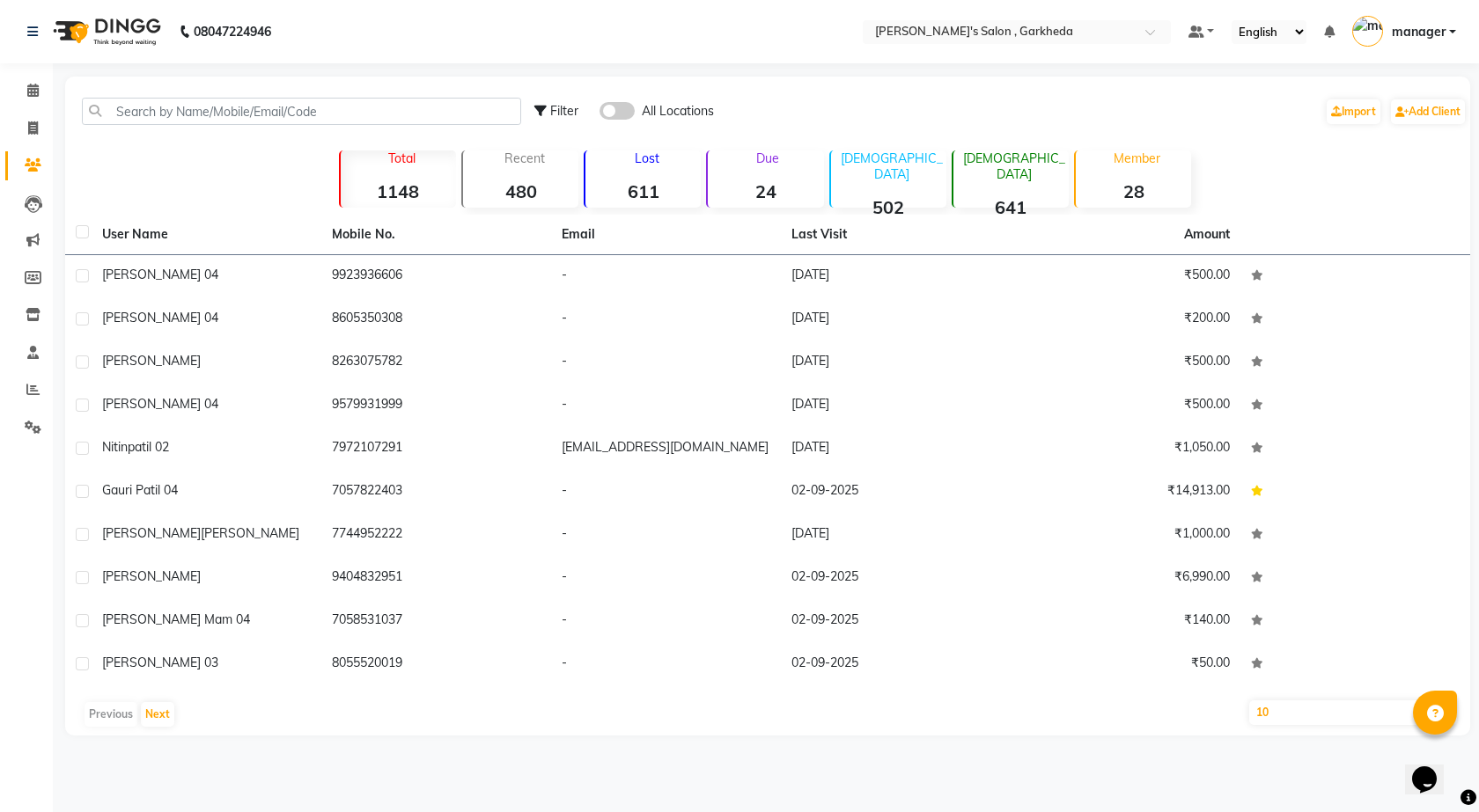
click at [625, 117] on span at bounding box center [617, 111] width 35 height 18
click at [599, 113] on input "checkbox" at bounding box center [599, 113] width 0 height 0
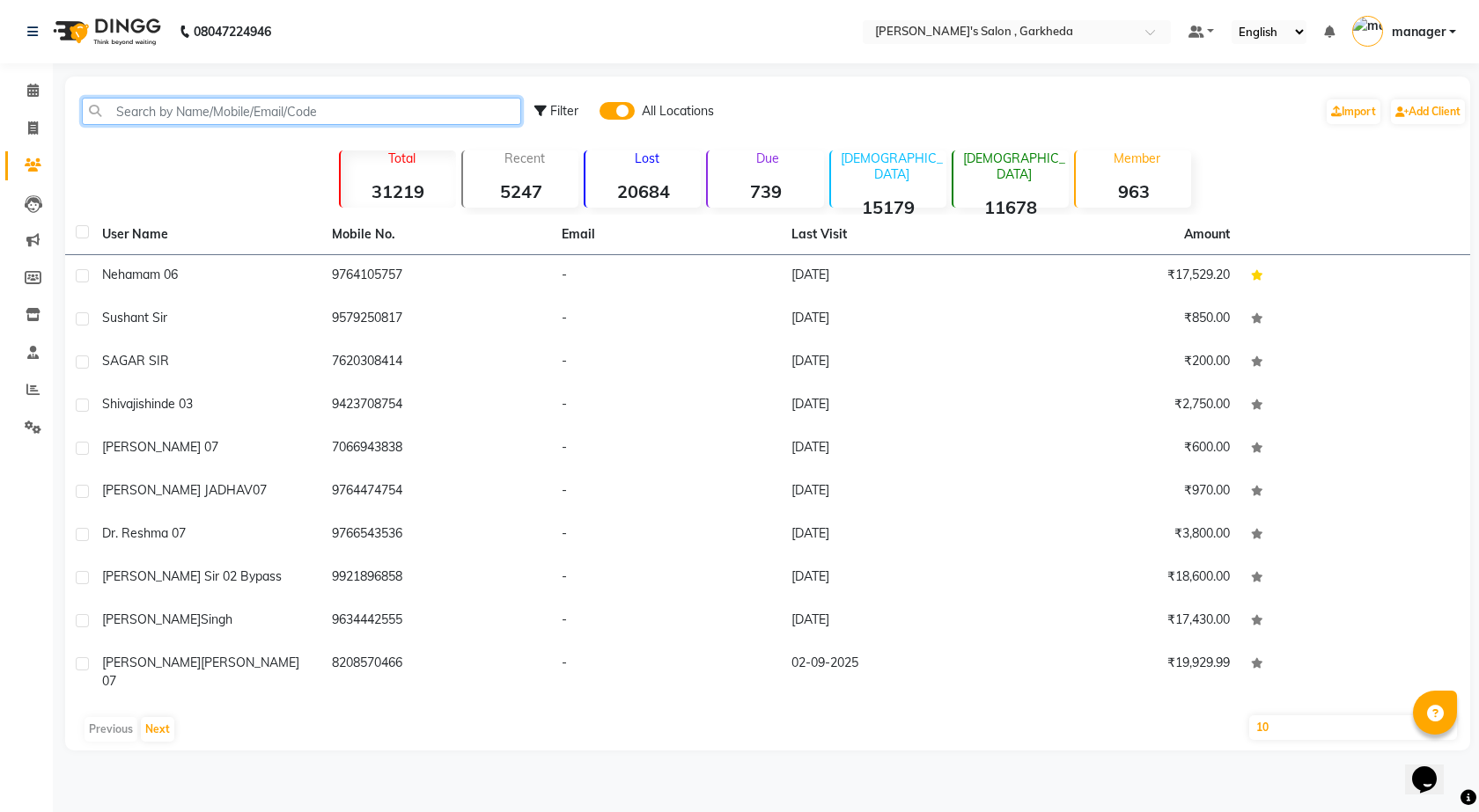
click at [317, 105] on input "text" at bounding box center [301, 111] width 439 height 27
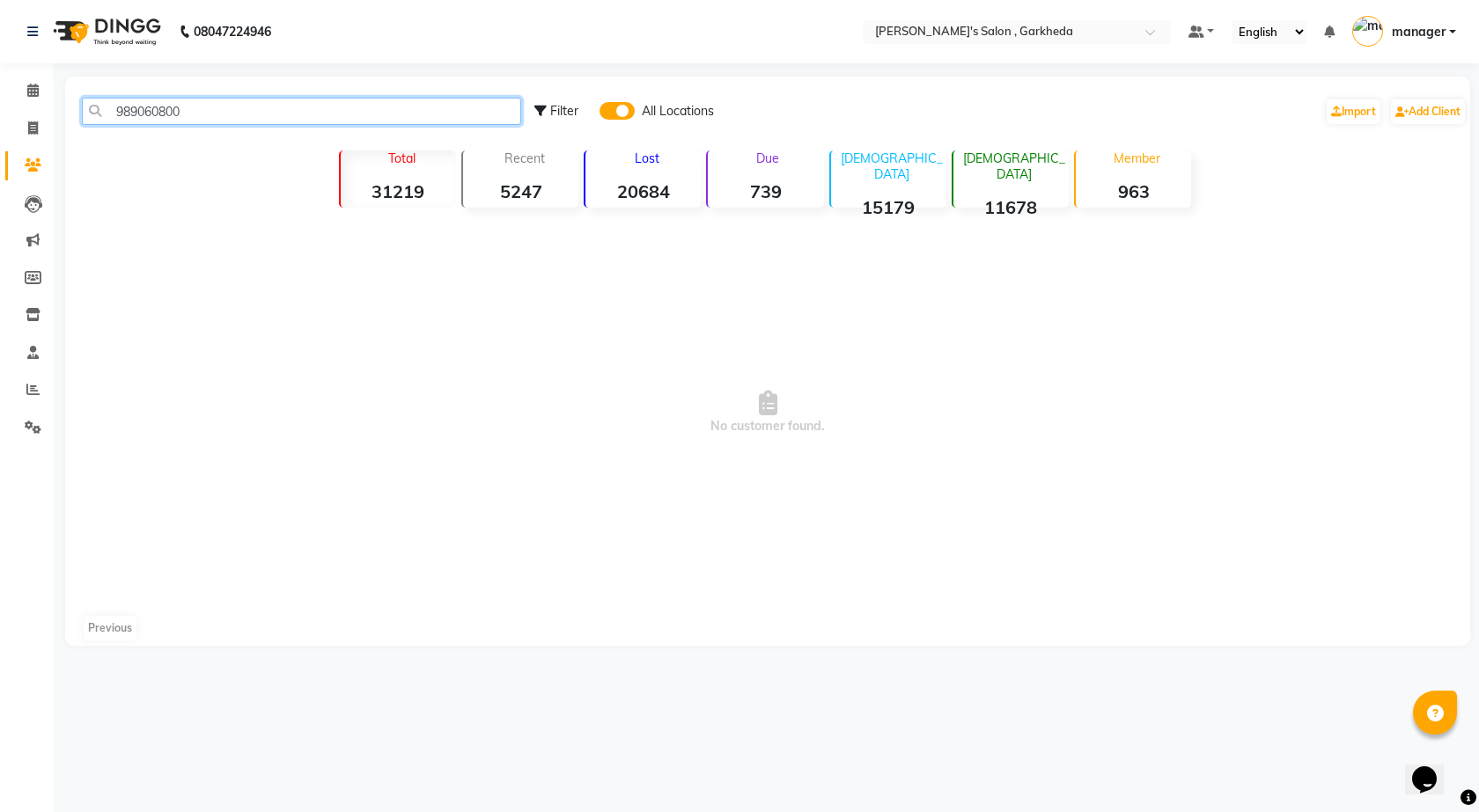
click at [164, 112] on input "989060800" at bounding box center [301, 111] width 439 height 27
click at [159, 113] on input "989060800" at bounding box center [301, 111] width 439 height 27
click at [221, 113] on input "9890606800" at bounding box center [301, 111] width 439 height 27
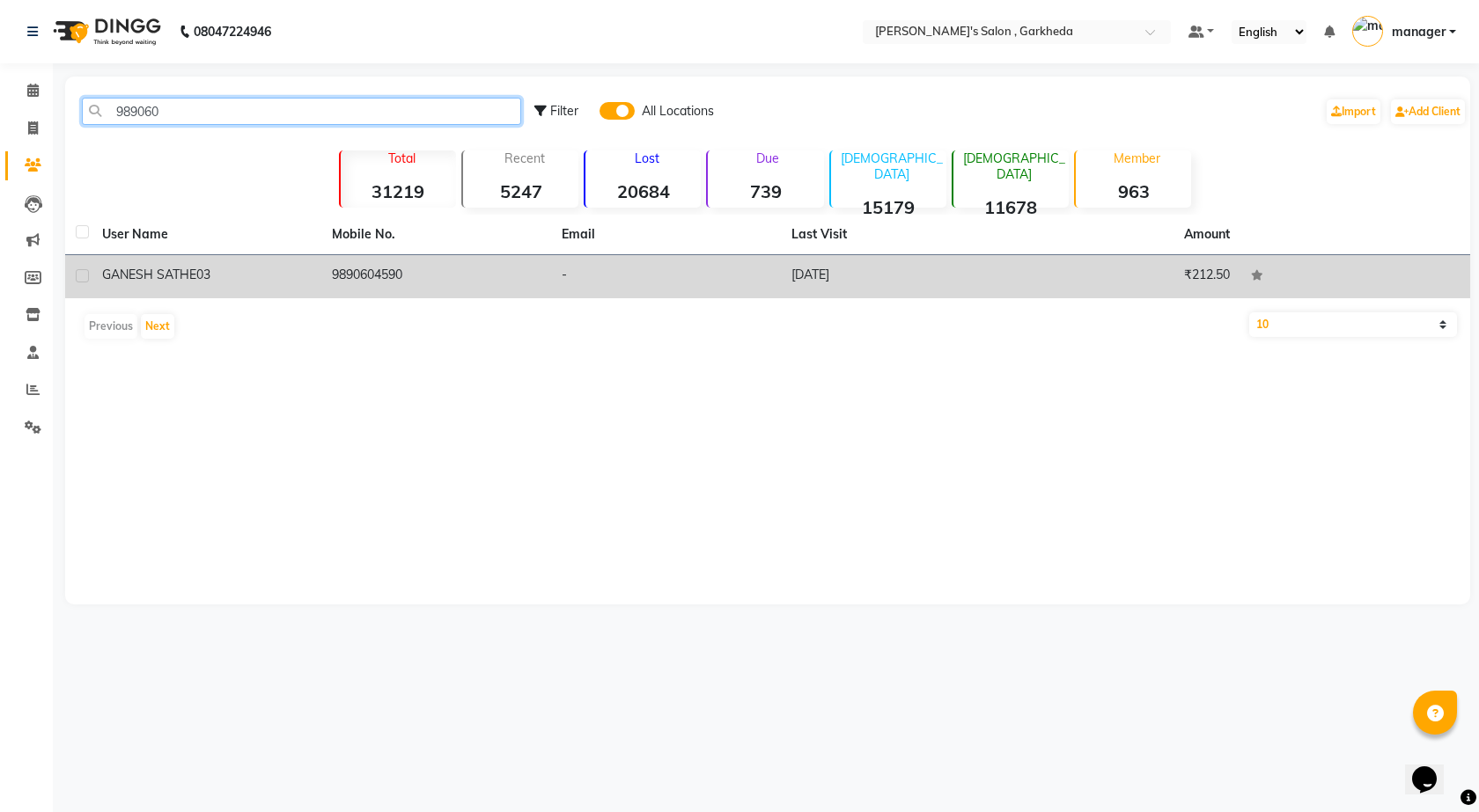
type input "989060"
click at [373, 268] on td "9890604590" at bounding box center [435, 277] width 230 height 43
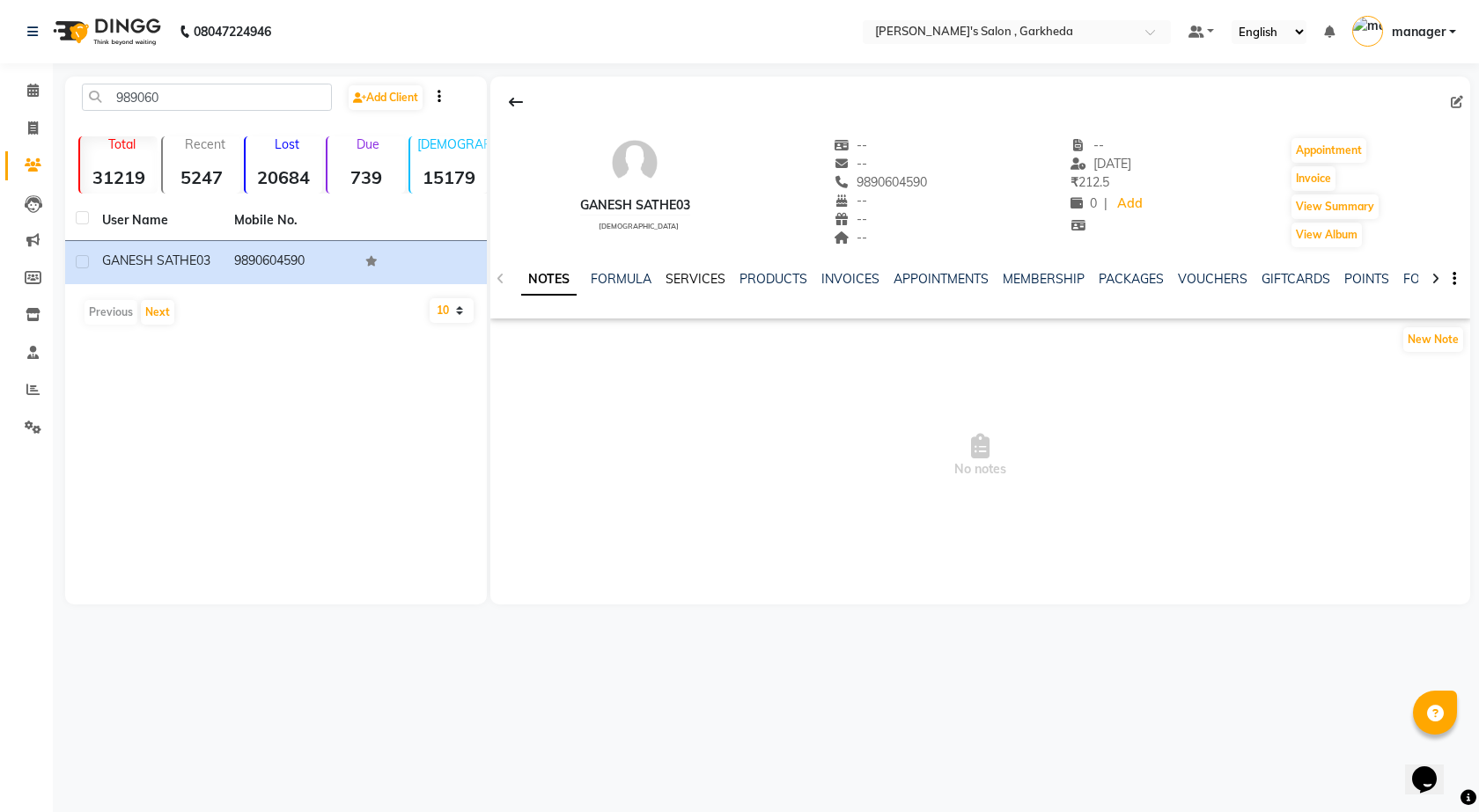
click at [685, 279] on link "SERVICES" at bounding box center [696, 279] width 60 height 16
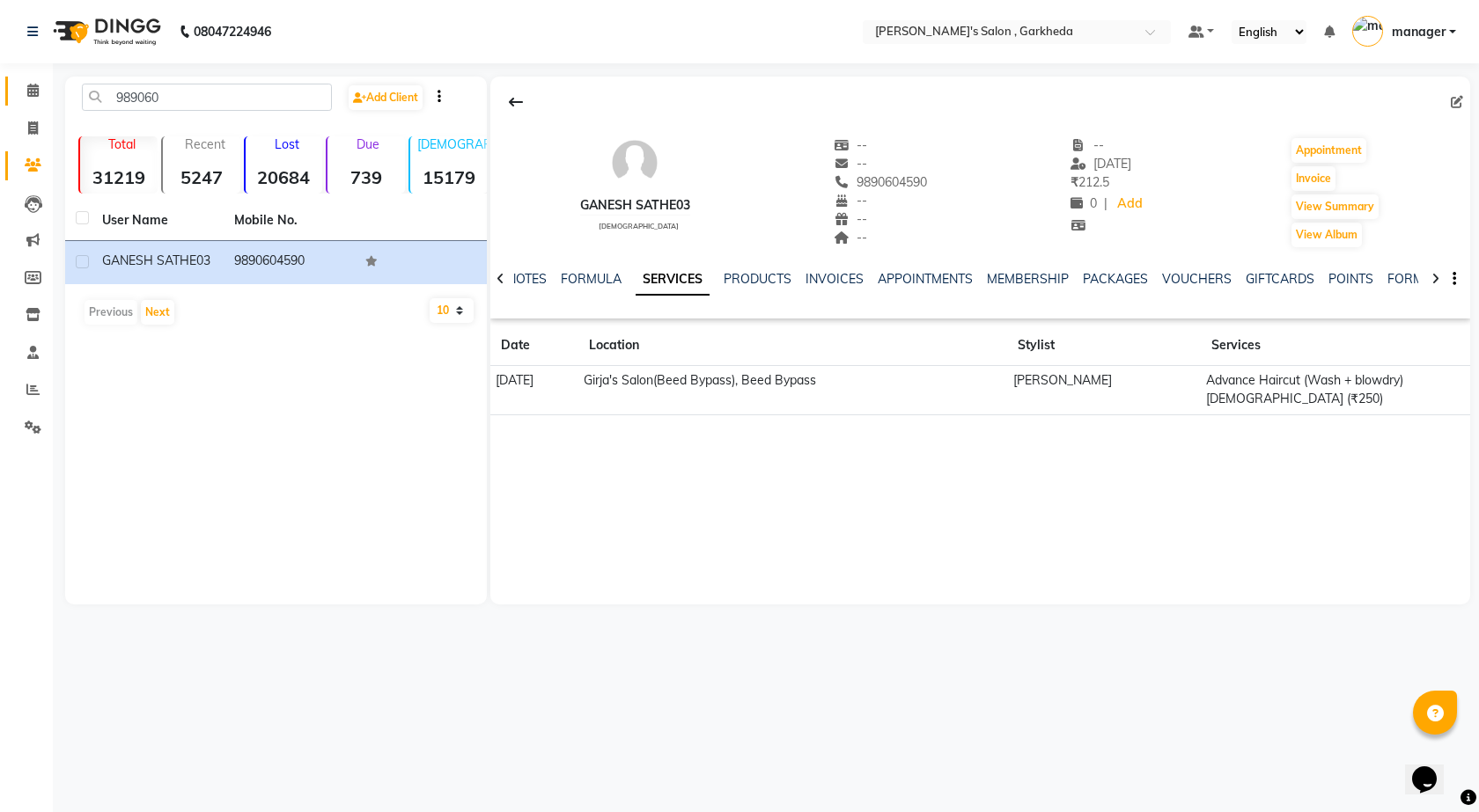
click at [24, 80] on link "Calendar" at bounding box center [27, 90] width 43 height 29
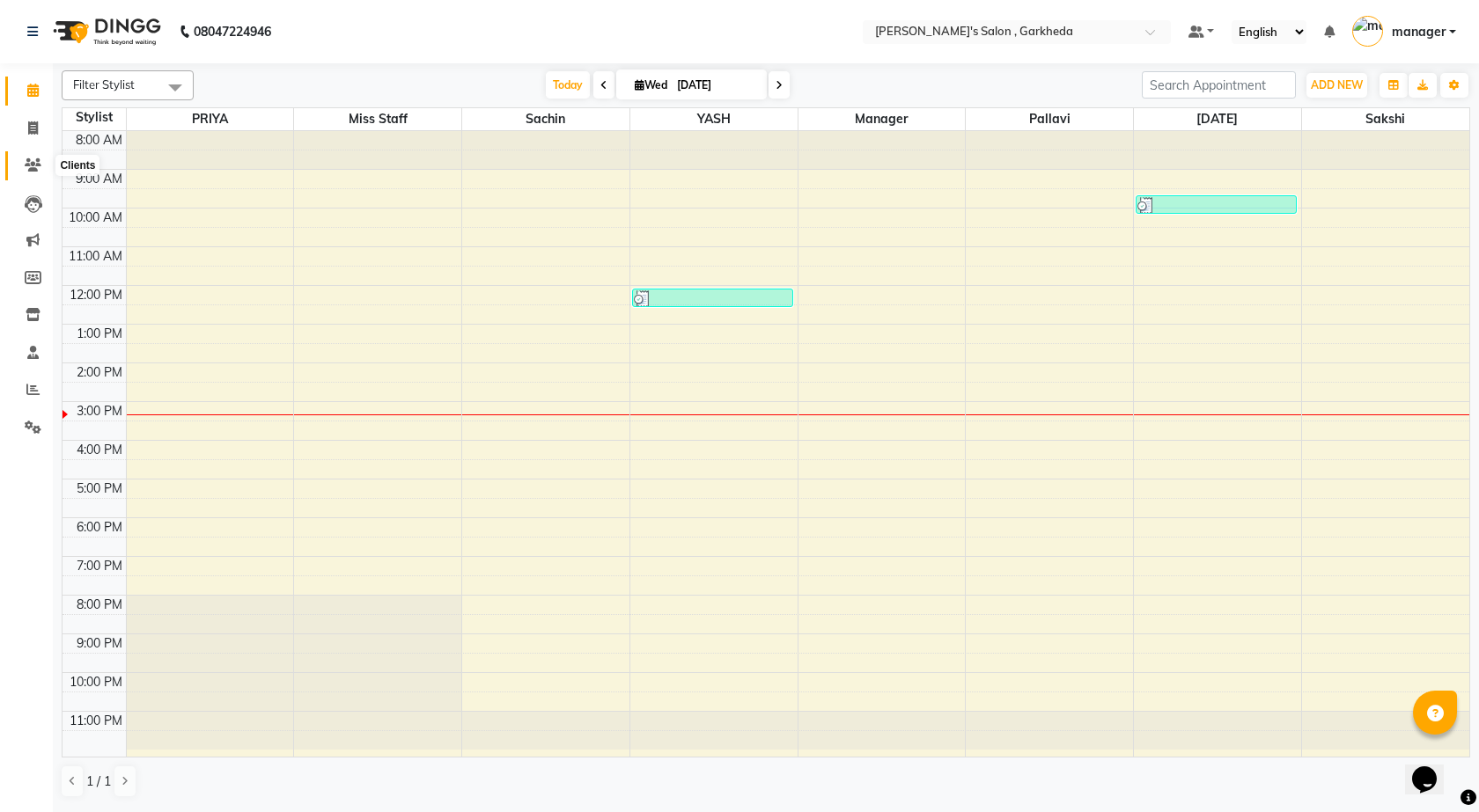
click at [39, 164] on icon at bounding box center [33, 165] width 17 height 13
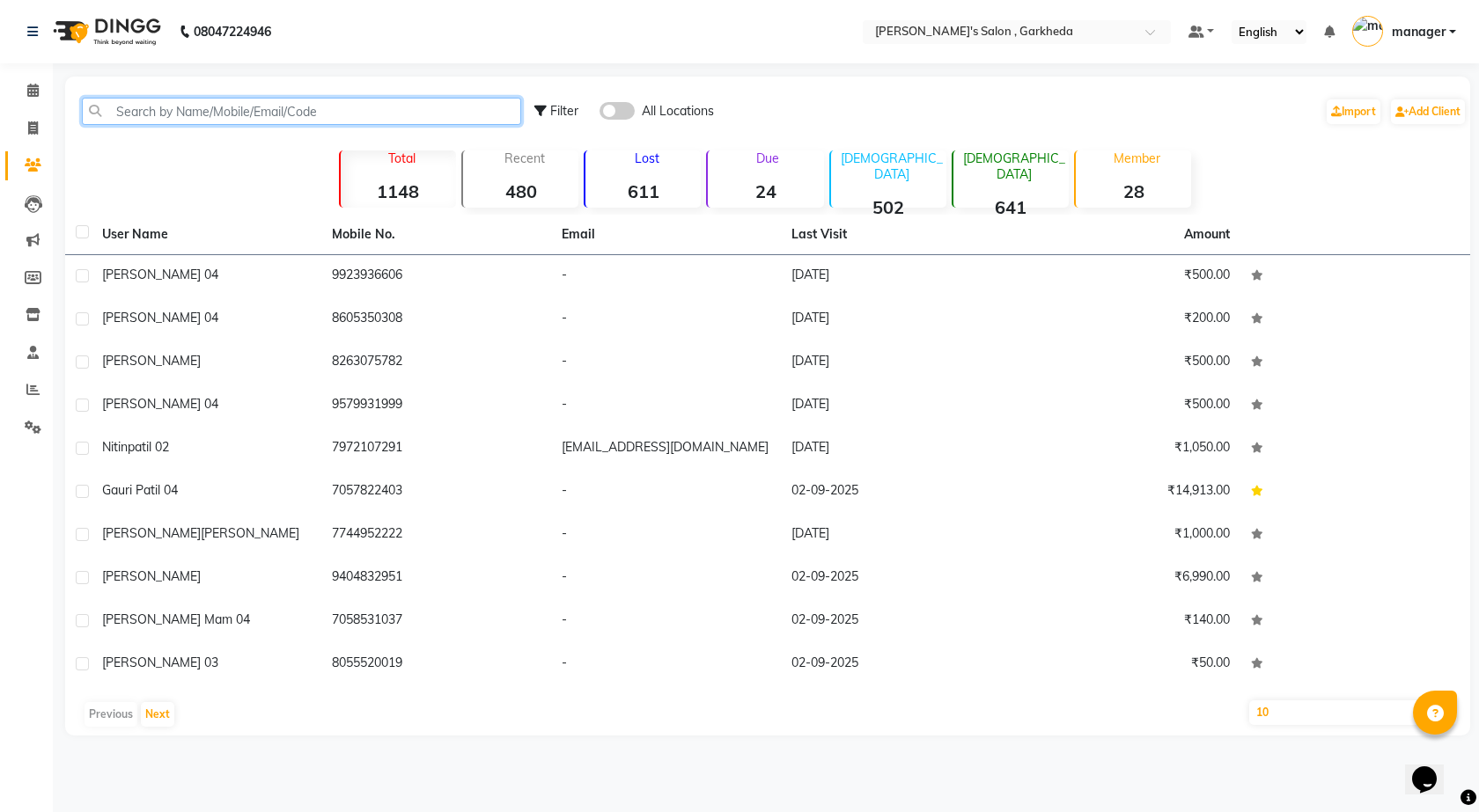
click at [182, 109] on input "text" at bounding box center [301, 111] width 439 height 27
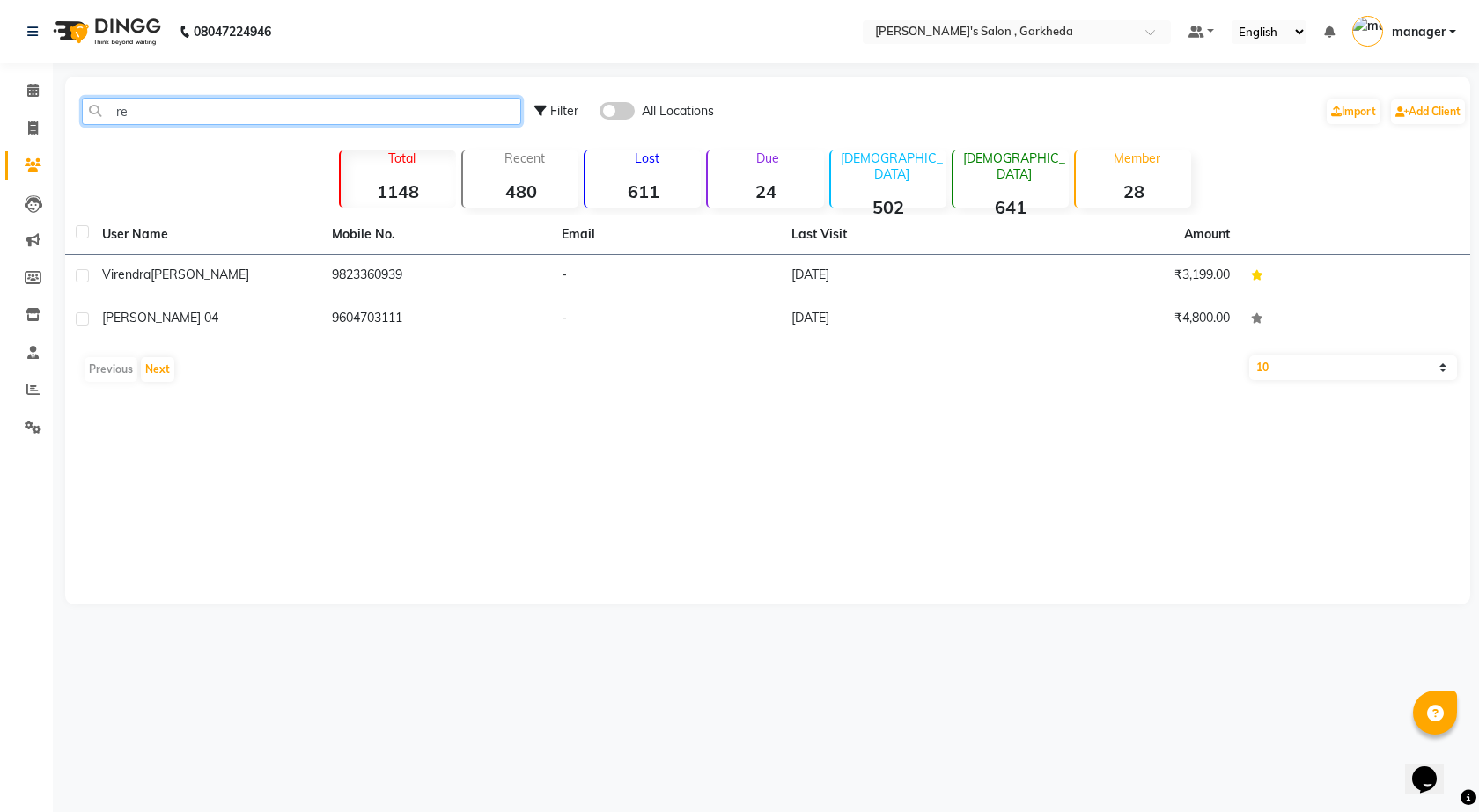
type input "r"
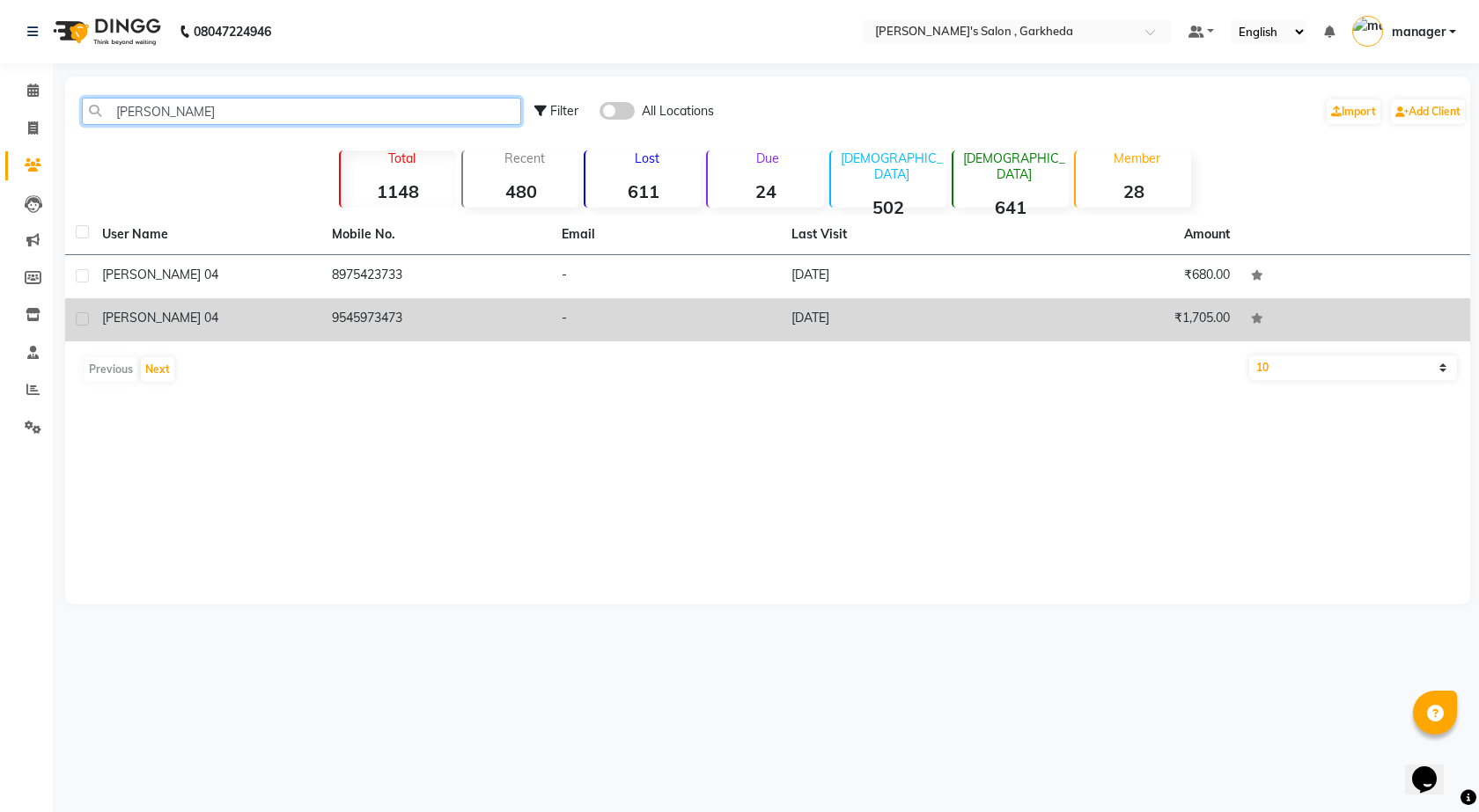
type input "[PERSON_NAME]"
click at [133, 318] on span "[PERSON_NAME] 04" at bounding box center [160, 318] width 116 height 16
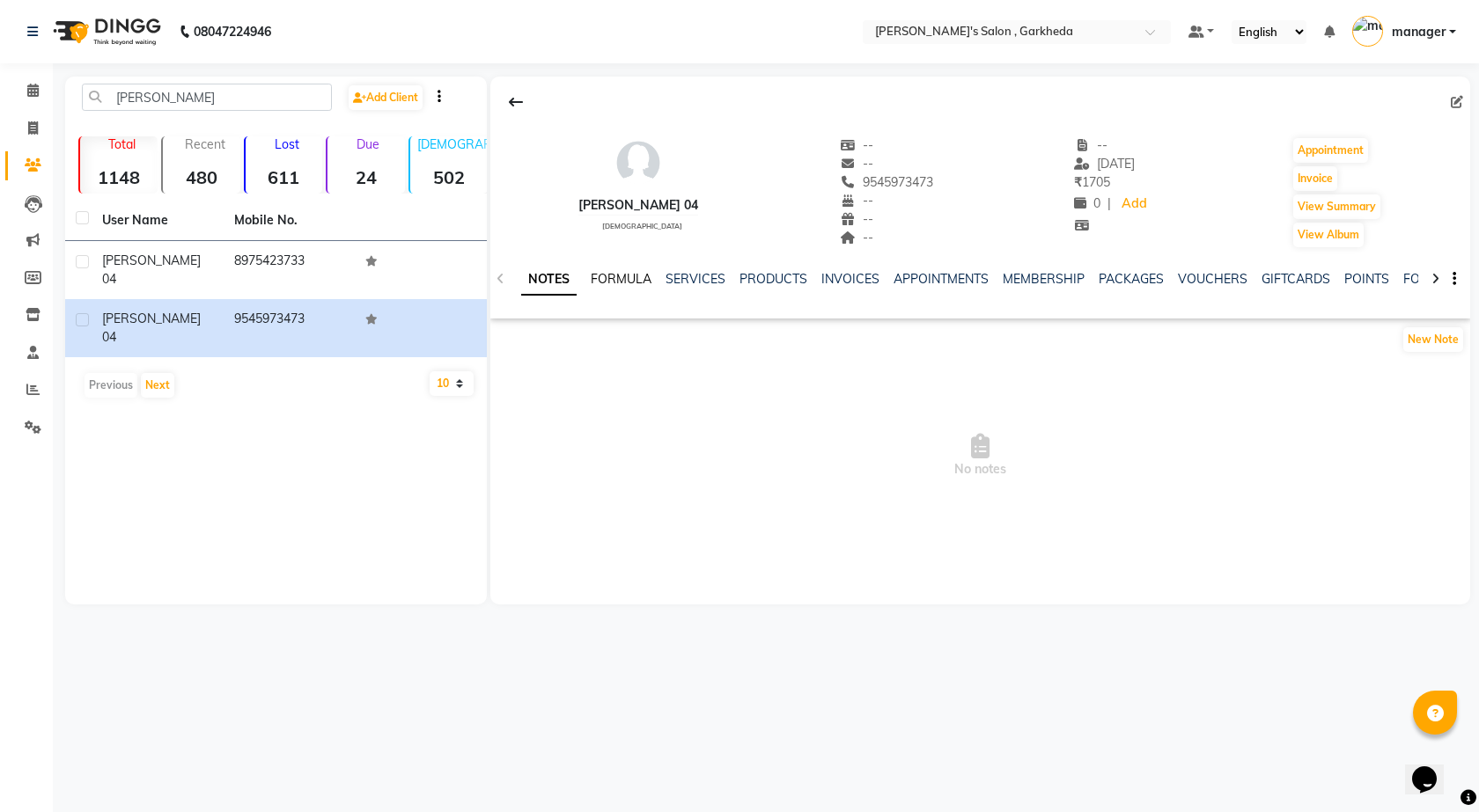
click at [627, 278] on link "FORMULA" at bounding box center [621, 279] width 61 height 16
click at [722, 275] on link "SERVICES" at bounding box center [694, 279] width 60 height 16
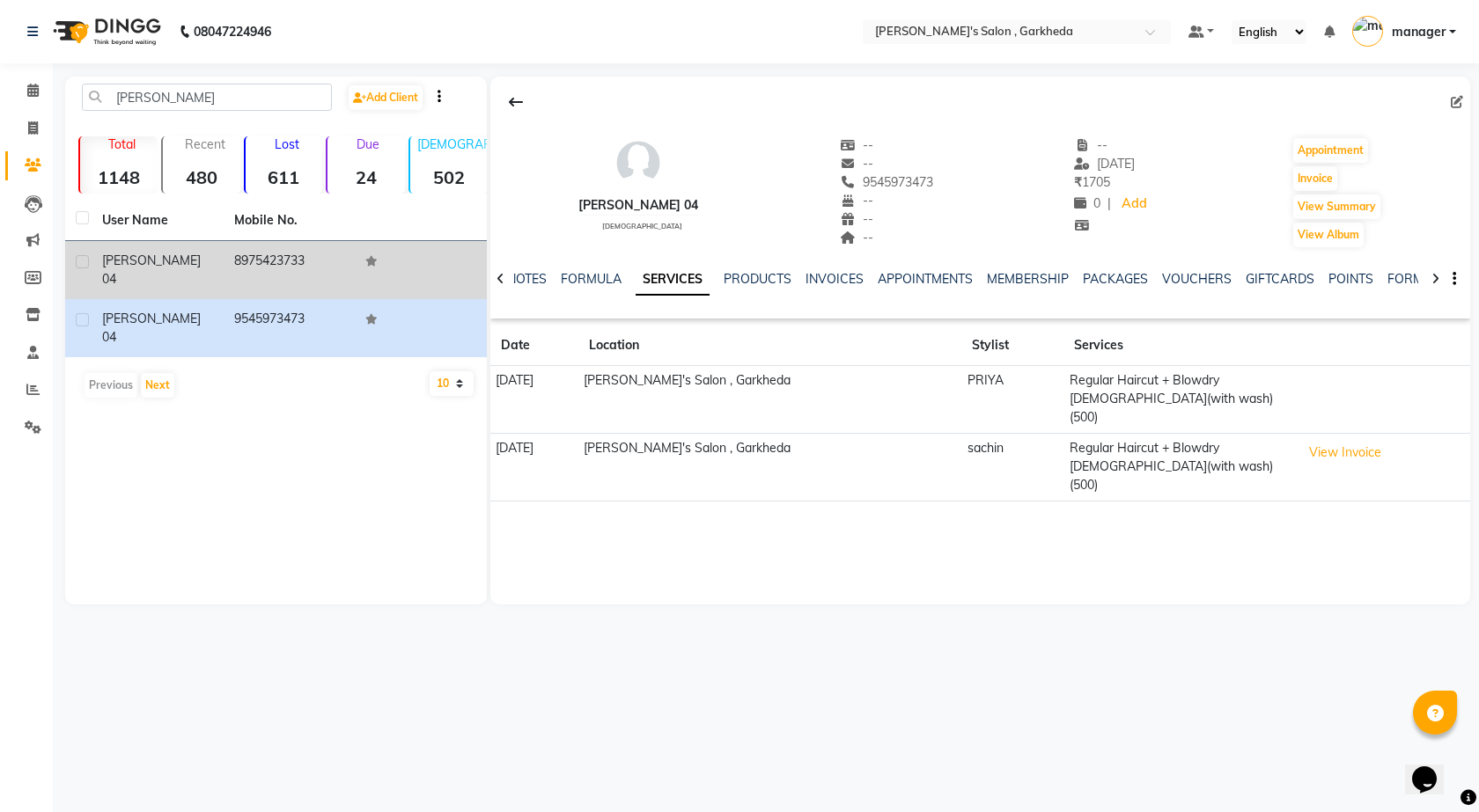
click at [210, 267] on div "[PERSON_NAME] 04" at bounding box center [157, 270] width 111 height 37
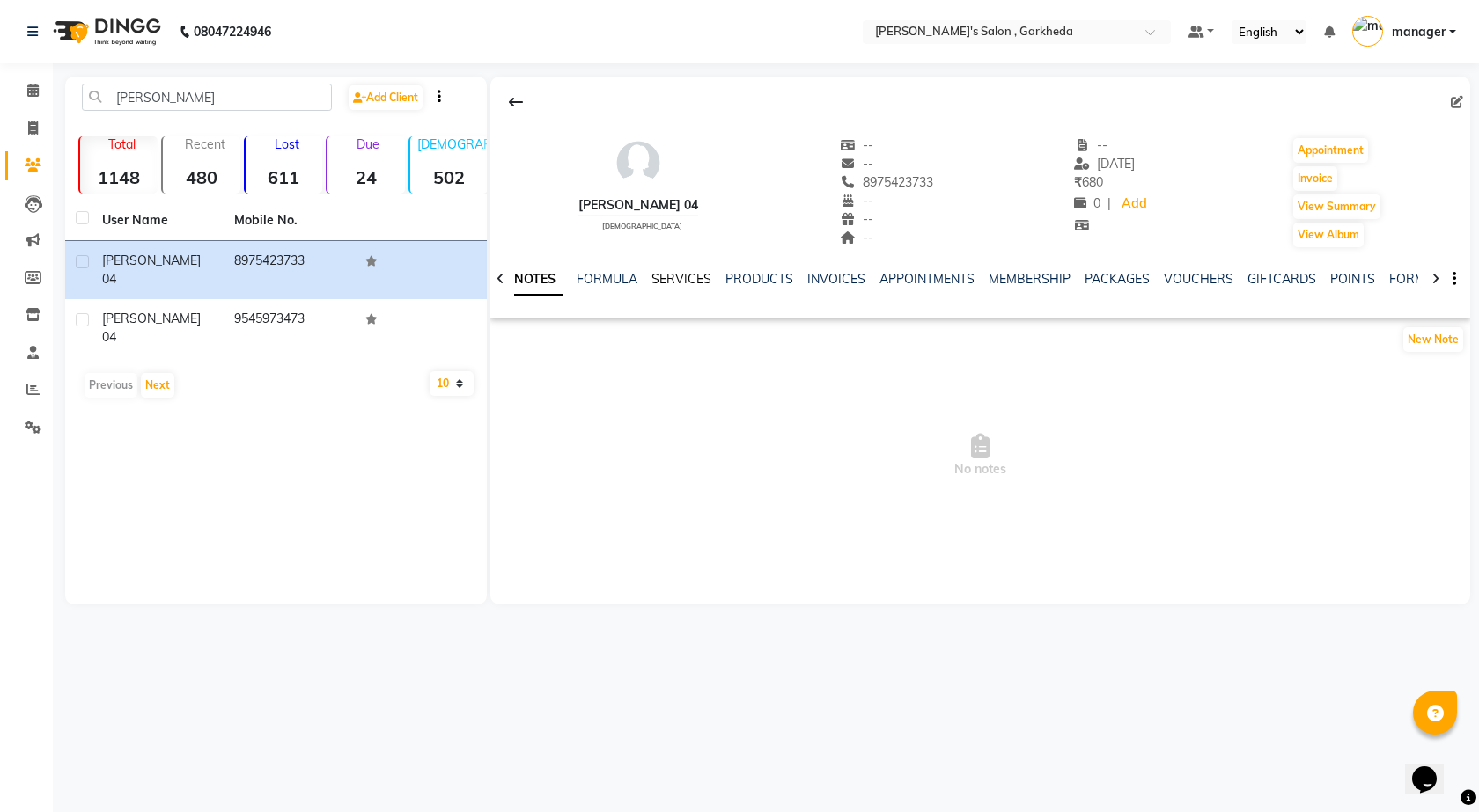
click at [658, 277] on link "SERVICES" at bounding box center [682, 279] width 60 height 16
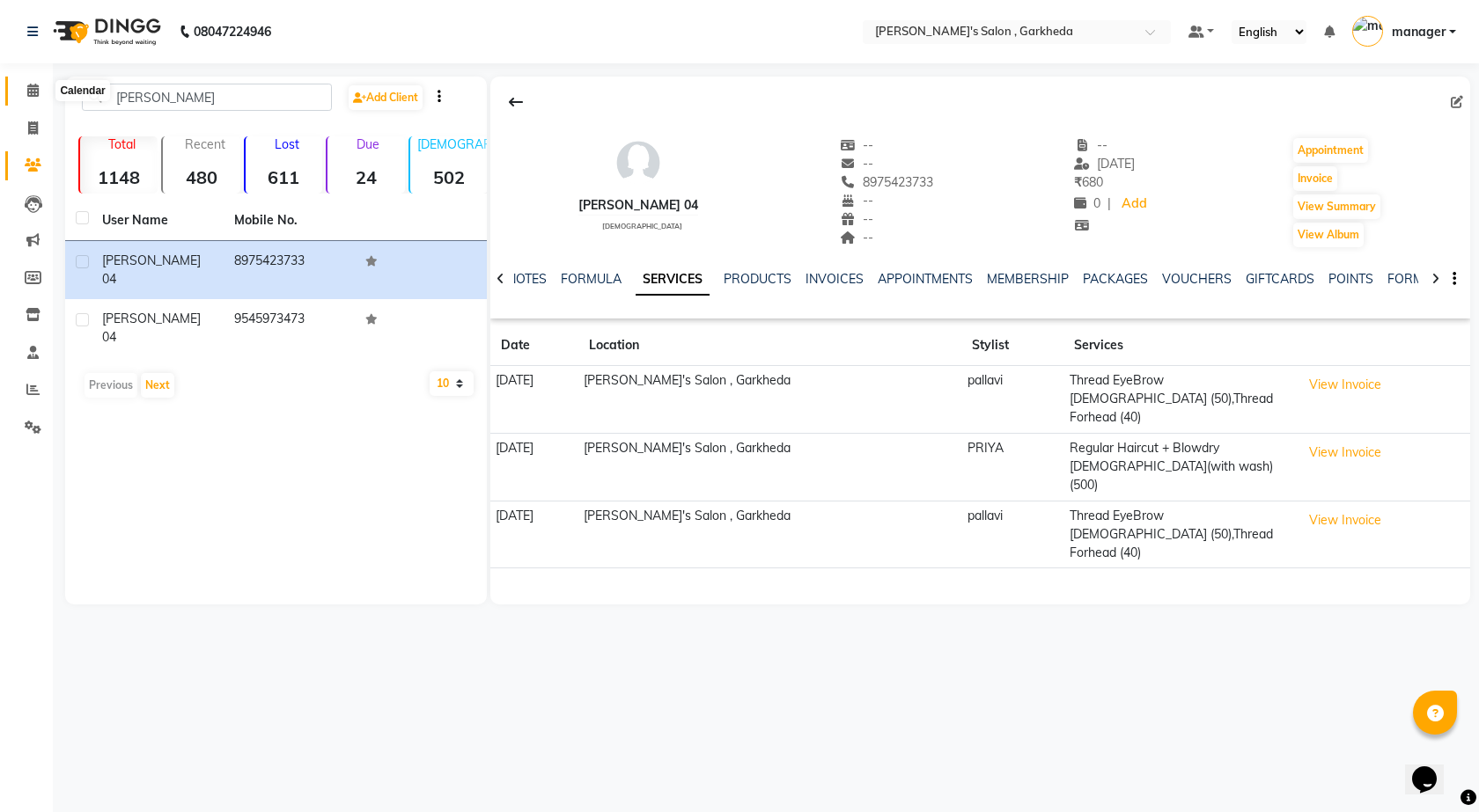
click at [33, 82] on span at bounding box center [33, 90] width 31 height 20
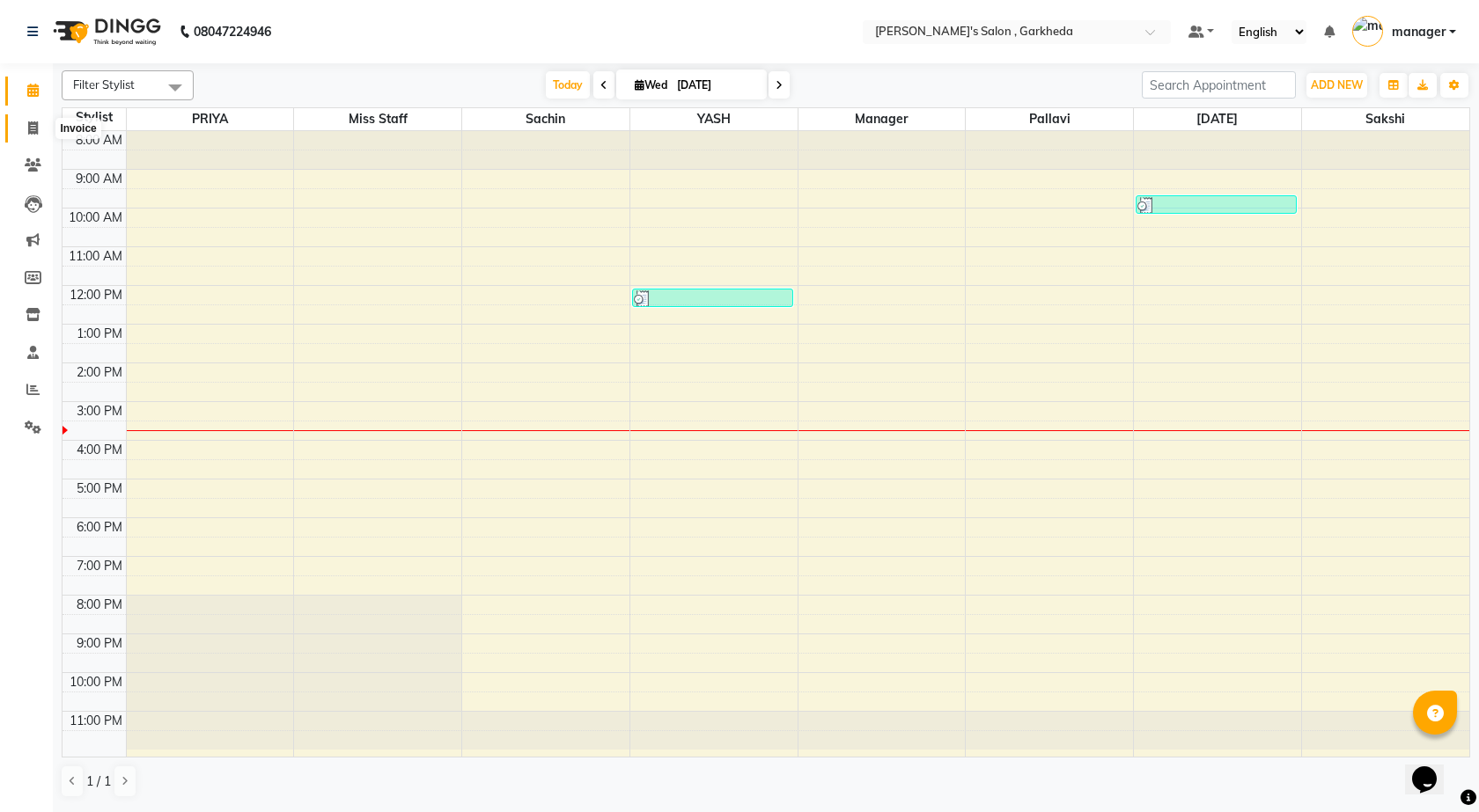
click at [32, 129] on icon at bounding box center [33, 128] width 10 height 13
select select "service"
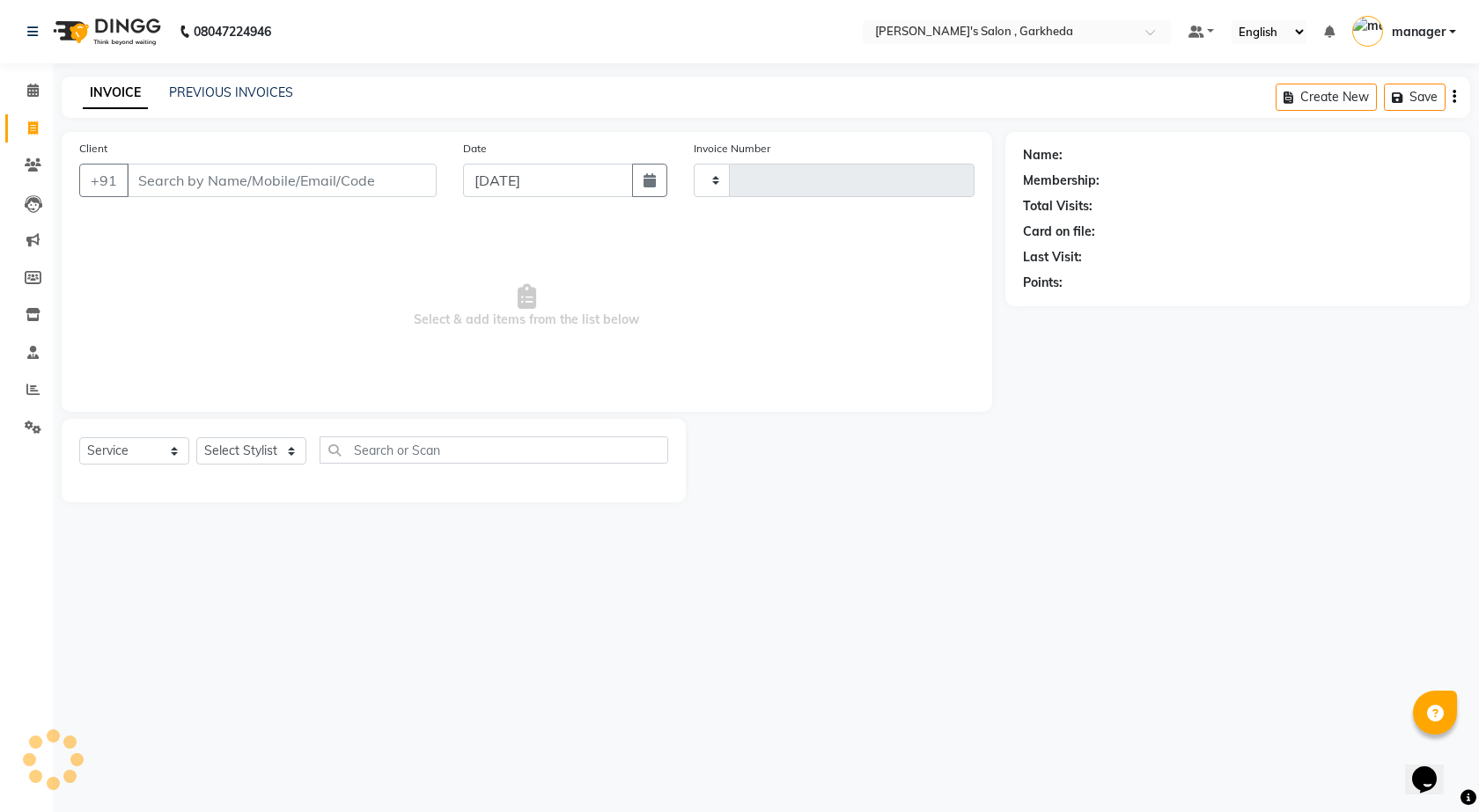
type input "1344"
select select "7062"
select select "72802"
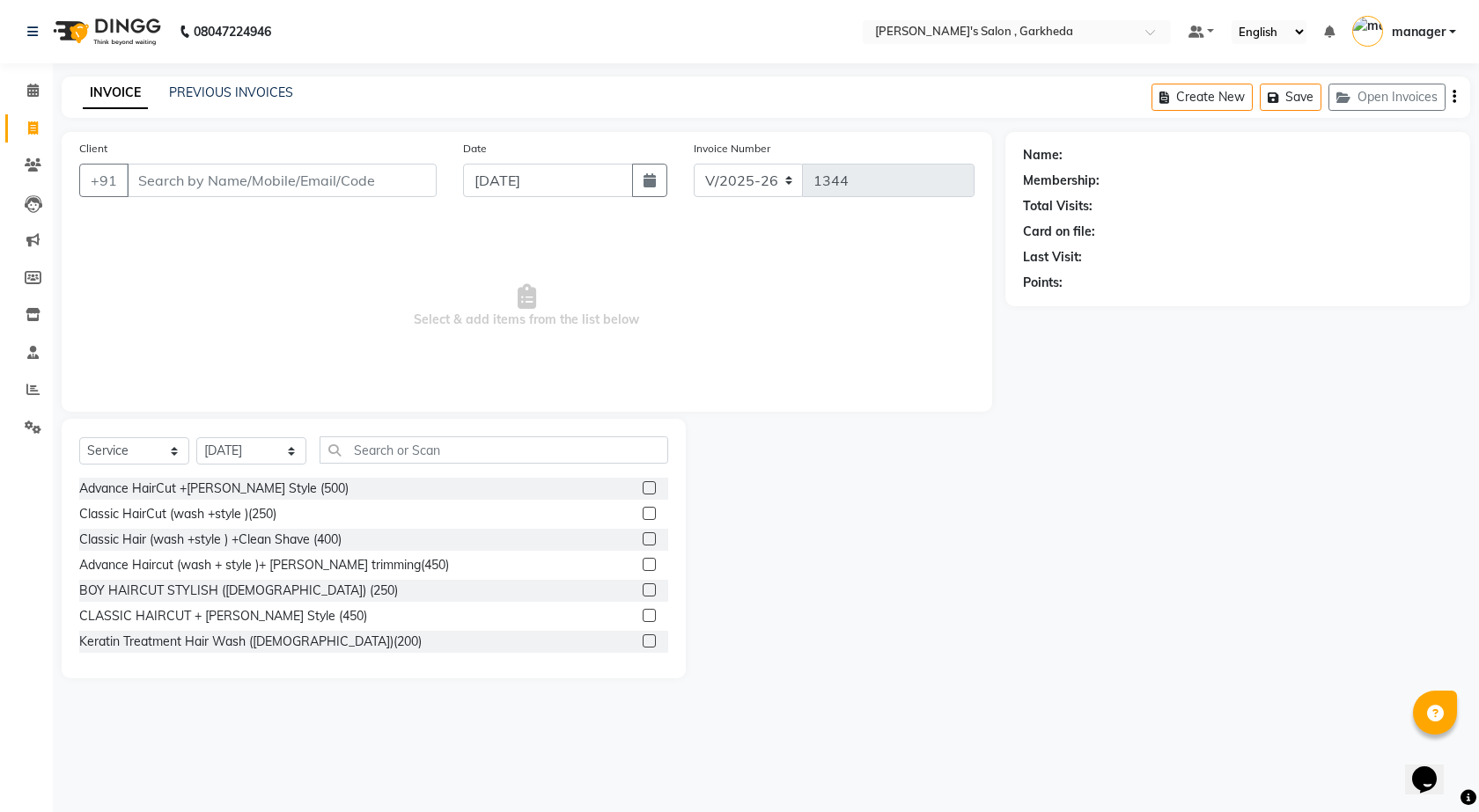
click at [238, 83] on div "PREVIOUS INVOICES" at bounding box center [231, 92] width 124 height 19
click at [240, 86] on link "PREVIOUS INVOICES" at bounding box center [231, 92] width 124 height 16
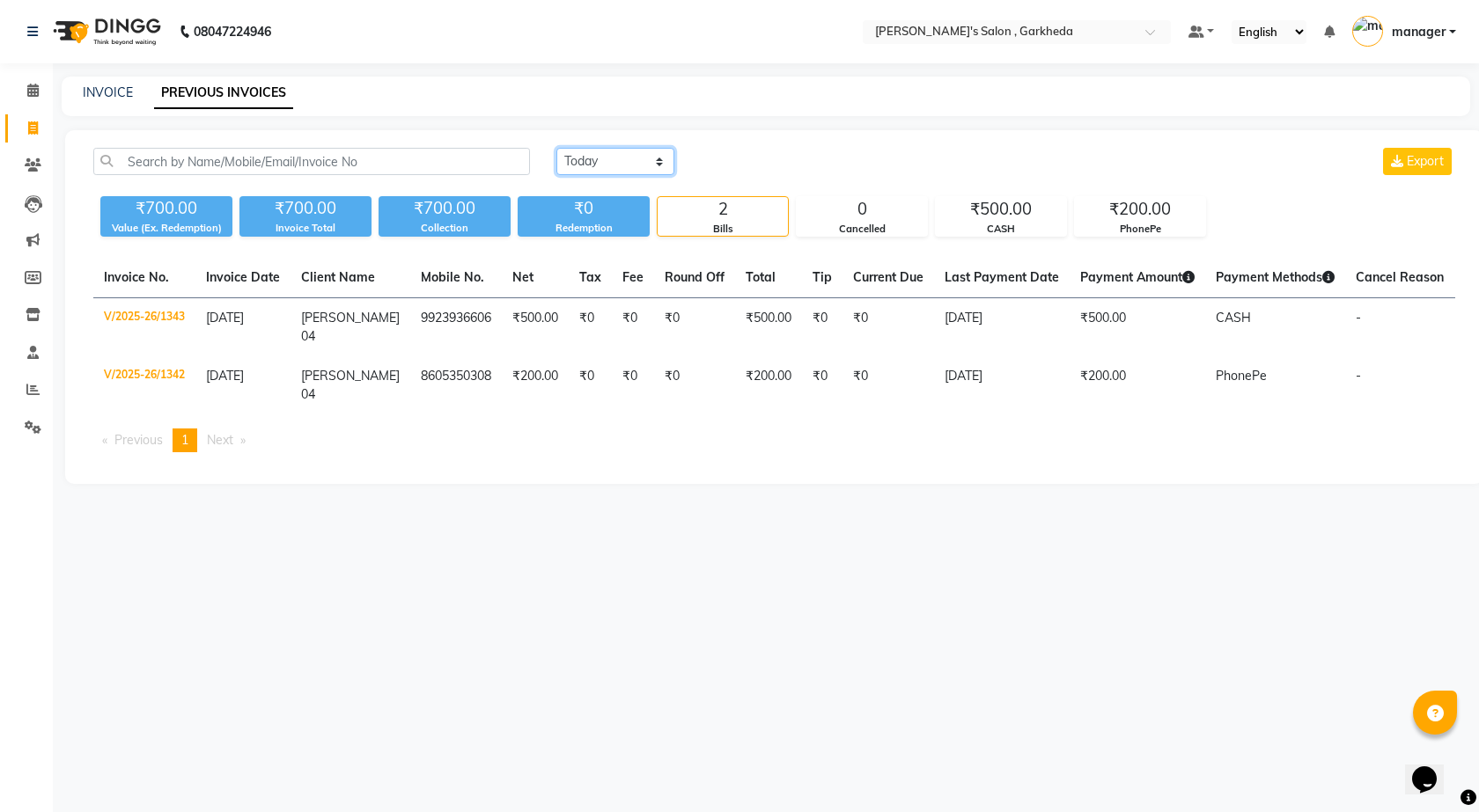
click at [585, 163] on select "[DATE] [DATE] Custom Range" at bounding box center [615, 161] width 118 height 27
click at [557, 148] on select "[DATE] [DATE] Custom Range" at bounding box center [615, 161] width 118 height 27
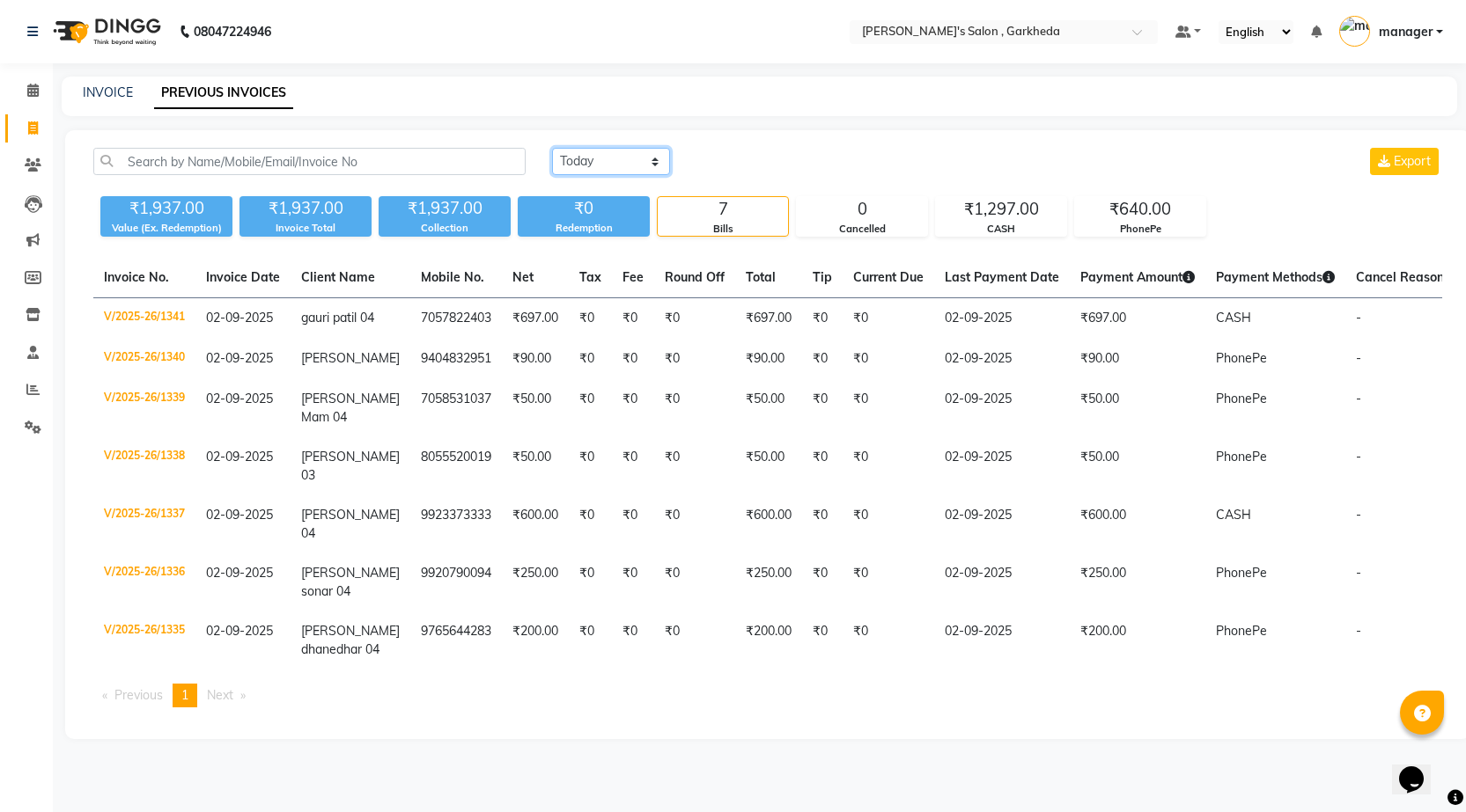
click at [575, 163] on select "[DATE] [DATE] Custom Range" at bounding box center [611, 161] width 118 height 27
select select "range"
click at [553, 148] on select "[DATE] [DATE] Custom Range" at bounding box center [611, 161] width 118 height 27
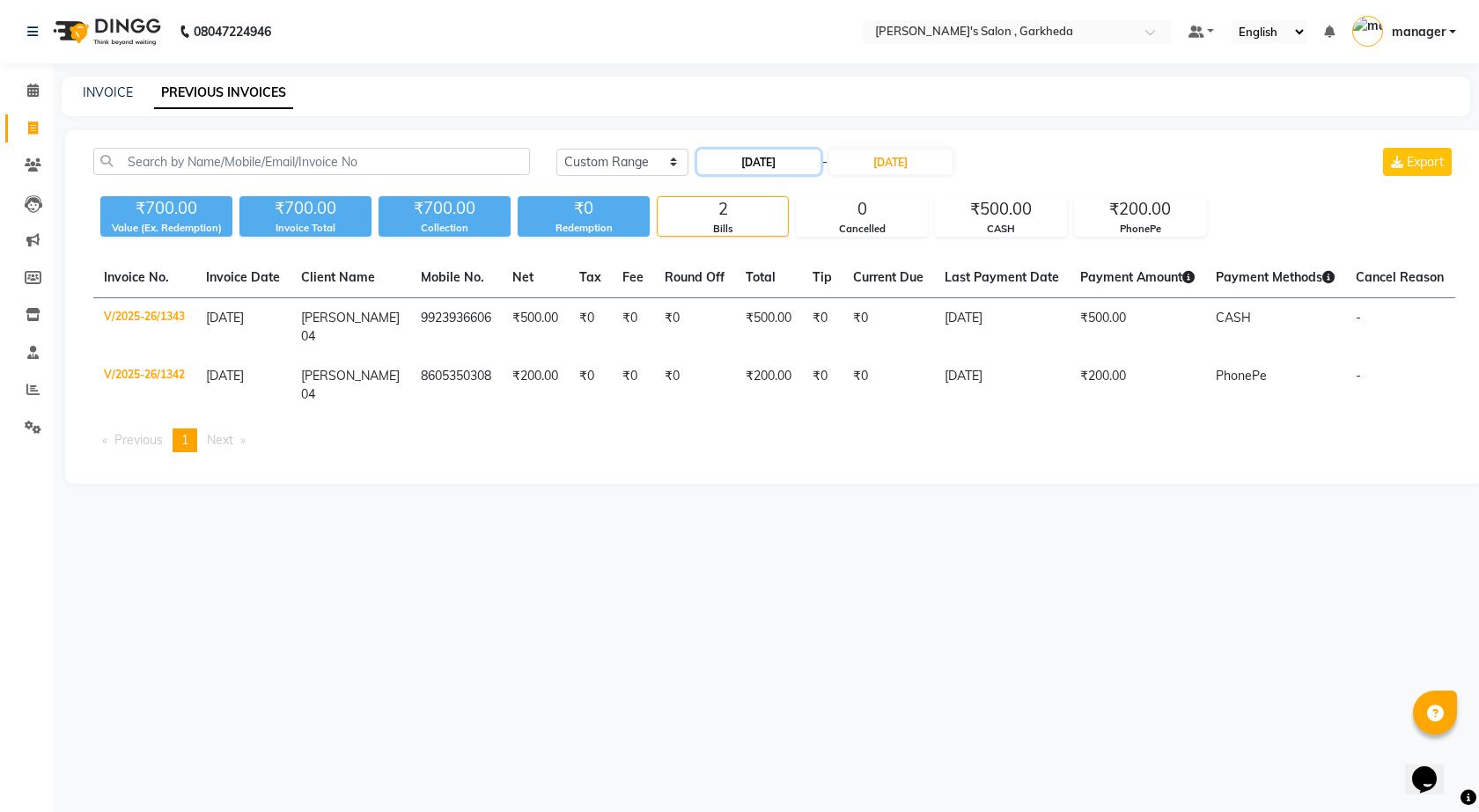
click at [729, 157] on input "[DATE]" at bounding box center [758, 162] width 123 height 25
select select "9"
select select "2025"
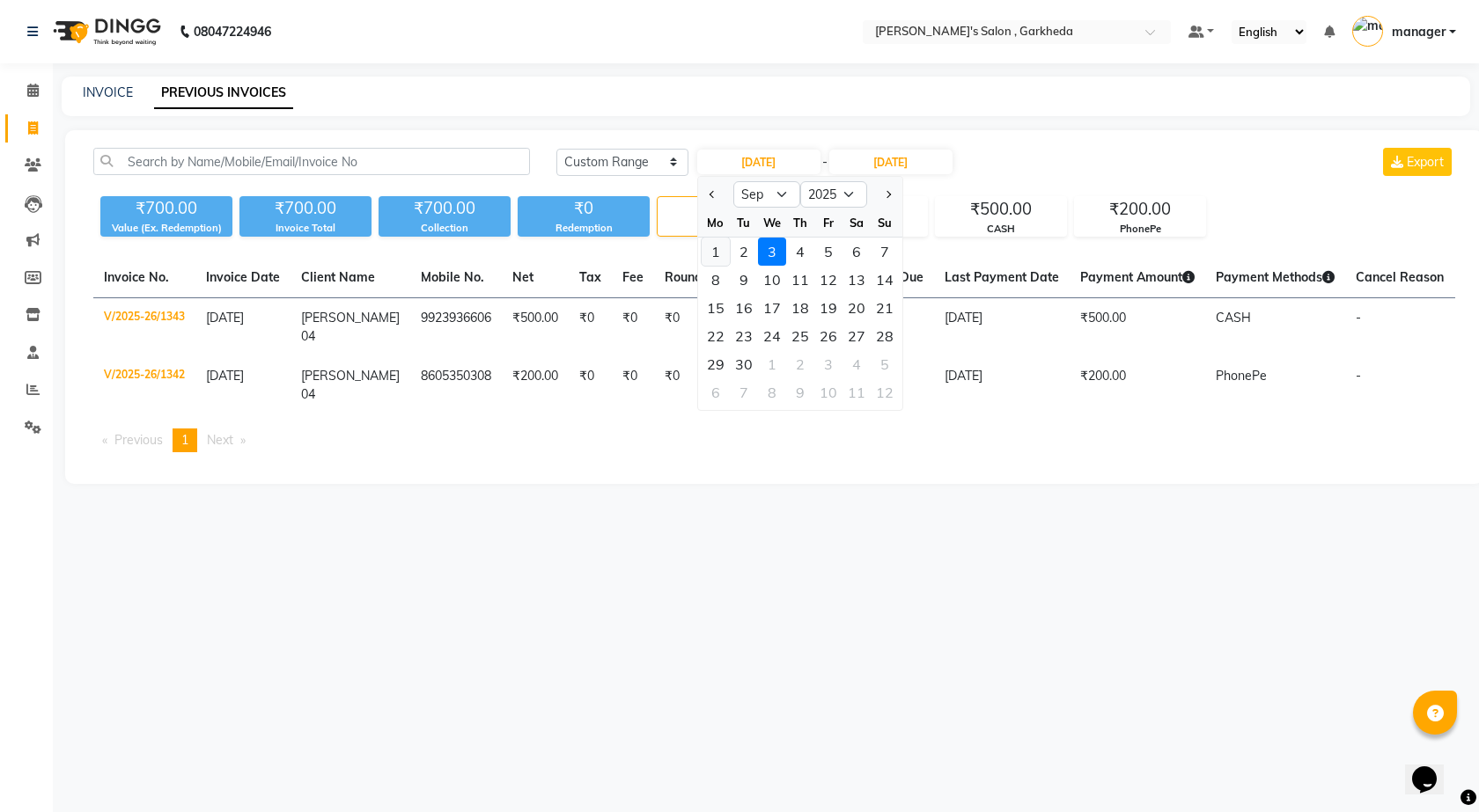
click at [719, 249] on div "1" at bounding box center [716, 252] width 28 height 28
type input "[DATE]"
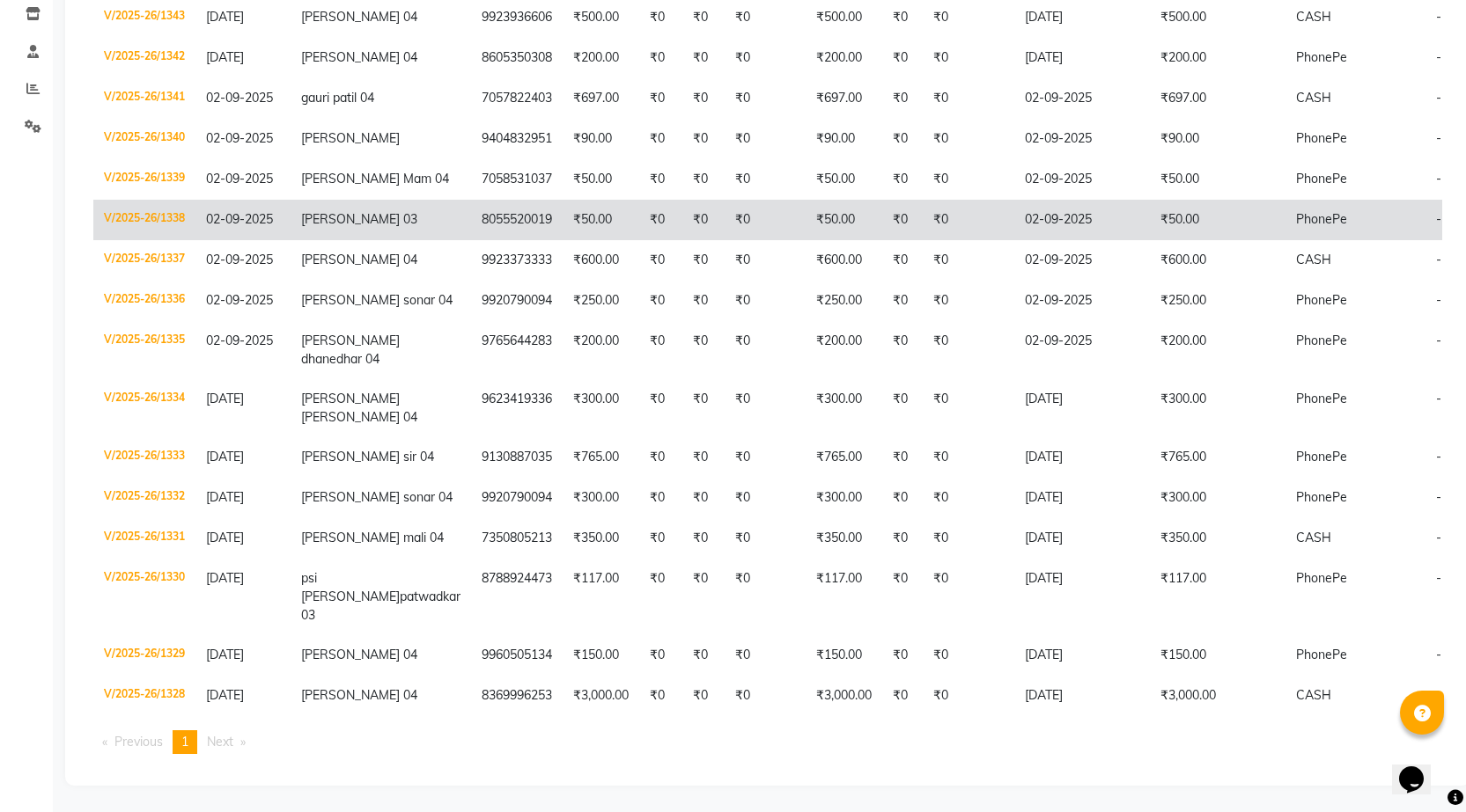
scroll to position [561, 0]
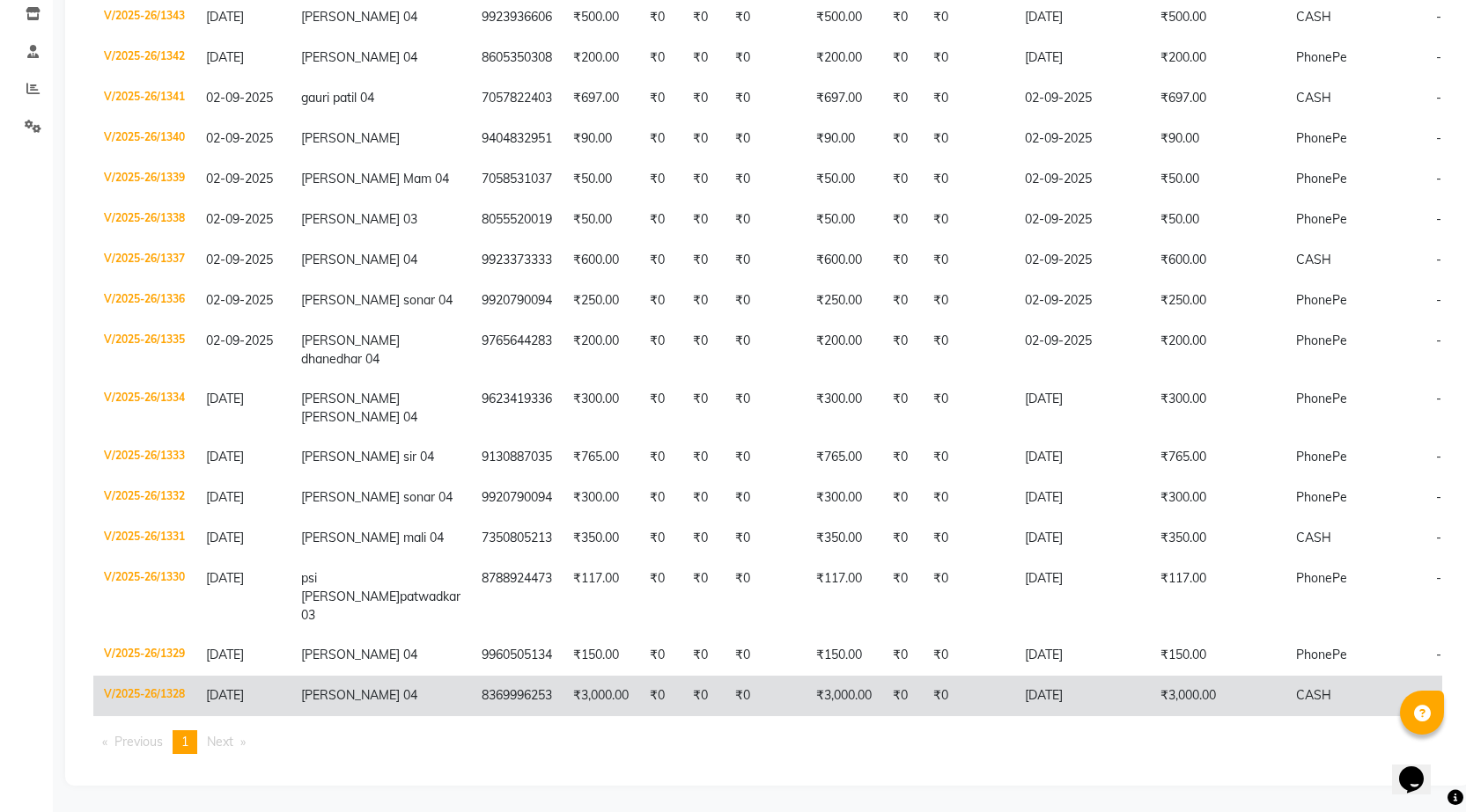
click at [725, 676] on td "₹0" at bounding box center [764, 697] width 81 height 41
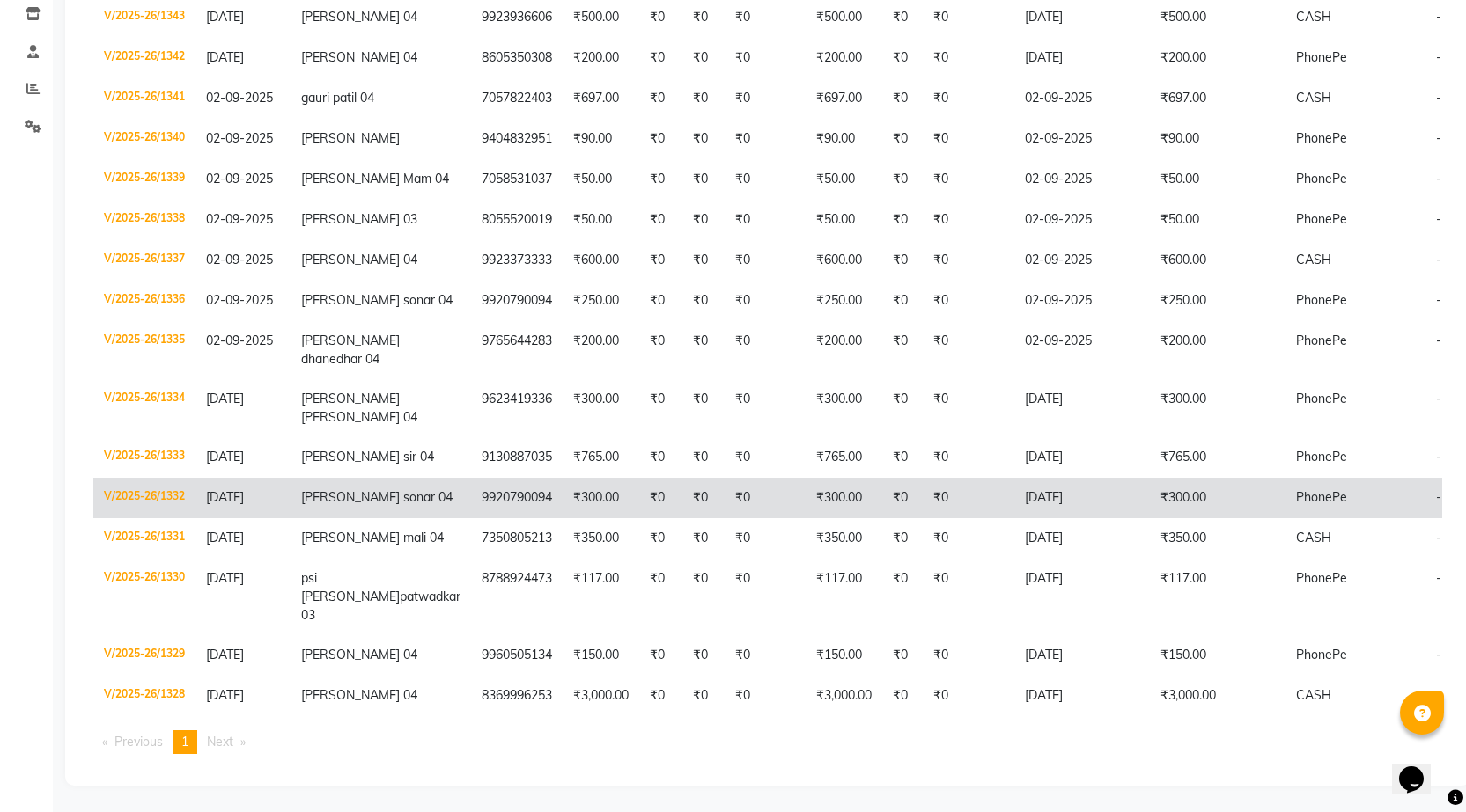
scroll to position [298, 0]
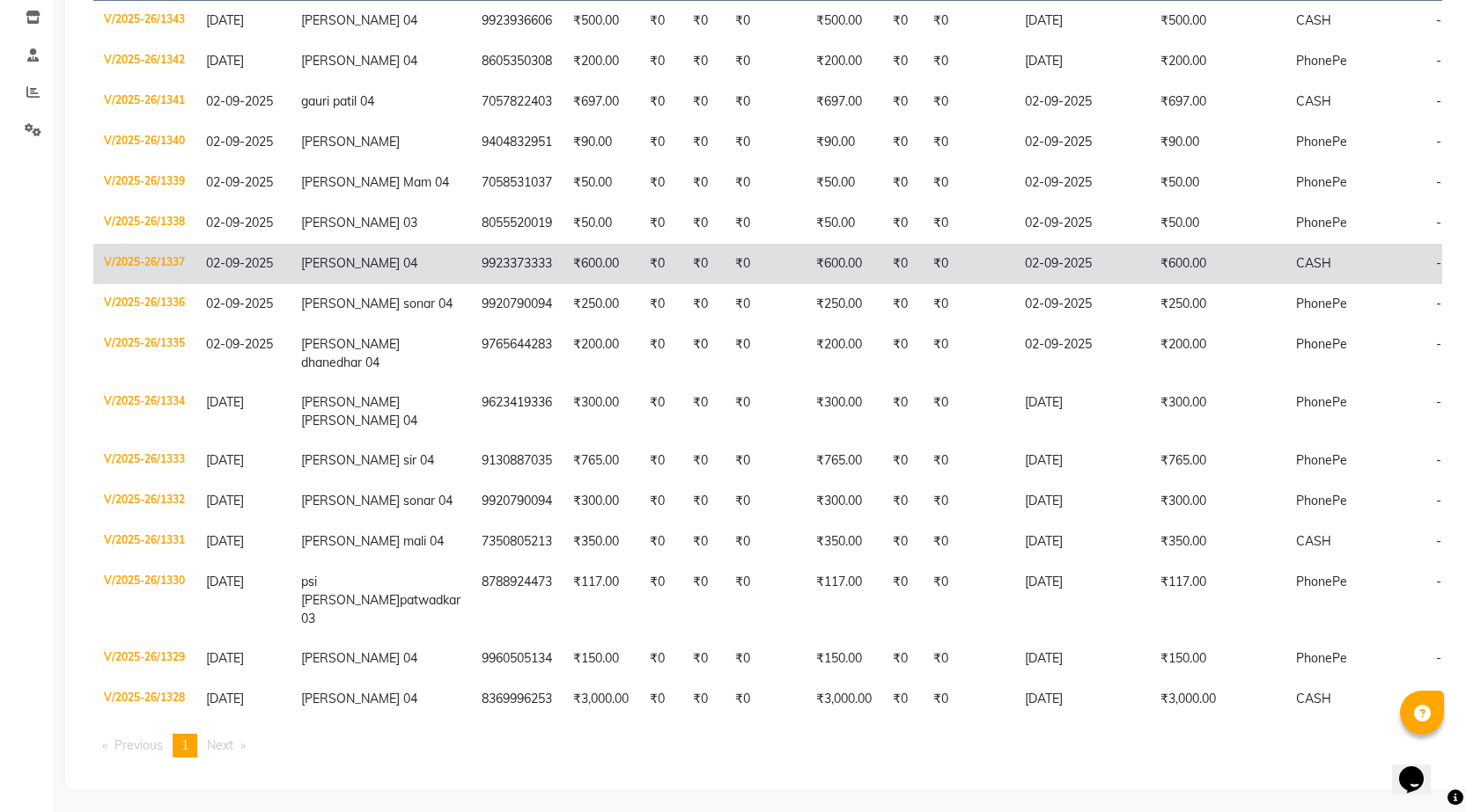
click at [341, 271] on span "[PERSON_NAME] 04" at bounding box center [359, 263] width 116 height 16
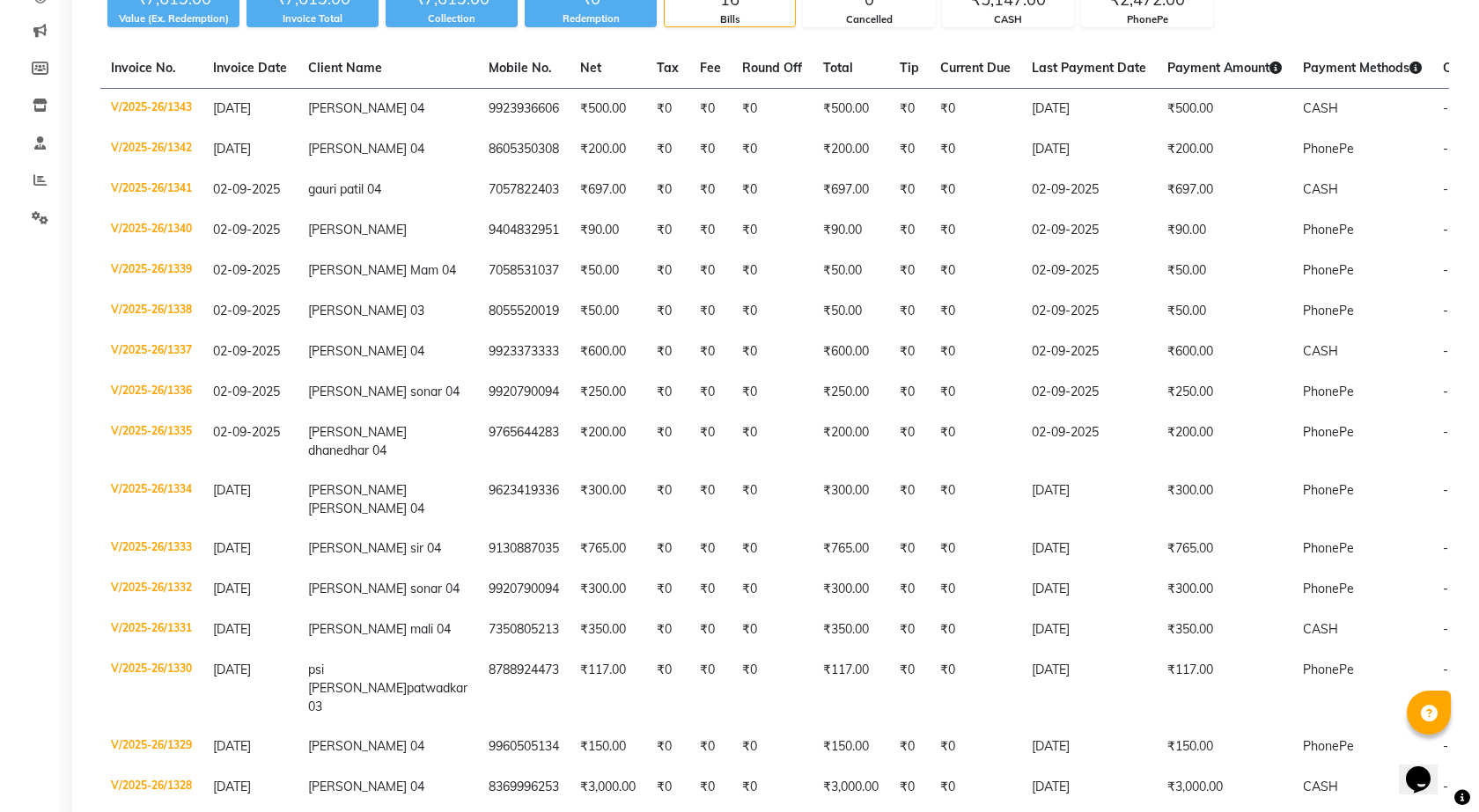
scroll to position [0, 0]
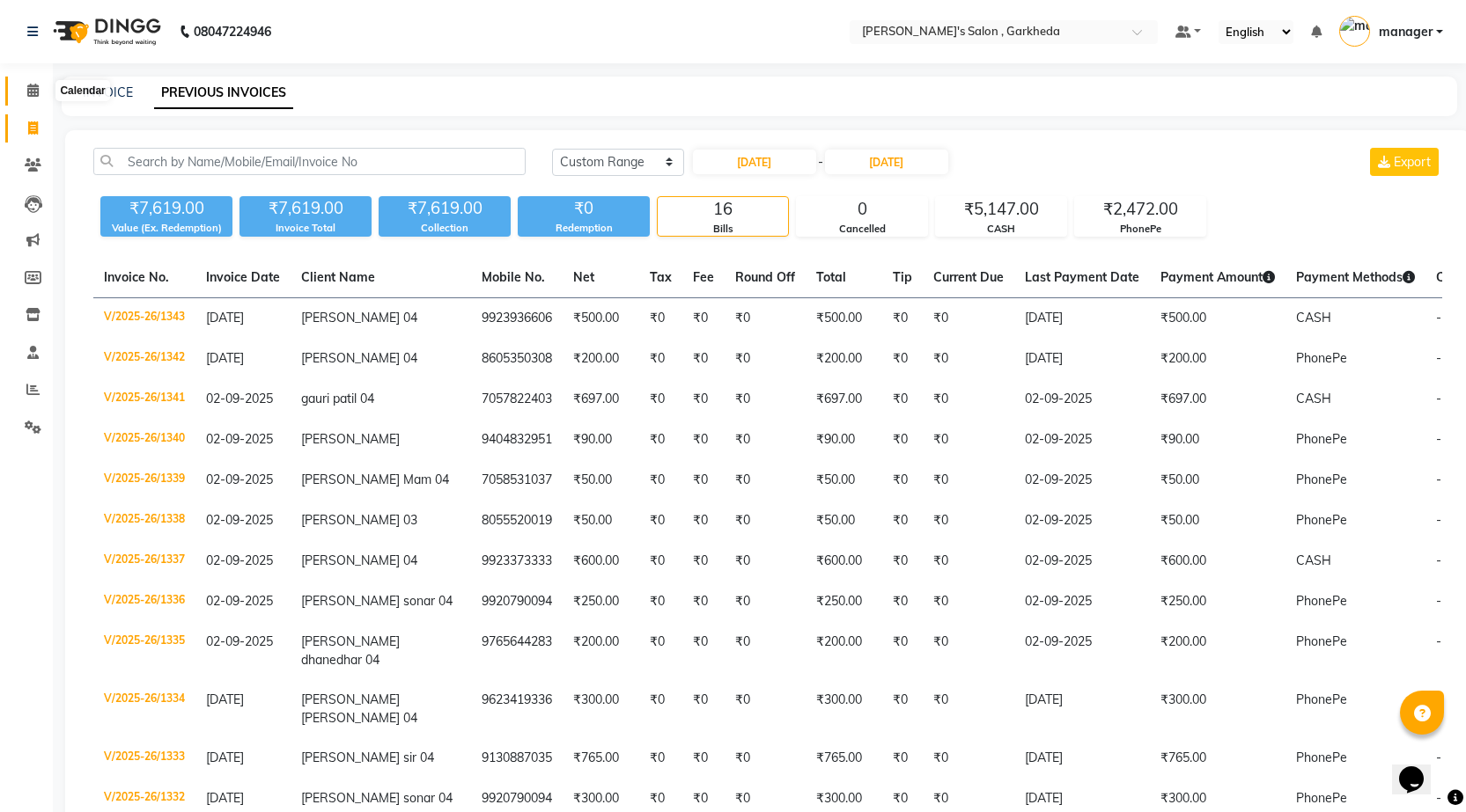
click at [33, 83] on icon at bounding box center [33, 90] width 12 height 13
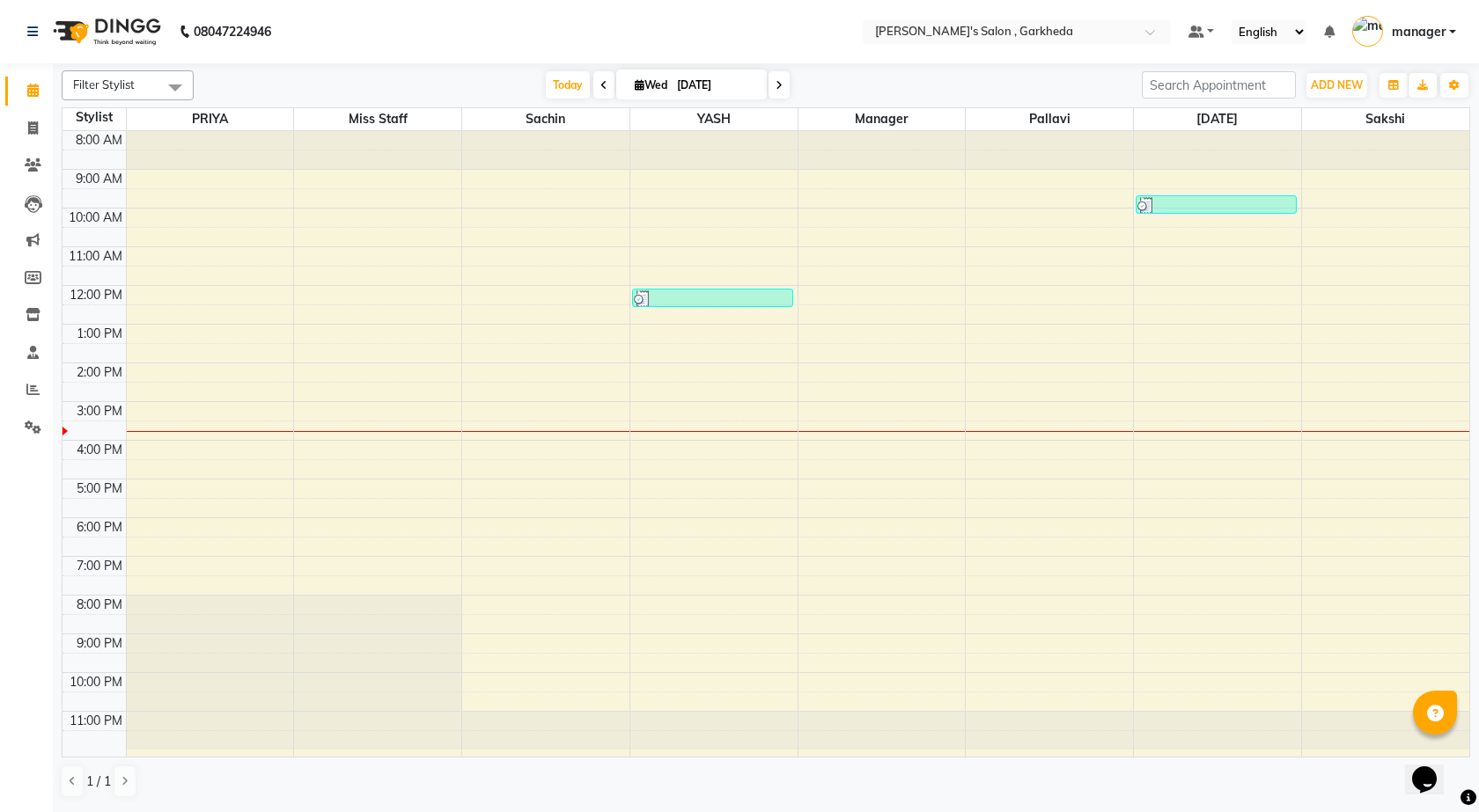
click at [594, 83] on span at bounding box center [604, 84] width 21 height 27
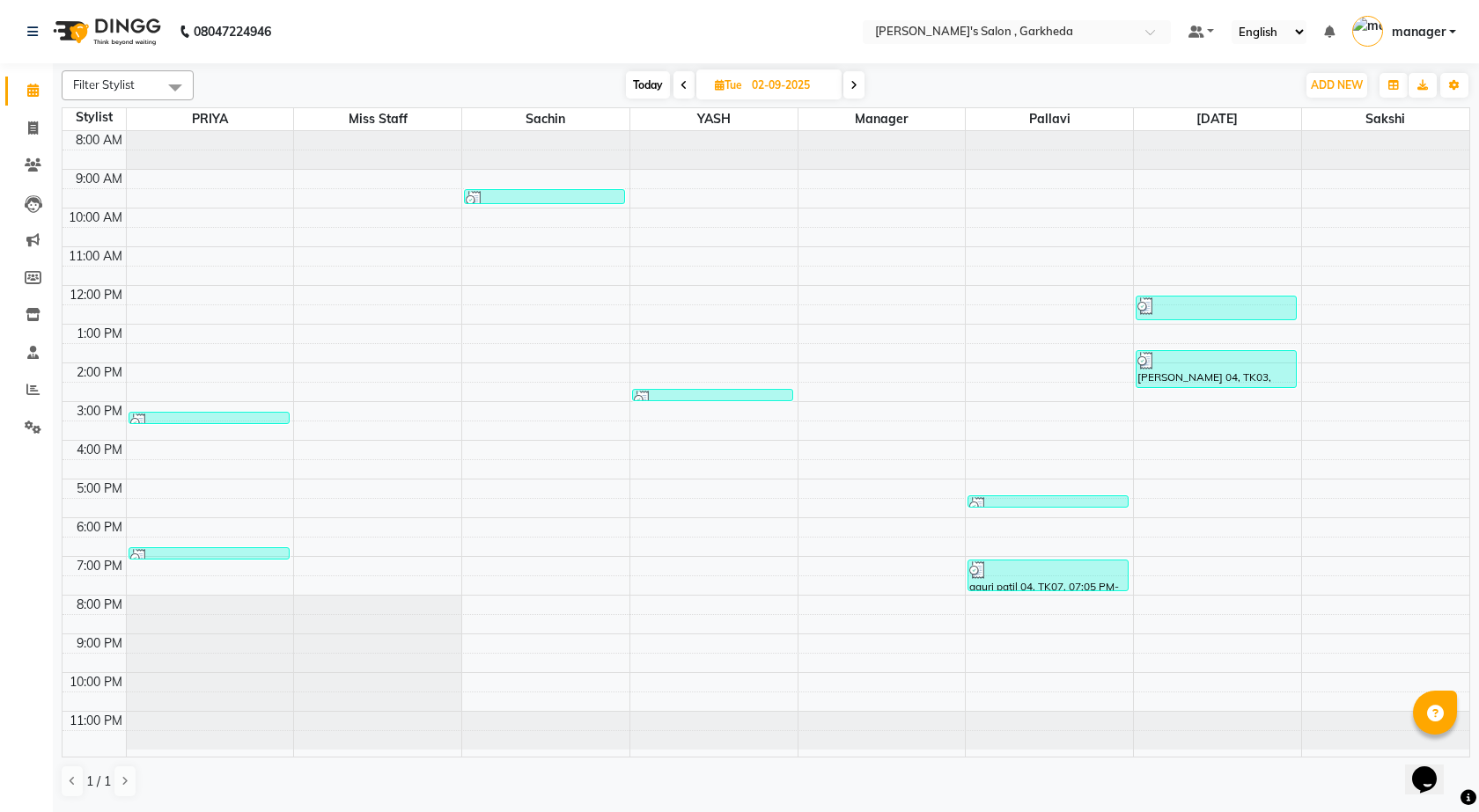
click at [683, 85] on icon at bounding box center [685, 85] width 7 height 11
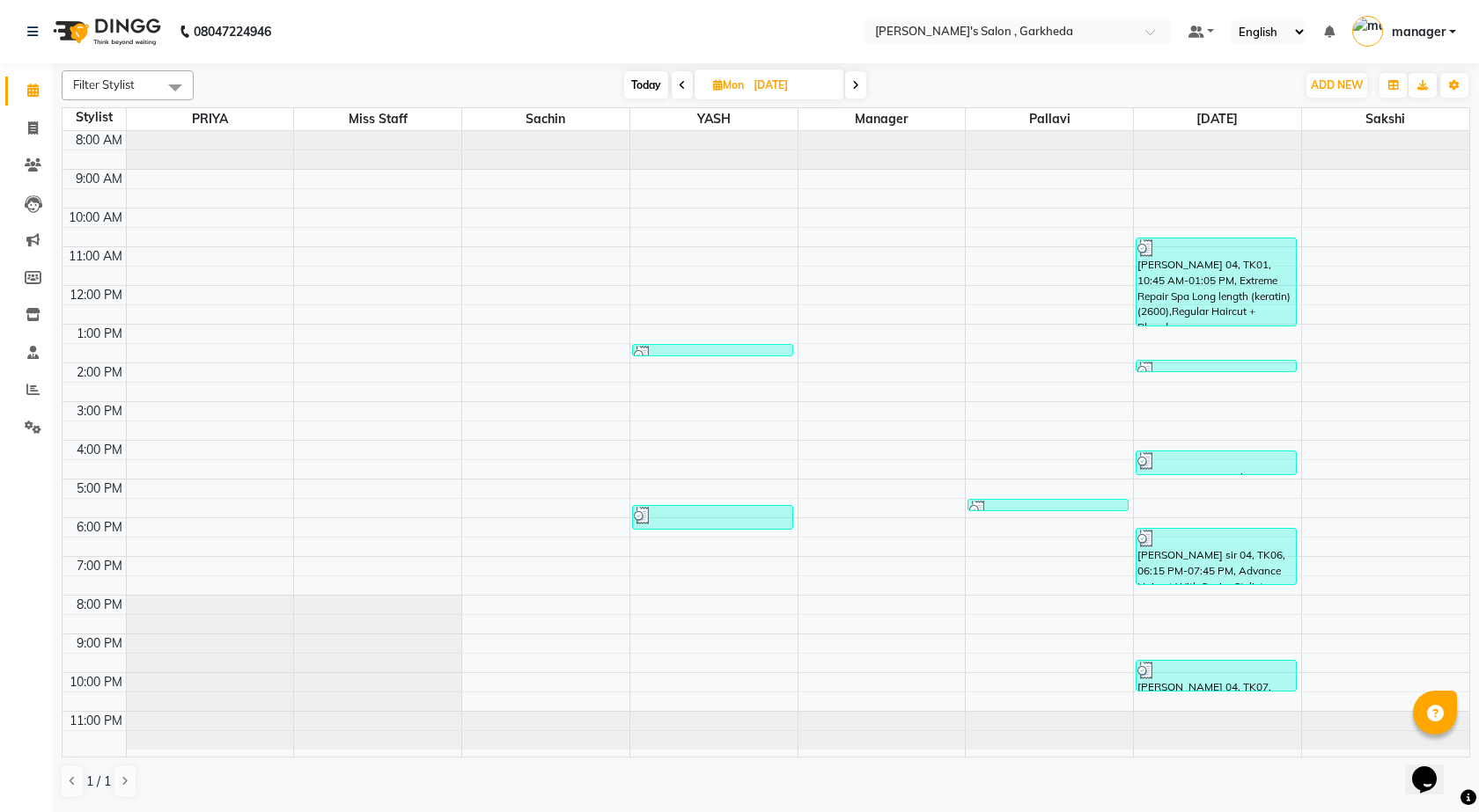
click at [682, 86] on icon at bounding box center [683, 85] width 7 height 11
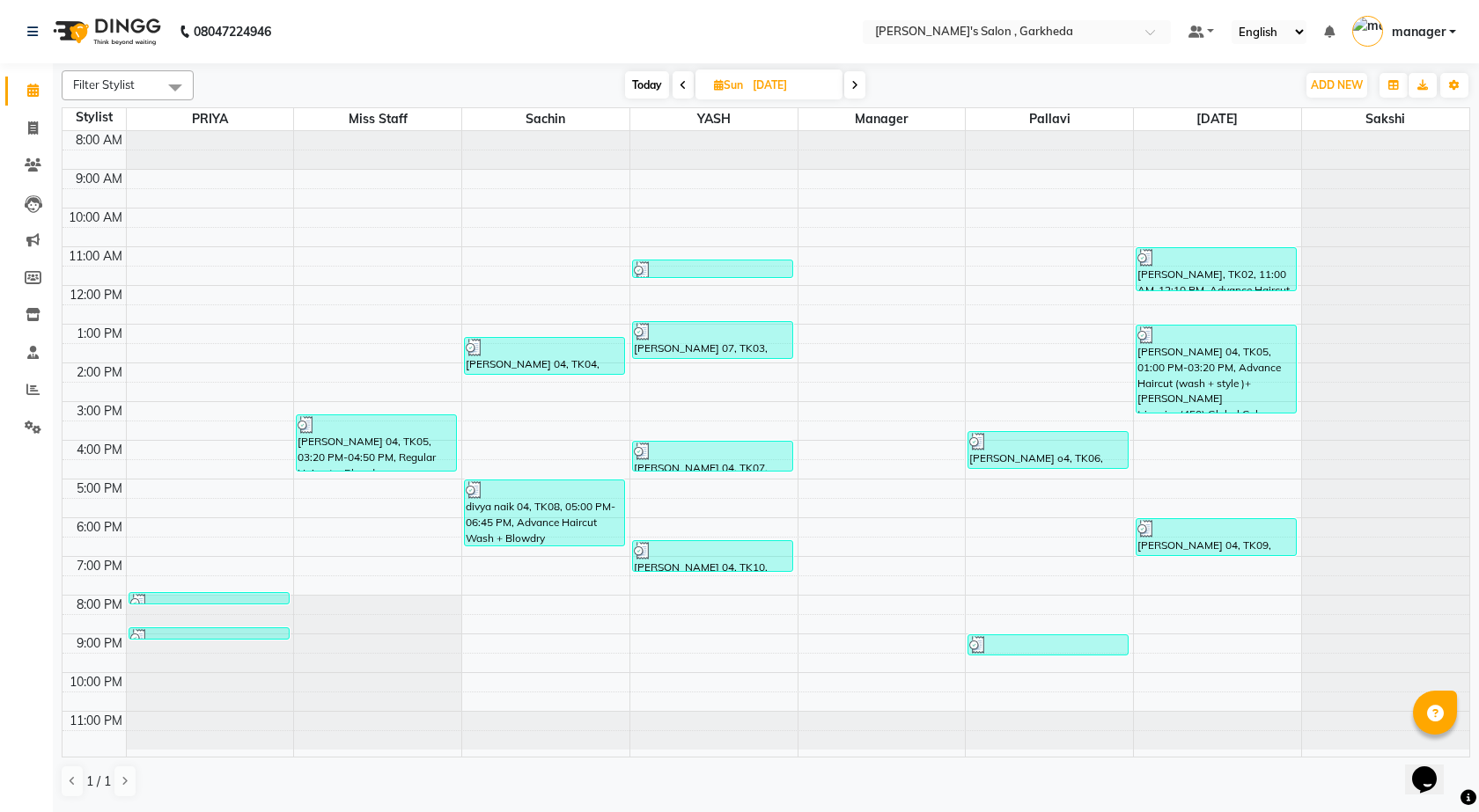
click at [854, 81] on icon at bounding box center [855, 85] width 7 height 11
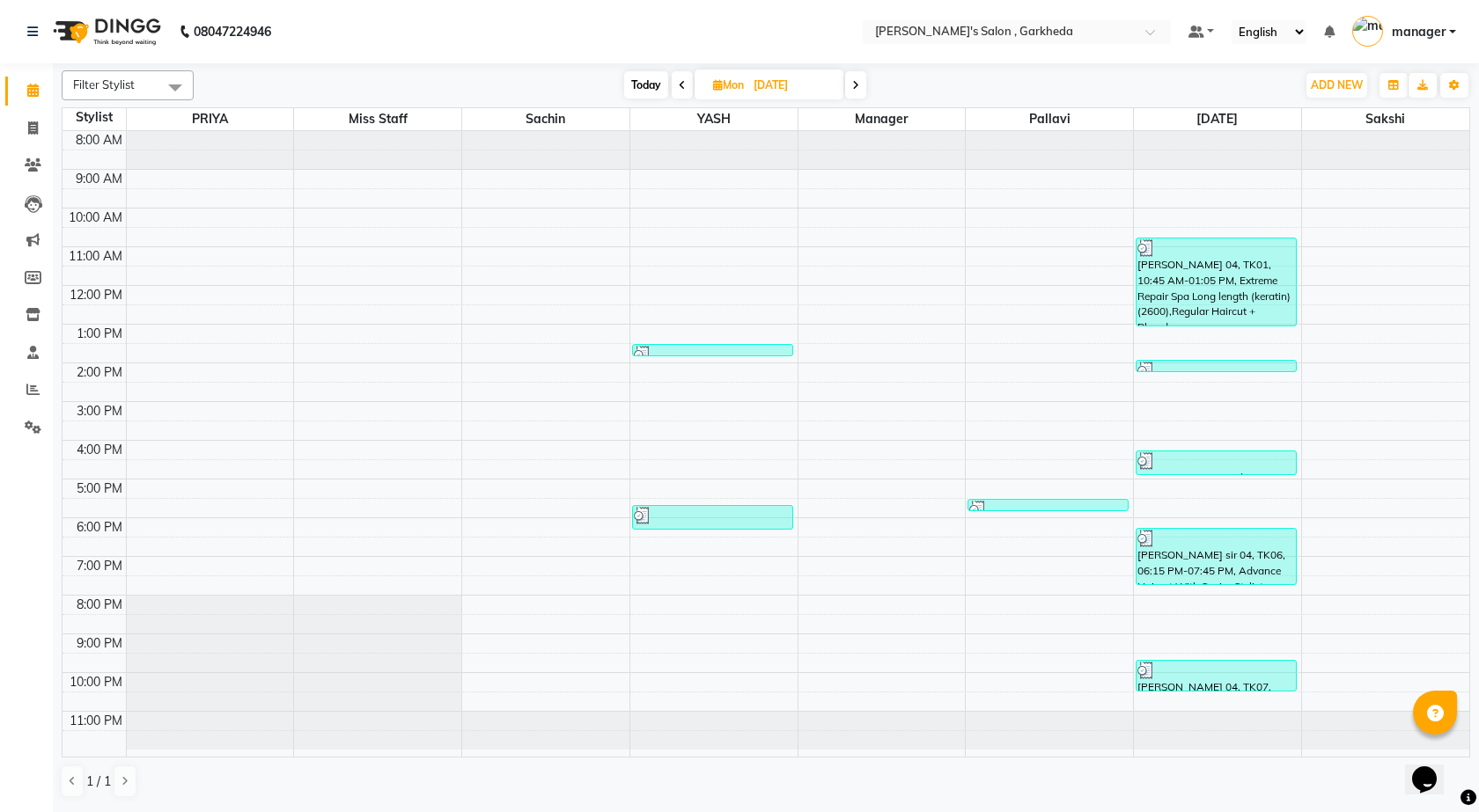
click at [857, 77] on span at bounding box center [856, 84] width 21 height 27
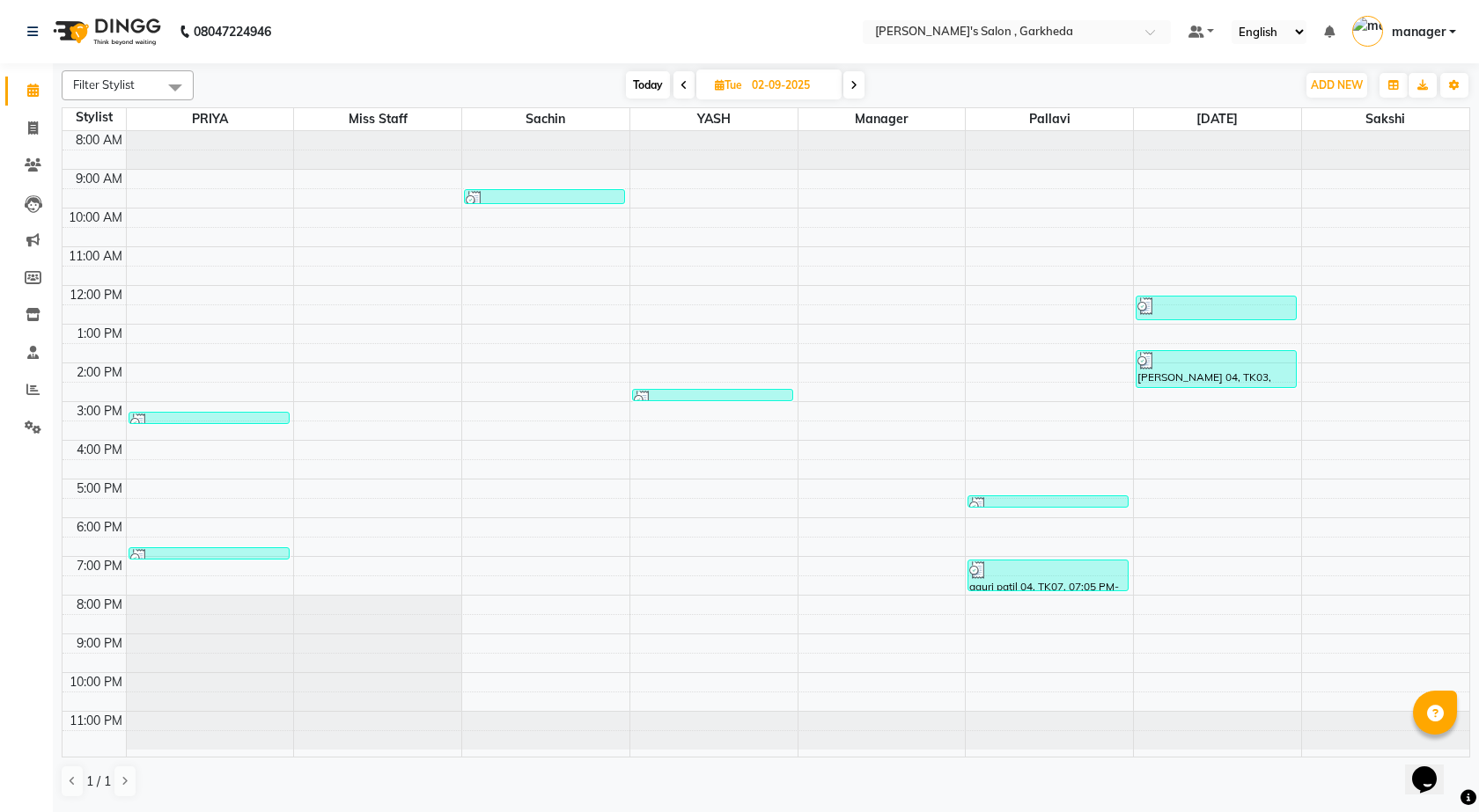
click at [854, 87] on icon at bounding box center [854, 85] width 7 height 11
type input "[DATE]"
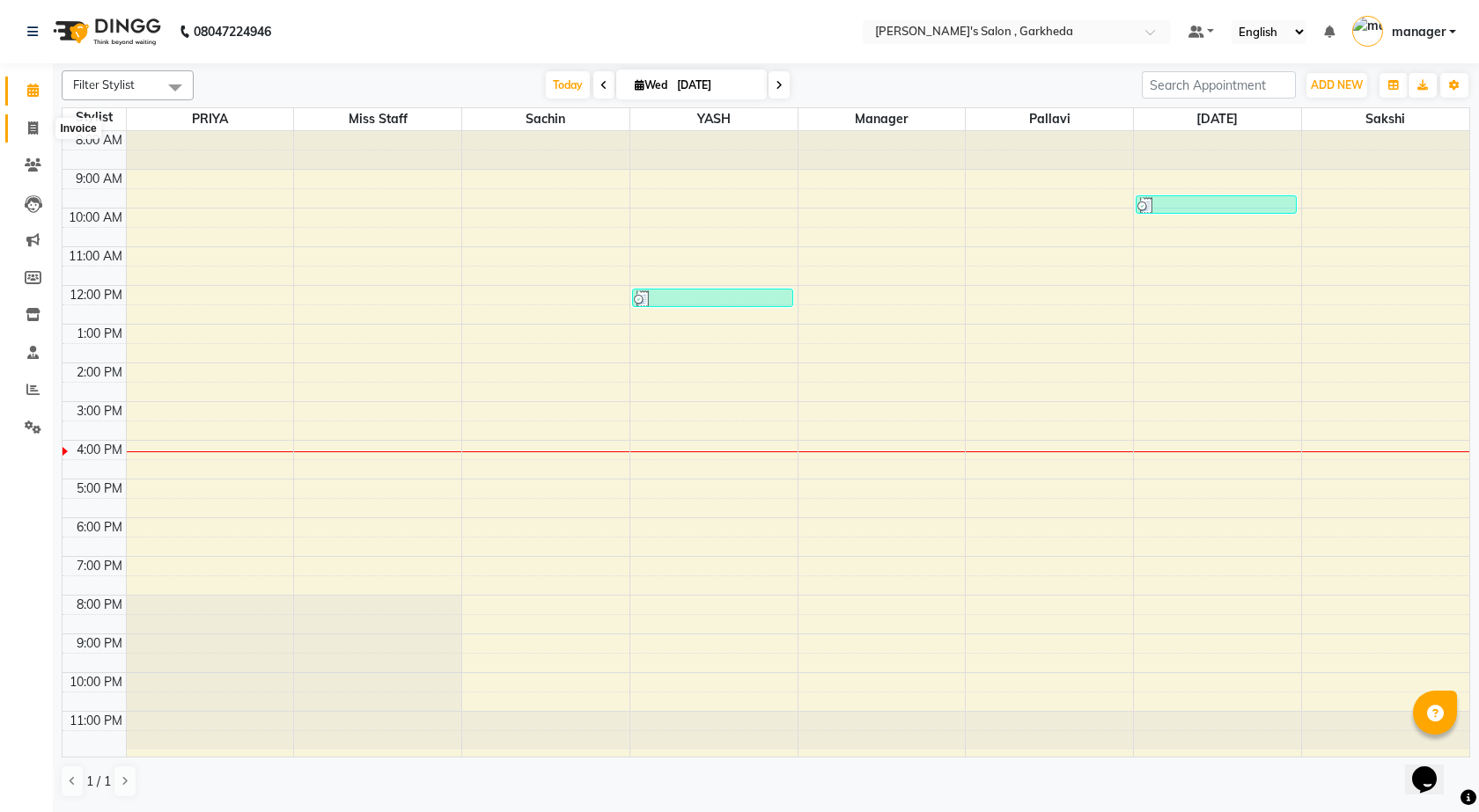
click at [40, 132] on span at bounding box center [33, 129] width 31 height 20
select select "service"
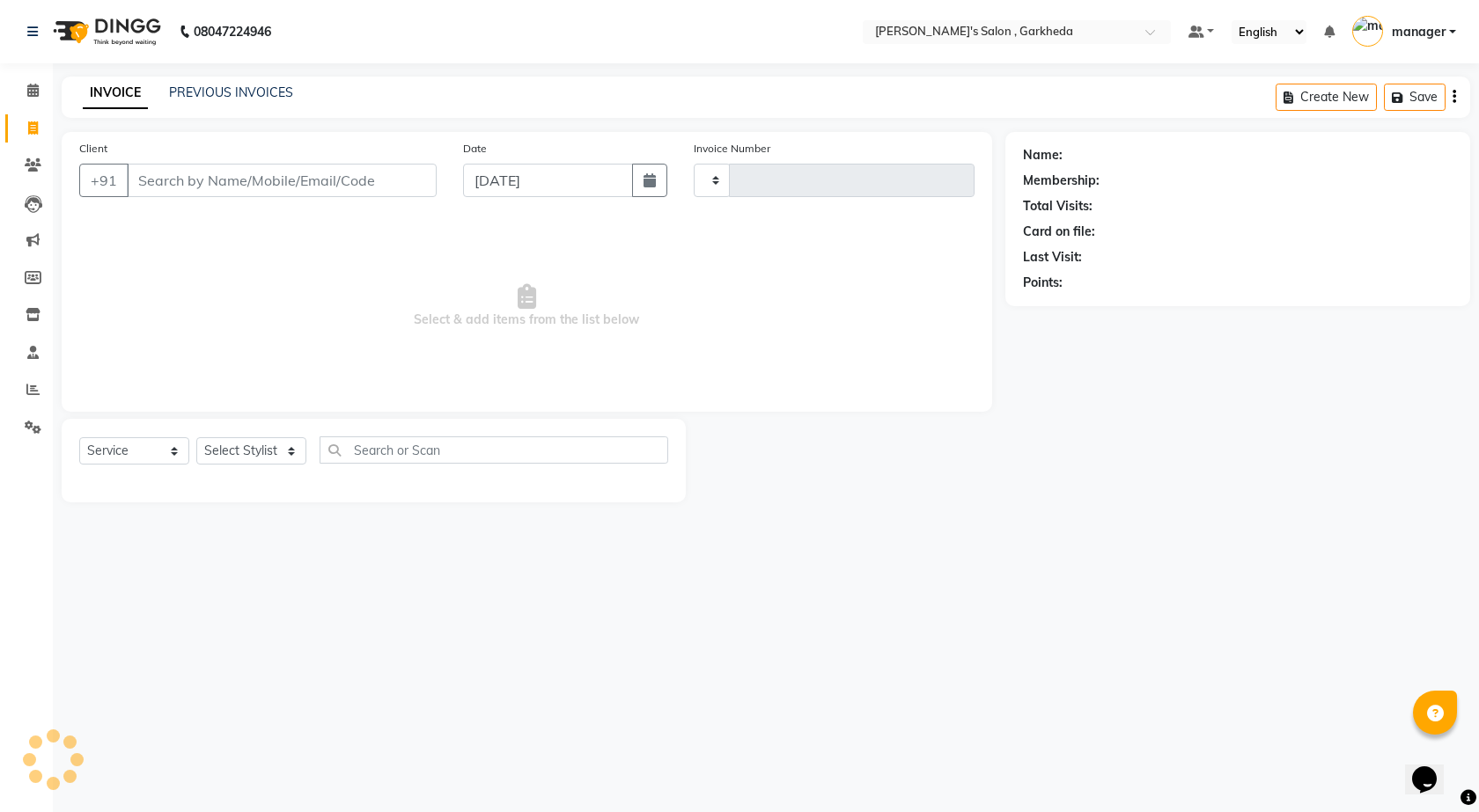
type input "1344"
select select "7062"
select select "72802"
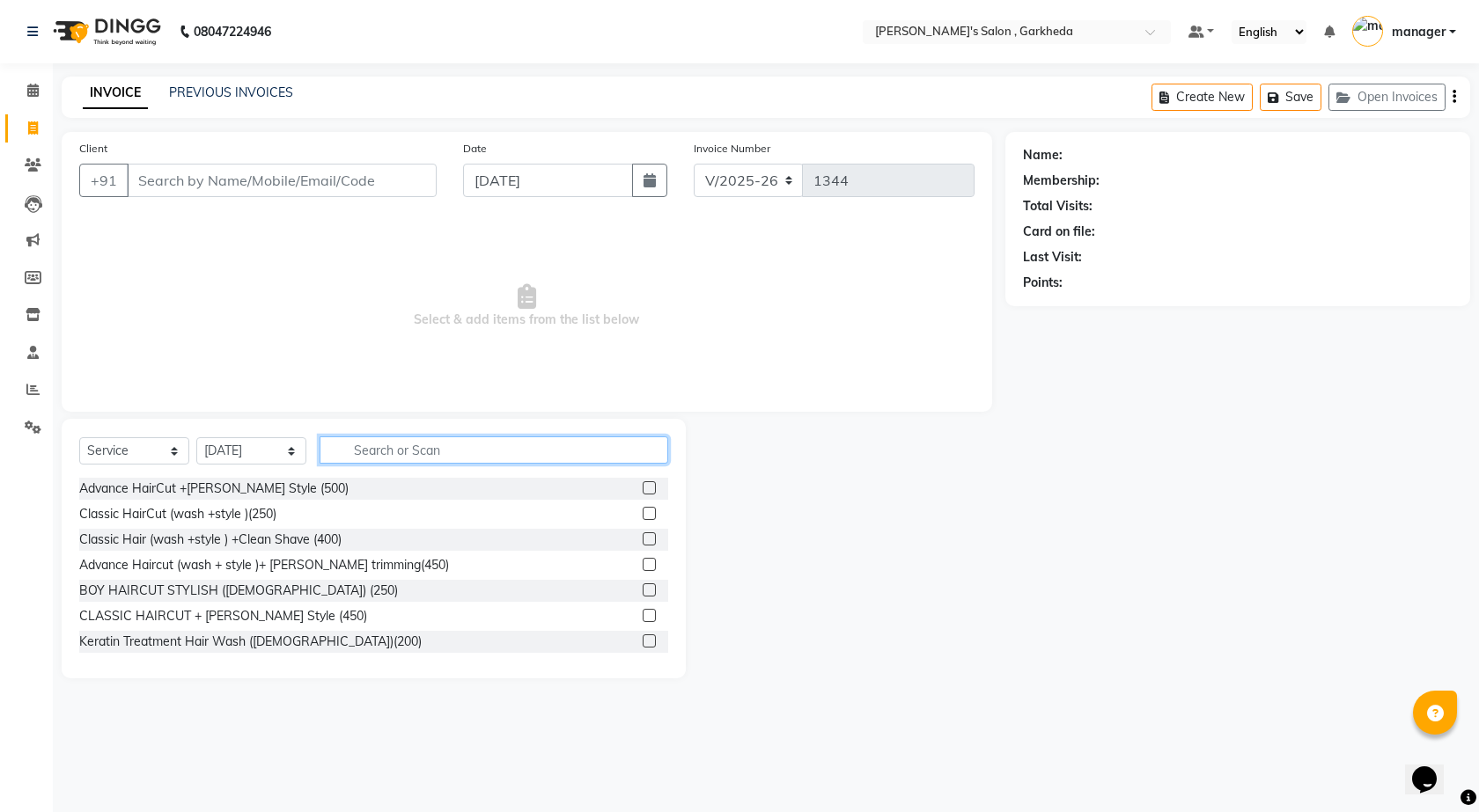
click at [446, 449] on input "text" at bounding box center [493, 449] width 348 height 27
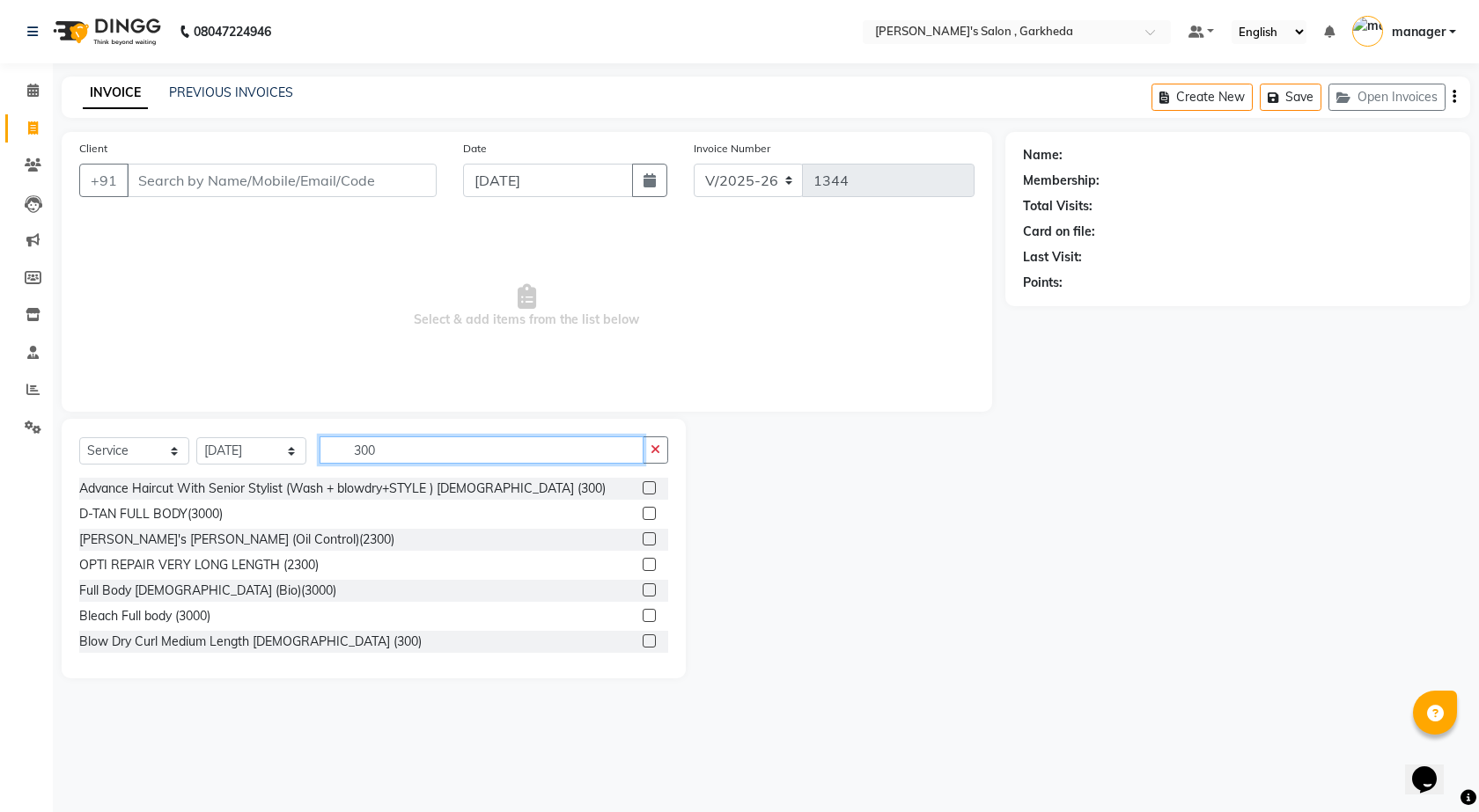
type input "300"
click at [643, 488] on label at bounding box center [649, 488] width 13 height 13
click at [643, 488] on input "checkbox" at bounding box center [648, 488] width 12 height 12
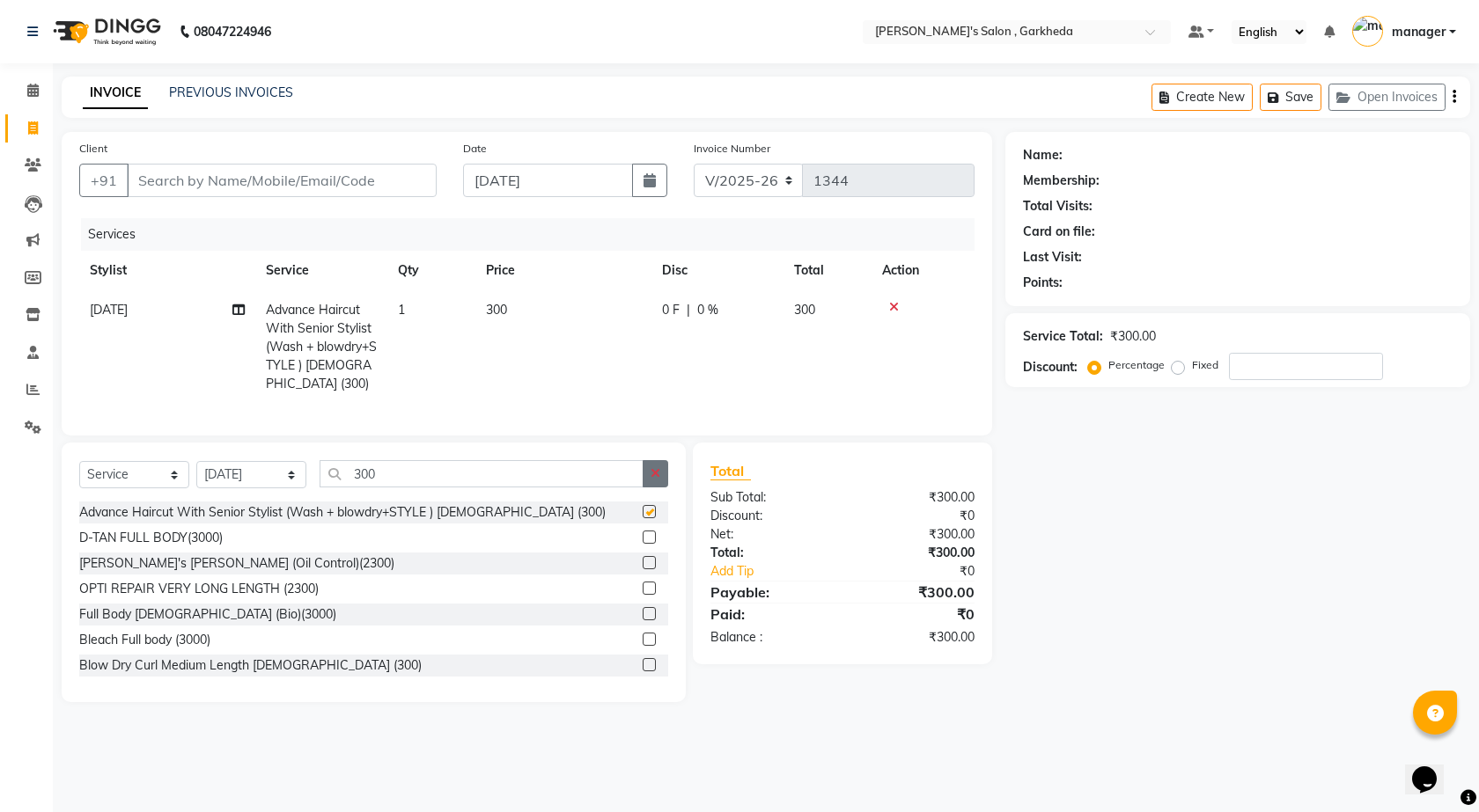
checkbox input "false"
click at [658, 480] on icon "button" at bounding box center [655, 473] width 10 height 12
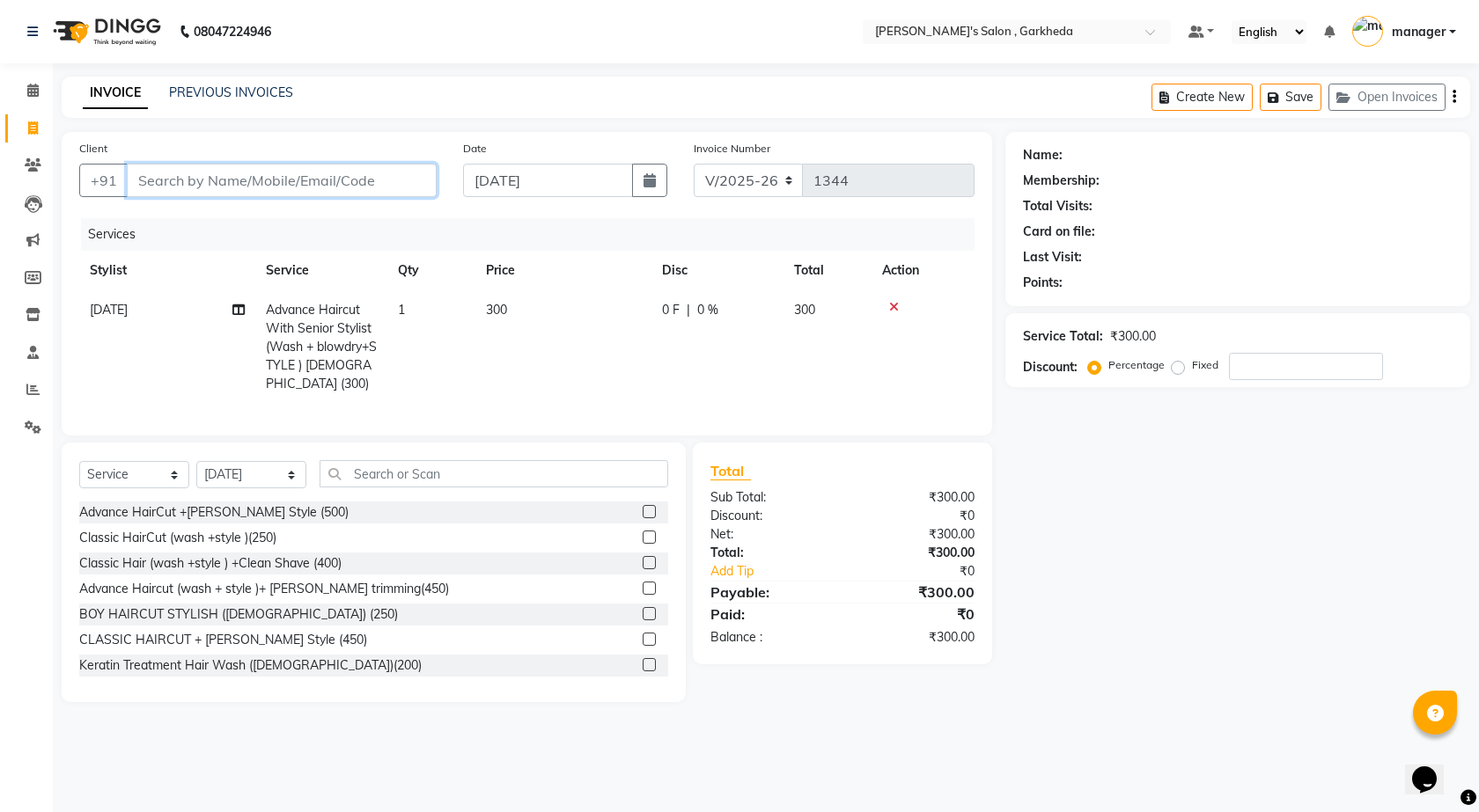
click at [405, 190] on input "Client" at bounding box center [282, 181] width 310 height 34
click at [278, 176] on input "Client" at bounding box center [282, 181] width 310 height 34
type input "8"
type input "0"
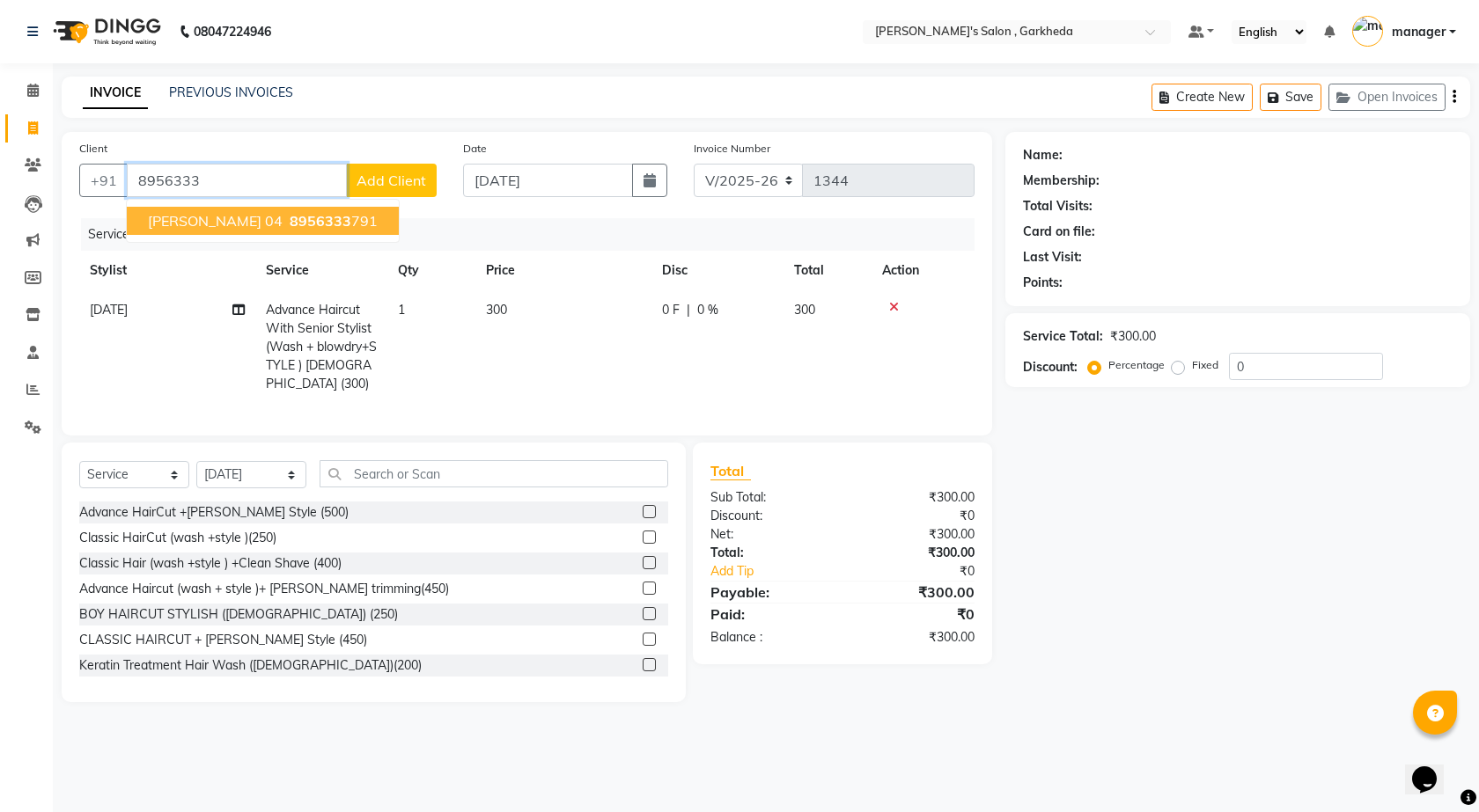
click at [217, 223] on span "[PERSON_NAME] 04" at bounding box center [215, 221] width 135 height 18
type input "8956333791"
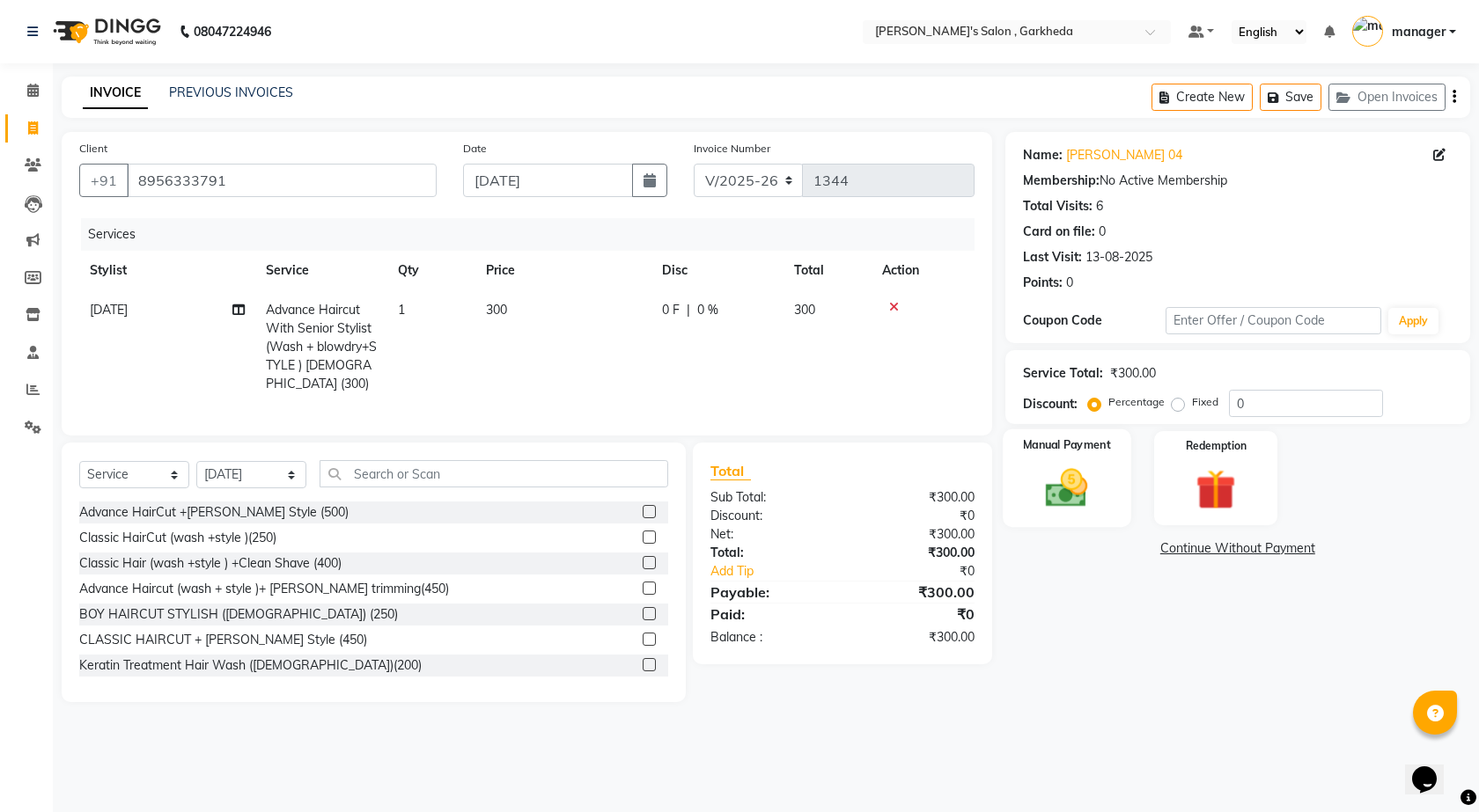
click at [1048, 482] on img at bounding box center [1067, 488] width 68 height 49
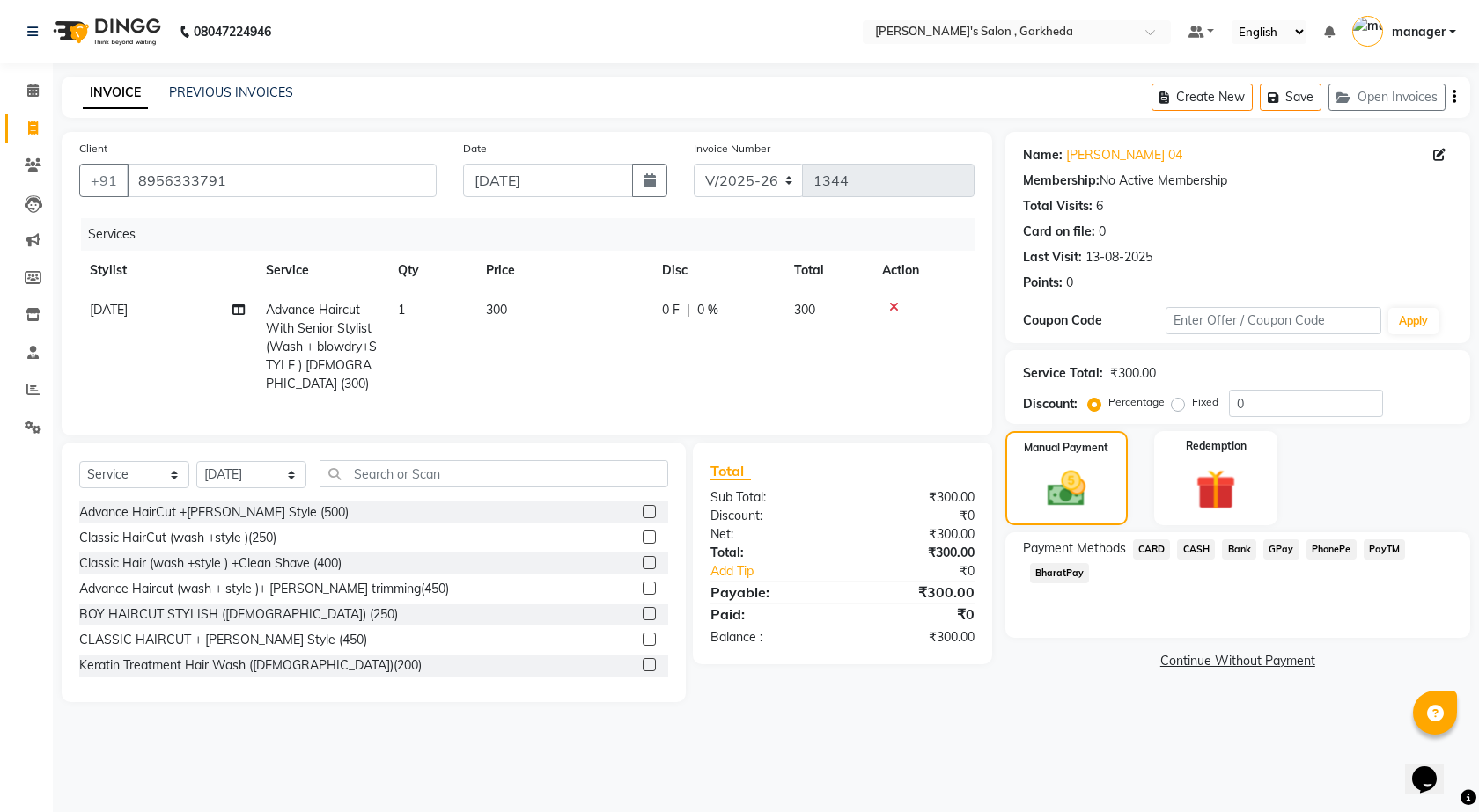
click at [1327, 551] on span "PhonePe" at bounding box center [1331, 550] width 51 height 20
